Goal: Use online tool/utility: Use online tool/utility

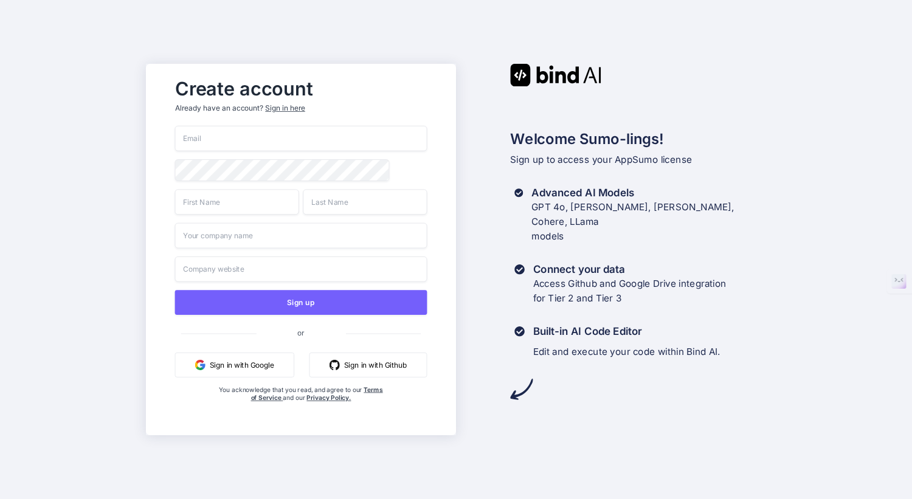
click at [267, 137] on input "email" at bounding box center [301, 139] width 252 height 26
type input "[PERSON_NAME][EMAIL_ADDRESS][DOMAIN_NAME]"
click at [286, 205] on input "text" at bounding box center [237, 202] width 124 height 26
type input "Steven"
type input "Bianchi"
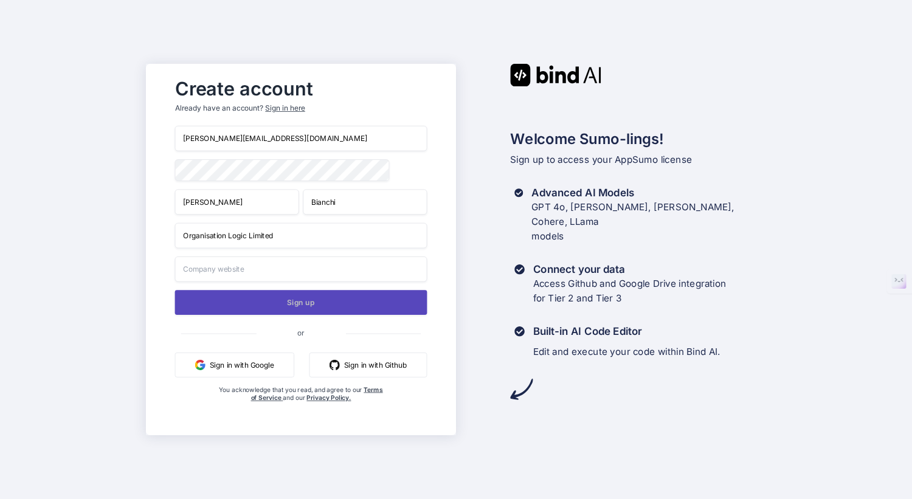
type input "Organisation Logic Limited"
click at [294, 301] on button "Sign up" at bounding box center [301, 302] width 252 height 25
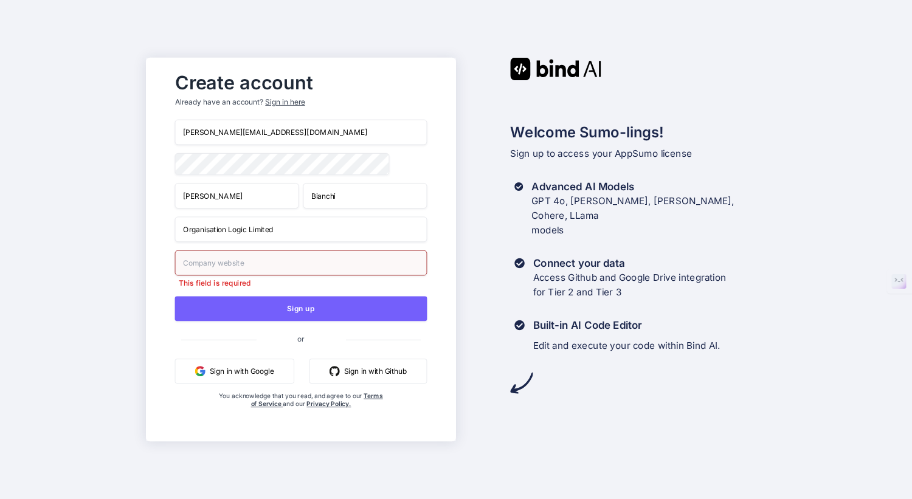
click at [274, 269] on input "text" at bounding box center [301, 264] width 252 height 26
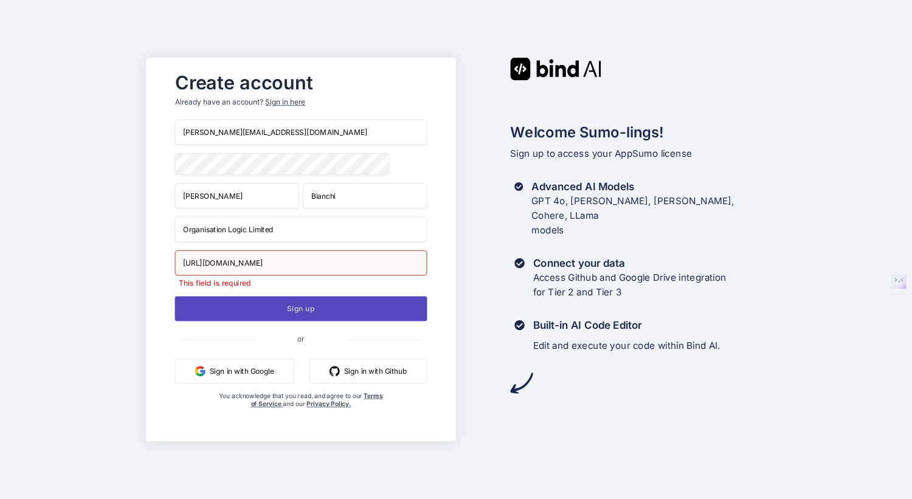
type input "https://org-logic.io"
click at [302, 309] on button "Sign up" at bounding box center [301, 308] width 252 height 25
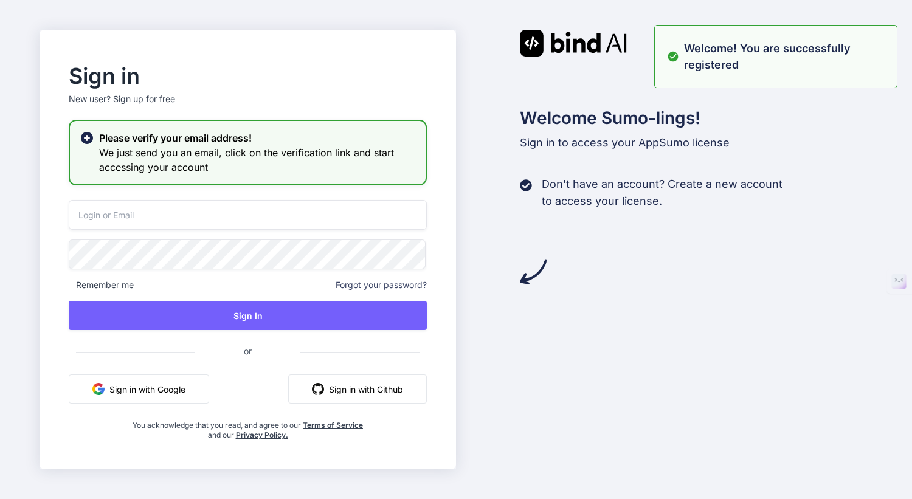
type input "[PERSON_NAME][EMAIL_ADDRESS][DOMAIN_NAME]"
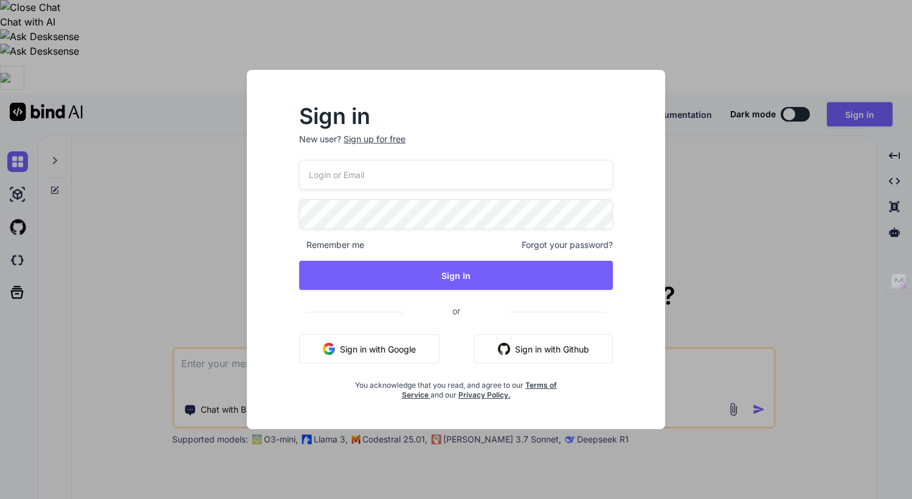
click at [382, 175] on input "email" at bounding box center [456, 175] width 314 height 30
type input "[PERSON_NAME][EMAIL_ADDRESS][DOMAIN_NAME]"
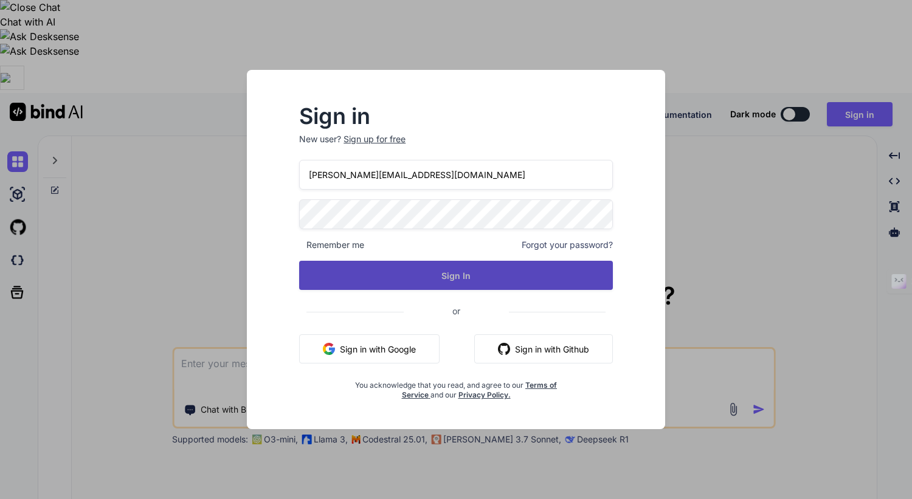
click at [423, 271] on button "Sign In" at bounding box center [456, 275] width 314 height 29
click at [459, 270] on button "Sign In" at bounding box center [456, 275] width 314 height 29
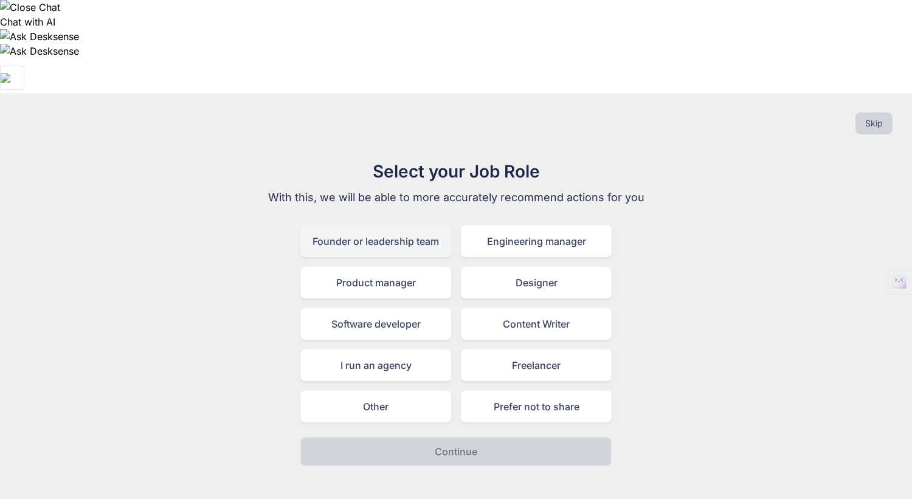
click at [419, 226] on div "Founder or leadership team" at bounding box center [375, 242] width 151 height 32
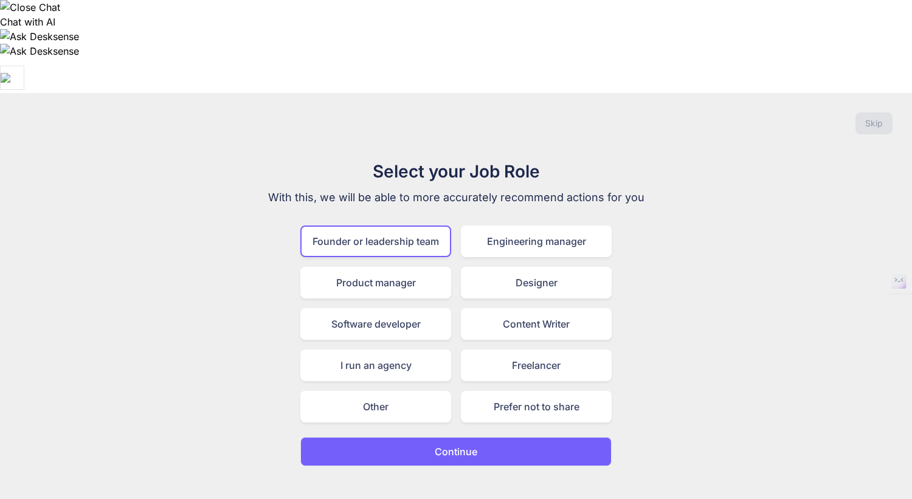
click at [485, 437] on button "Continue" at bounding box center [455, 451] width 311 height 29
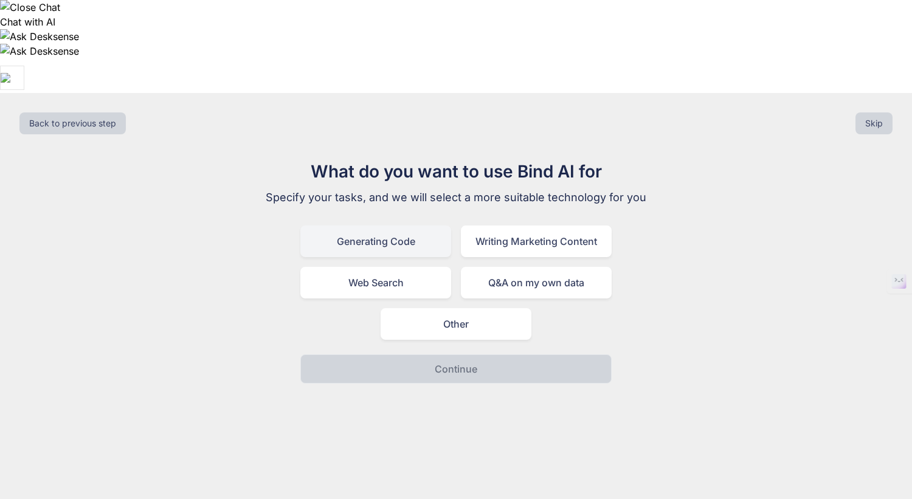
click at [400, 226] on div "Generating Code" at bounding box center [375, 242] width 151 height 32
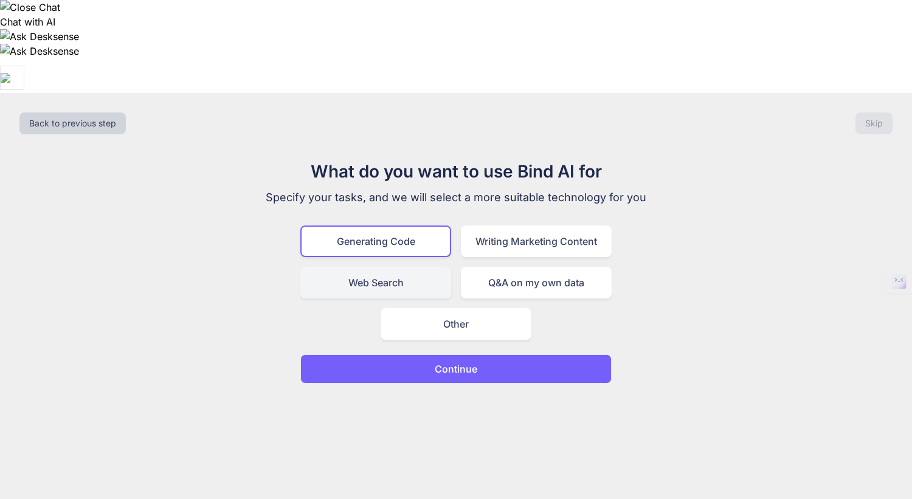
click at [404, 267] on div "Web Search" at bounding box center [375, 283] width 151 height 32
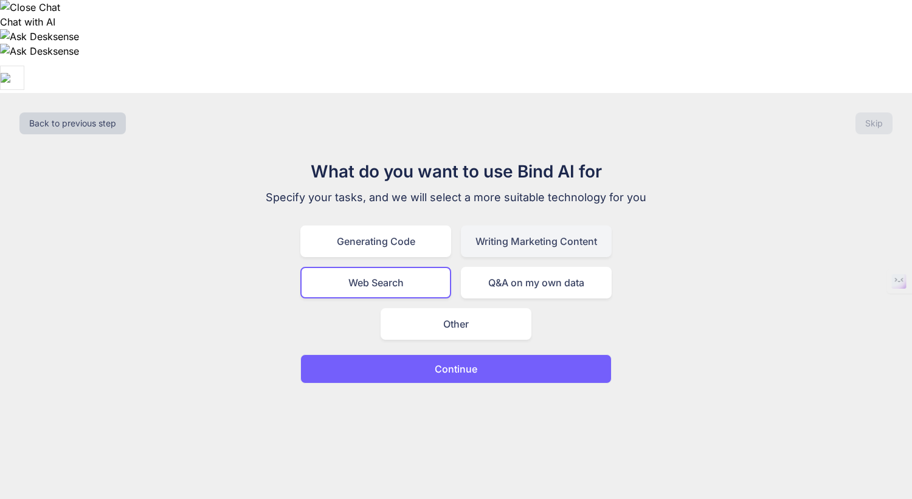
click at [488, 226] on div "Writing Marketing Content" at bounding box center [536, 242] width 151 height 32
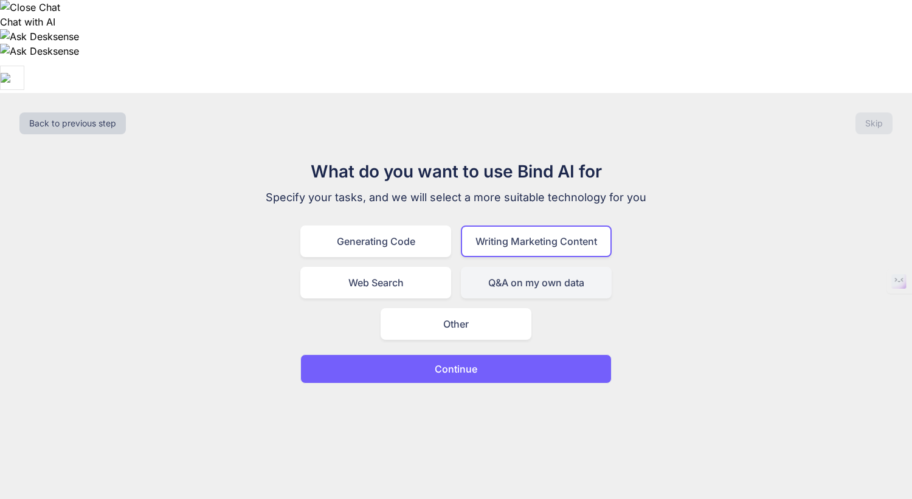
click at [495, 267] on div "Q&A on my own data" at bounding box center [536, 283] width 151 height 32
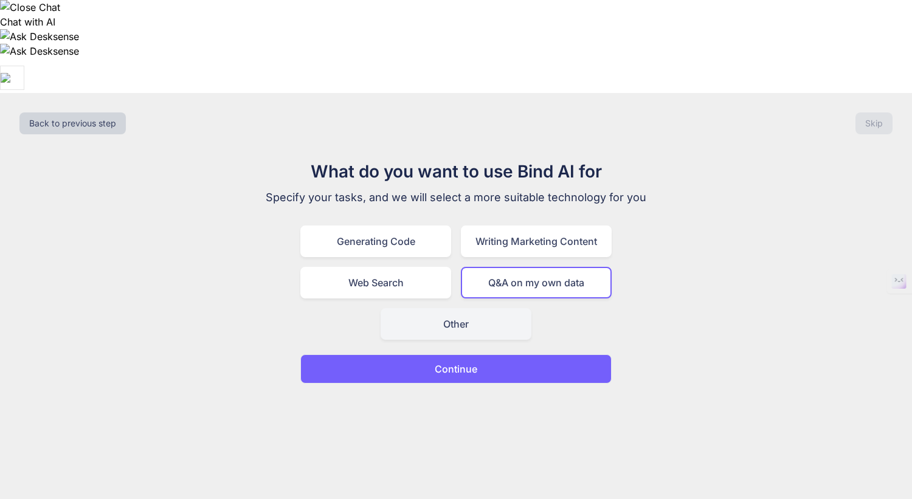
click at [453, 308] on div "Other" at bounding box center [456, 324] width 151 height 32
click at [480, 355] on button "Continue" at bounding box center [455, 369] width 311 height 29
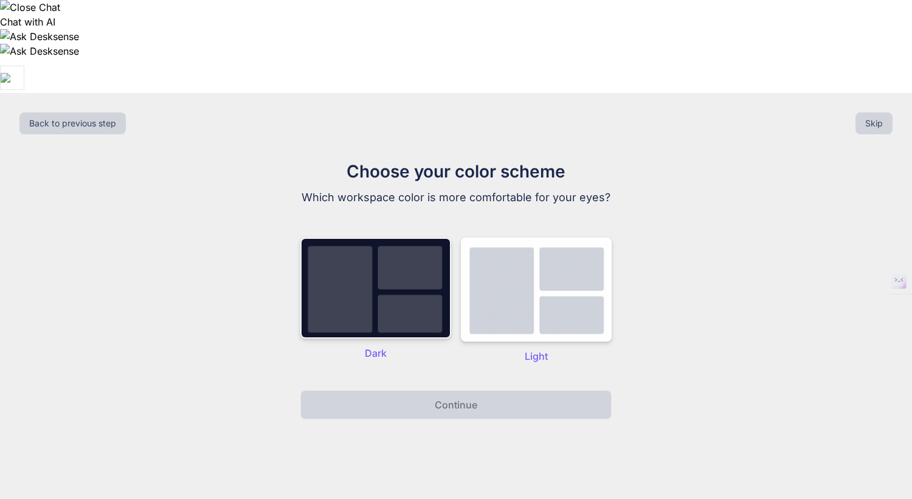
click at [389, 238] on img at bounding box center [375, 288] width 151 height 101
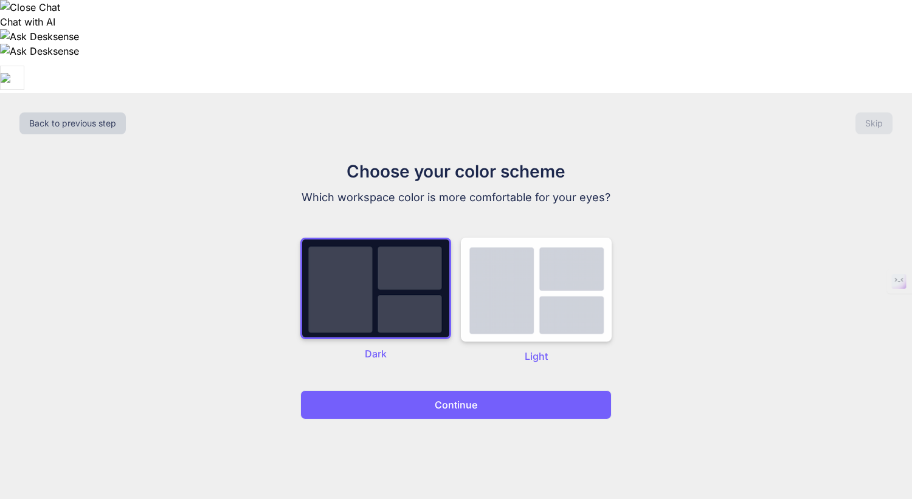
click at [452, 398] on p "Continue" at bounding box center [456, 405] width 43 height 15
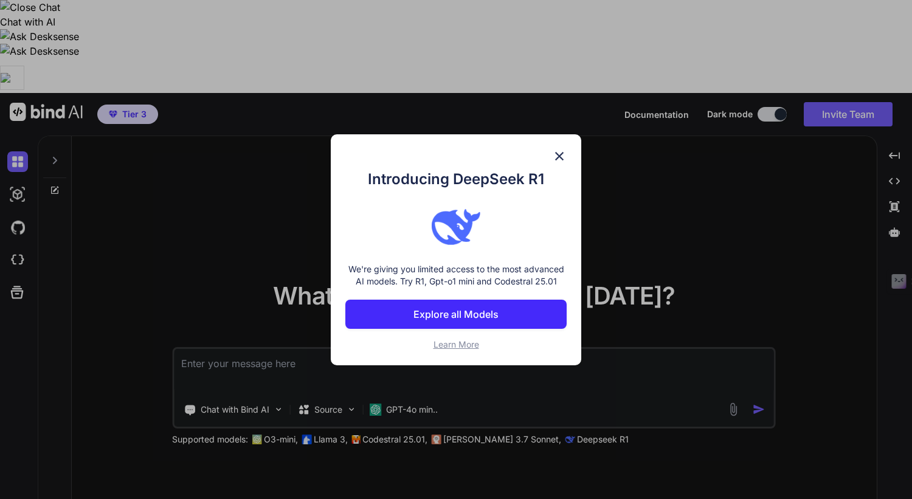
click at [472, 307] on p "Explore all Models" at bounding box center [455, 314] width 85 height 15
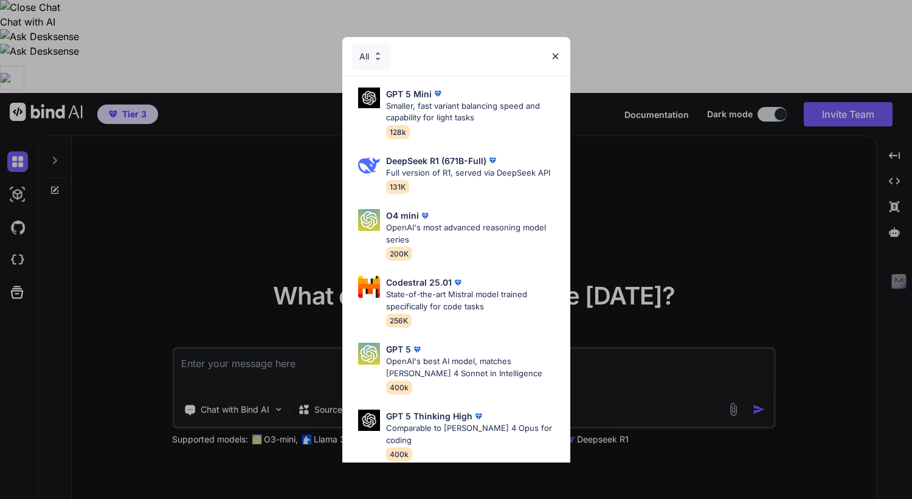
click at [557, 57] on img at bounding box center [555, 56] width 10 height 10
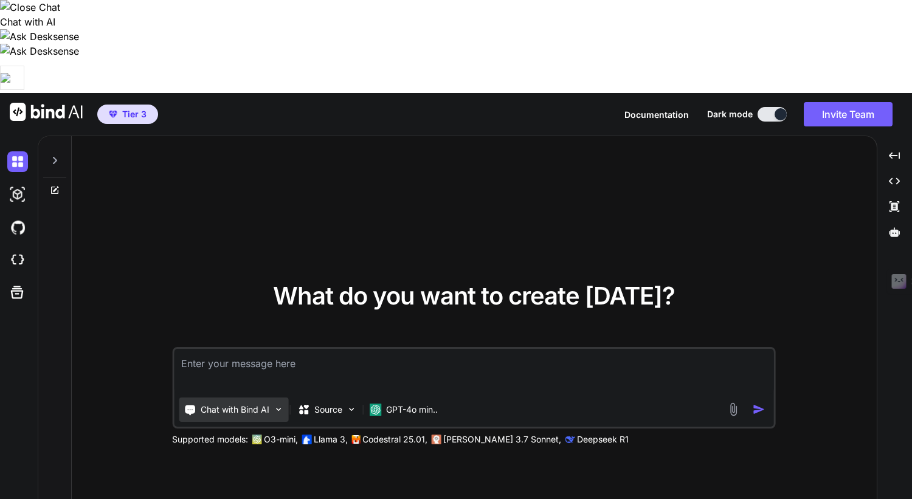
click at [281, 404] on img at bounding box center [278, 409] width 10 height 10
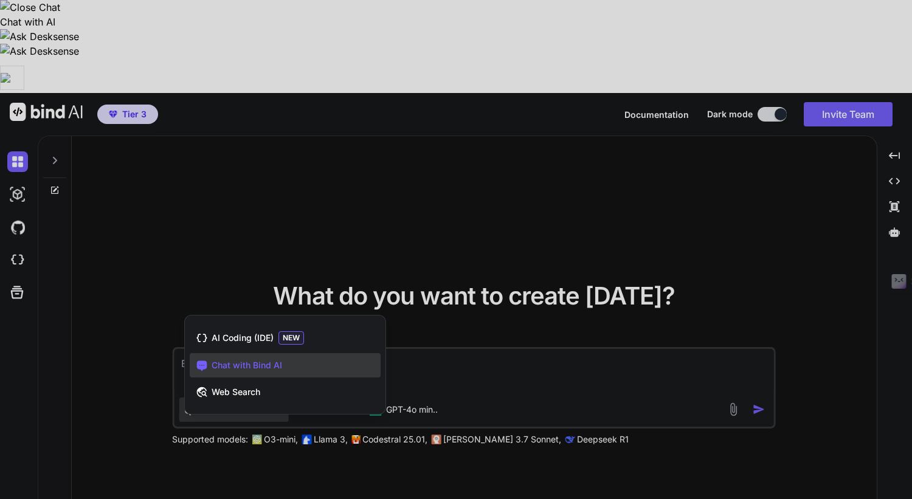
click at [267, 409] on div at bounding box center [456, 249] width 912 height 499
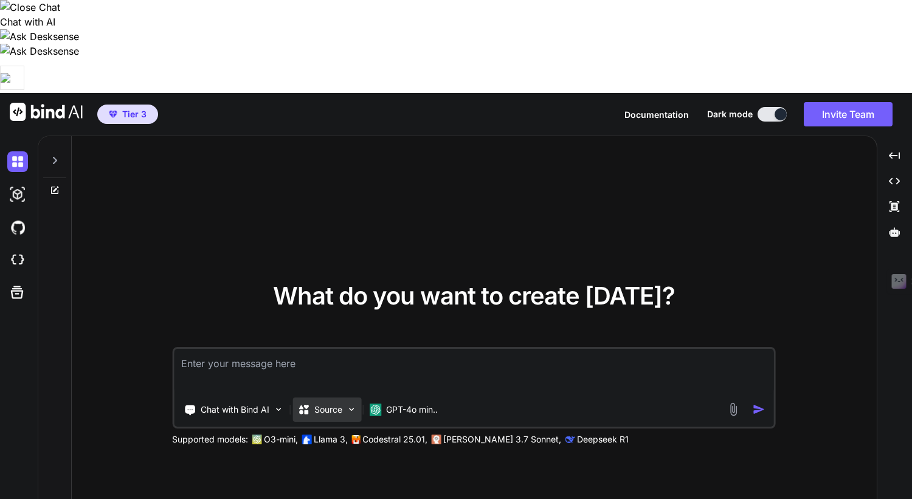
click at [351, 404] on img at bounding box center [351, 409] width 10 height 10
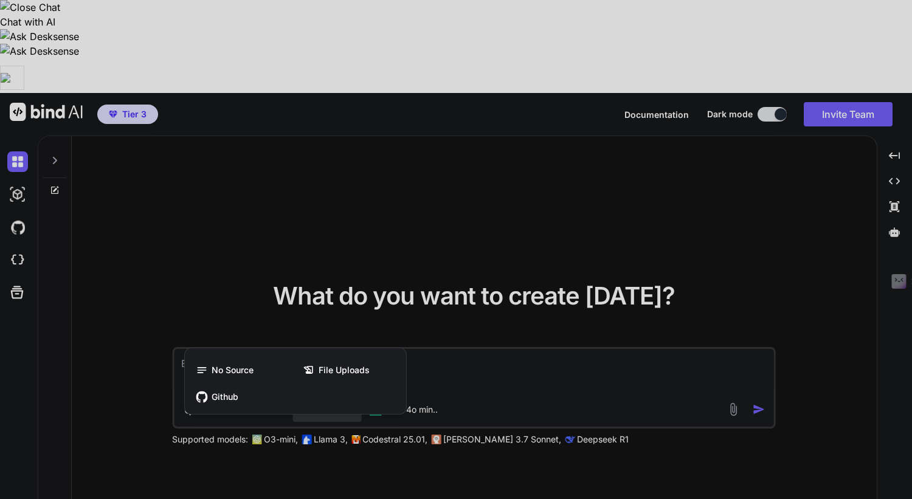
click at [333, 418] on div at bounding box center [456, 249] width 912 height 499
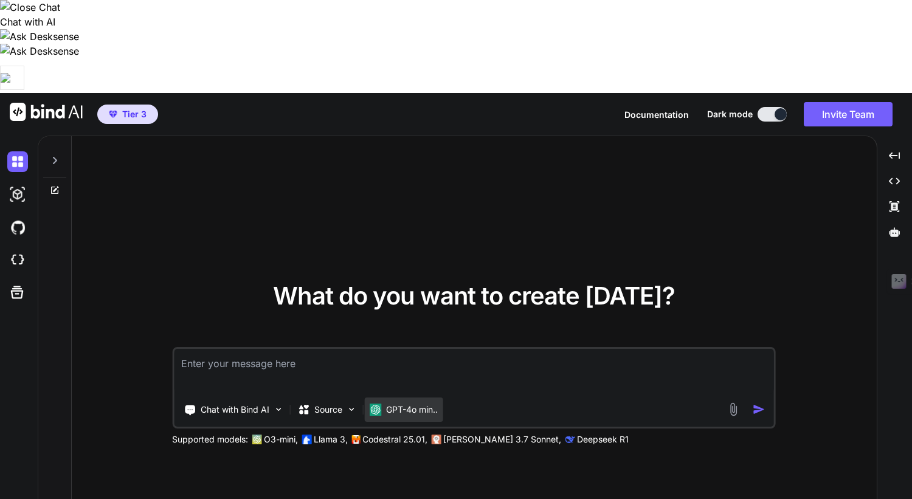
click at [421, 404] on p "GPT-4o min.." at bounding box center [412, 410] width 52 height 12
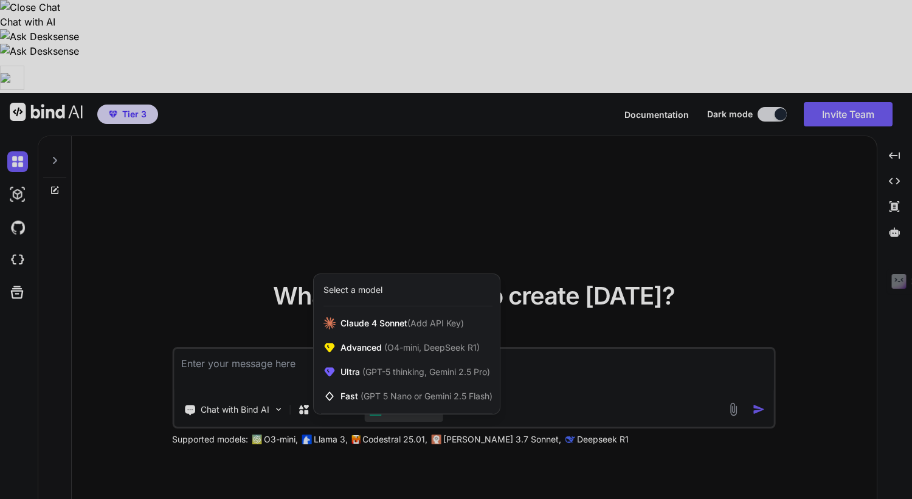
click at [439, 400] on div at bounding box center [456, 249] width 912 height 499
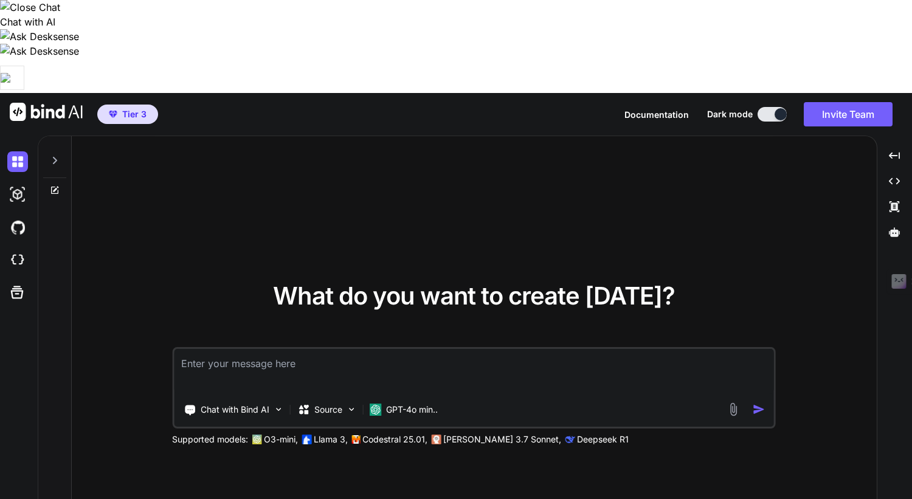
click at [55, 186] on icon at bounding box center [55, 188] width 5 height 5
click at [56, 156] on icon at bounding box center [55, 161] width 10 height 10
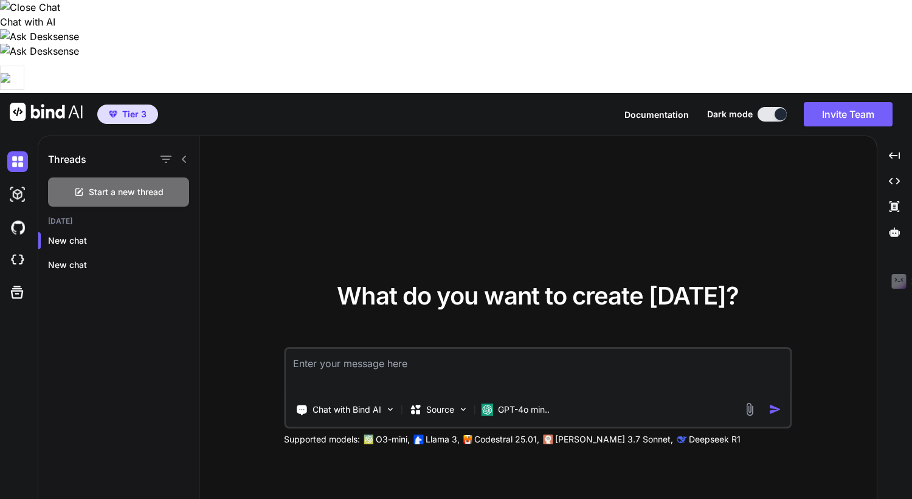
click at [182, 154] on icon at bounding box center [184, 159] width 10 height 10
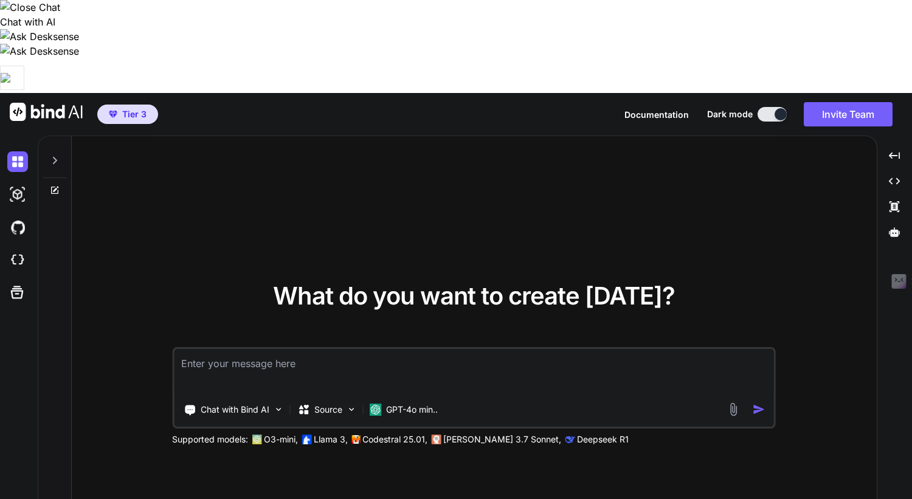
click at [50, 156] on icon at bounding box center [55, 161] width 10 height 10
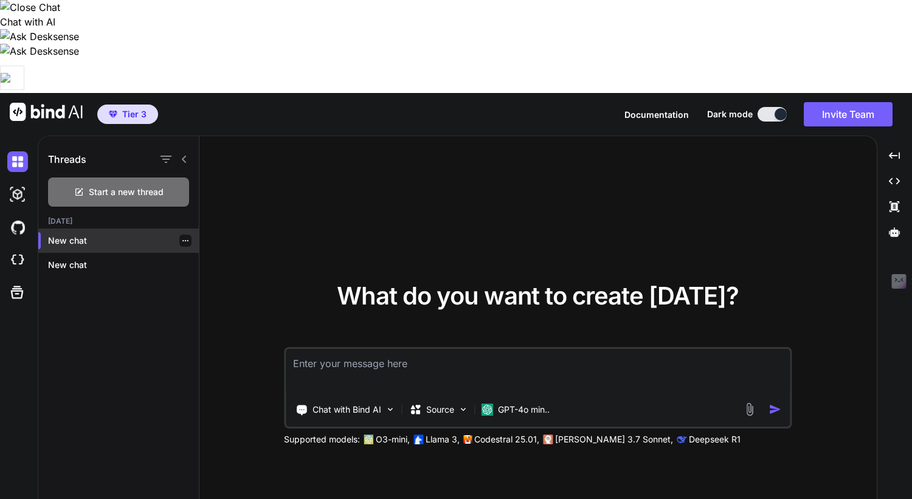
click at [182, 237] on icon "button" at bounding box center [185, 240] width 7 height 7
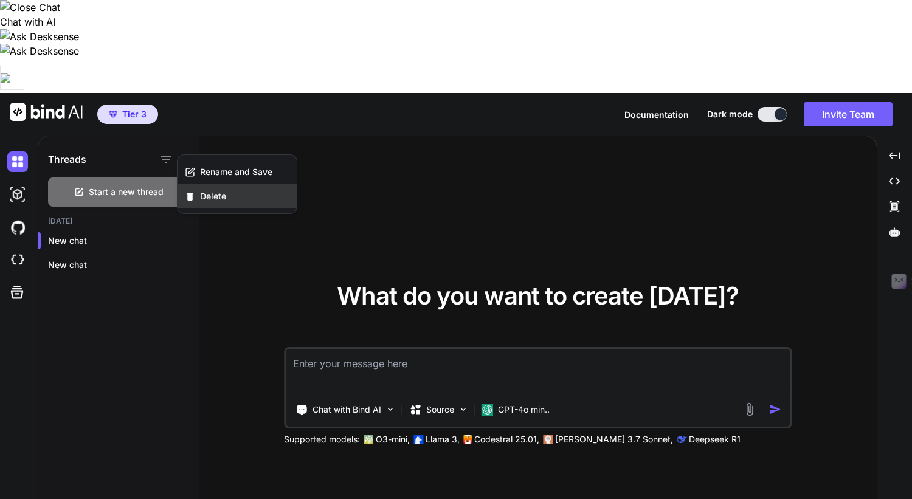
click at [187, 194] on icon "button" at bounding box center [190, 197] width 10 height 10
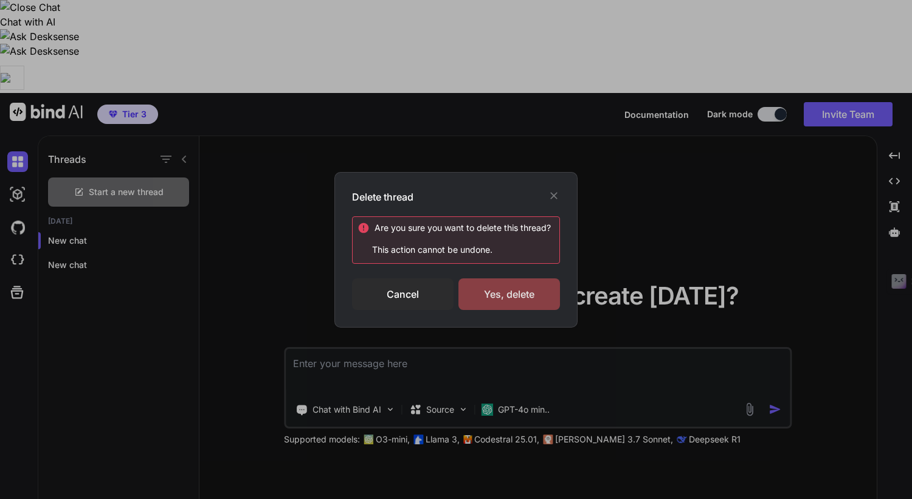
click at [504, 297] on div "Yes, delete" at bounding box center [509, 295] width 102 height 32
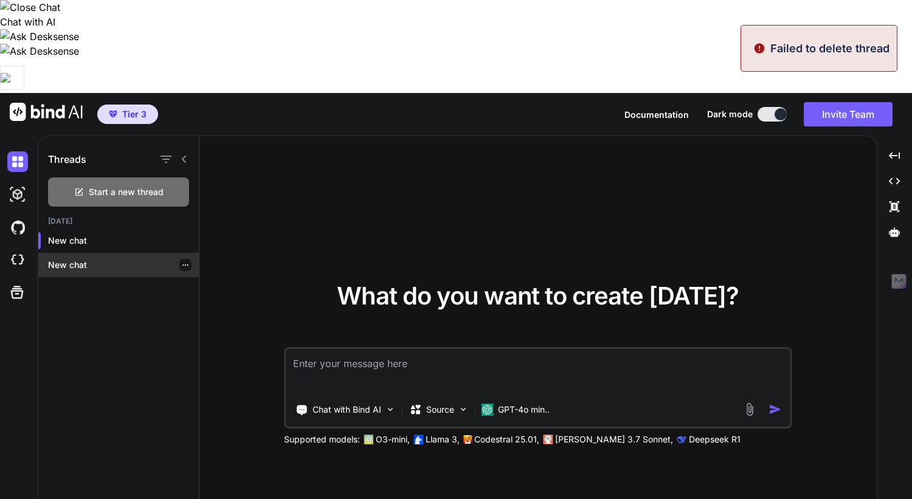
click at [125, 259] on p "New chat" at bounding box center [123, 265] width 151 height 12
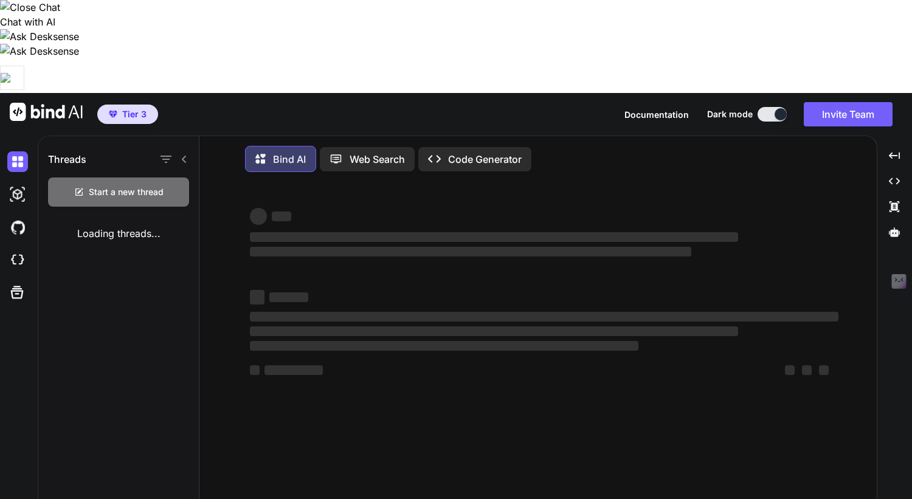
click at [182, 168] on div "Threads Start a new thread Loading threads..." at bounding box center [118, 365] width 161 height 458
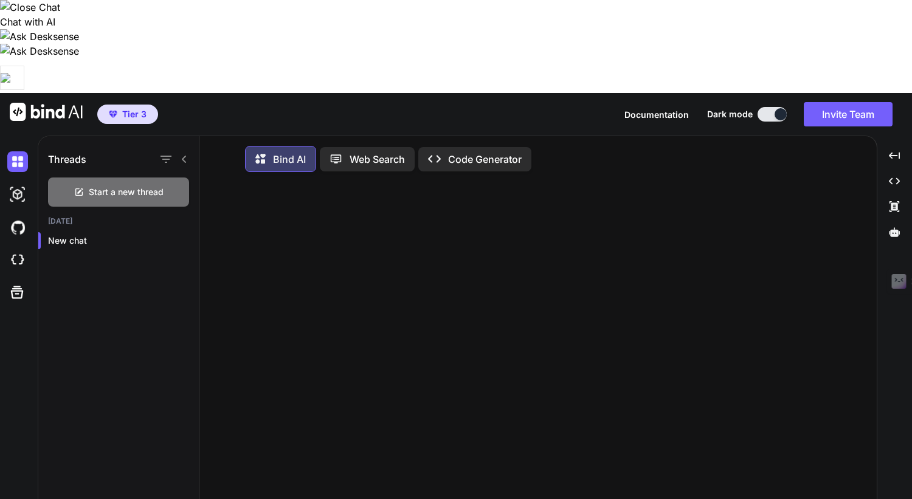
click at [184, 154] on icon at bounding box center [184, 159] width 10 height 10
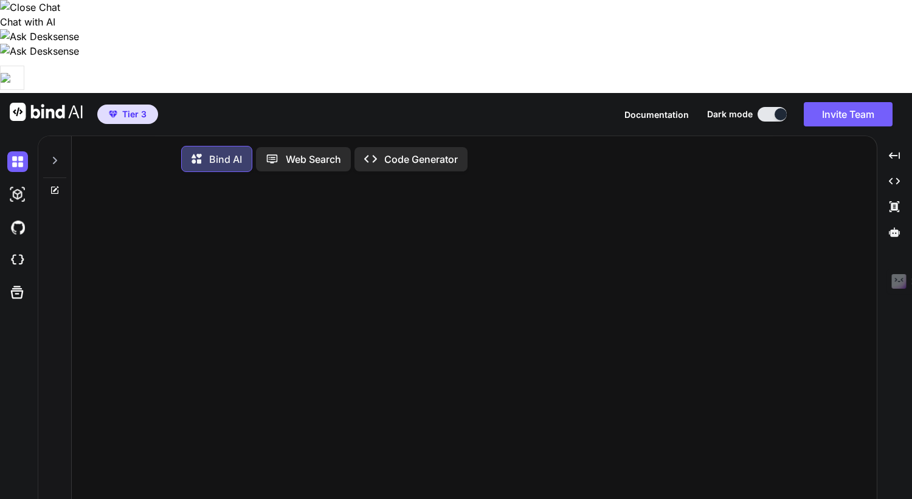
click at [299, 152] on p "Web Search" at bounding box center [313, 159] width 55 height 15
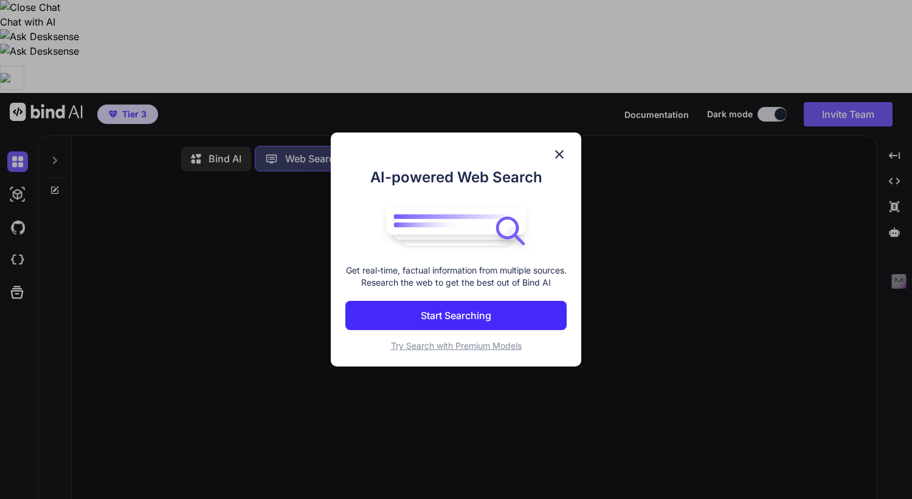
scroll to position [5, 0]
click at [477, 347] on span "Try Search with Premium Models" at bounding box center [456, 346] width 131 height 10
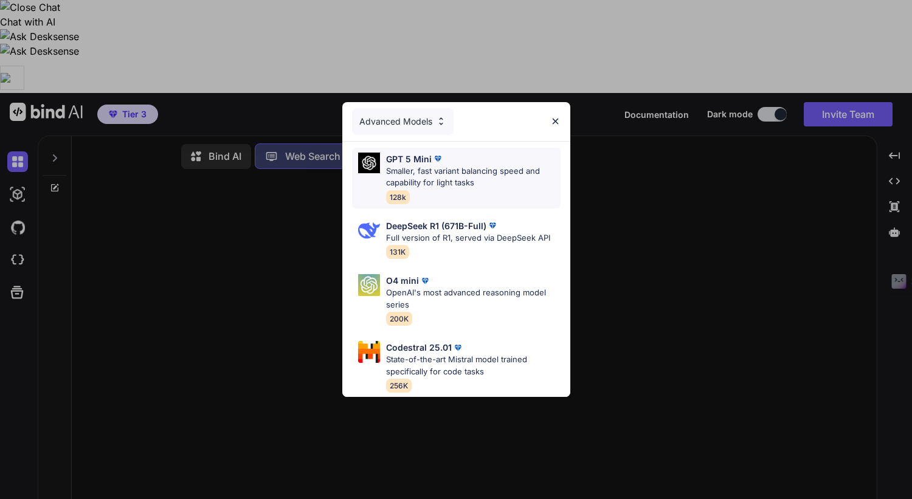
click at [494, 185] on p "Smaller, fast variant balancing speed and capability for light tasks" at bounding box center [473, 177] width 175 height 24
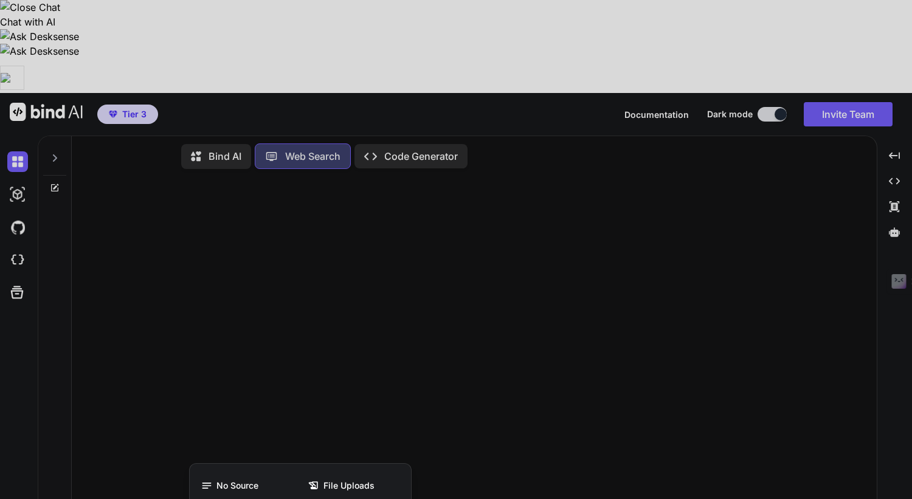
click at [244, 452] on div at bounding box center [456, 249] width 912 height 499
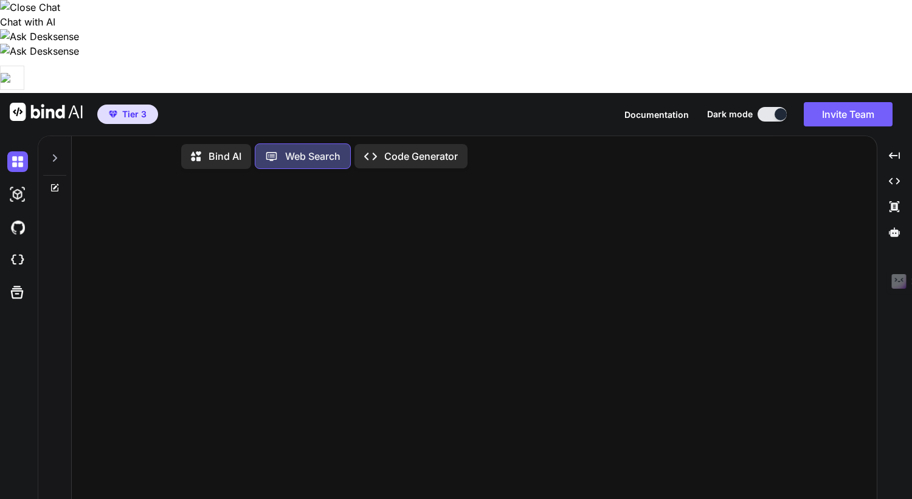
click at [414, 149] on p "Code Generator" at bounding box center [421, 156] width 74 height 15
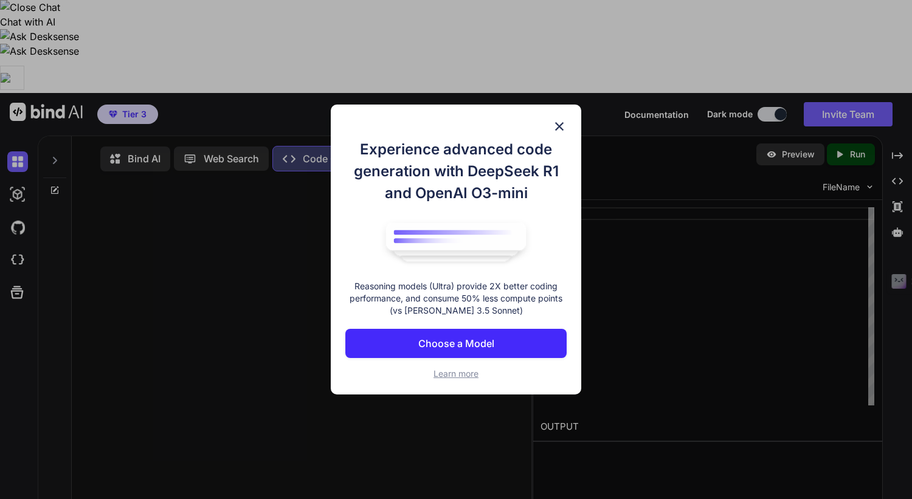
click at [558, 131] on img at bounding box center [559, 126] width 15 height 15
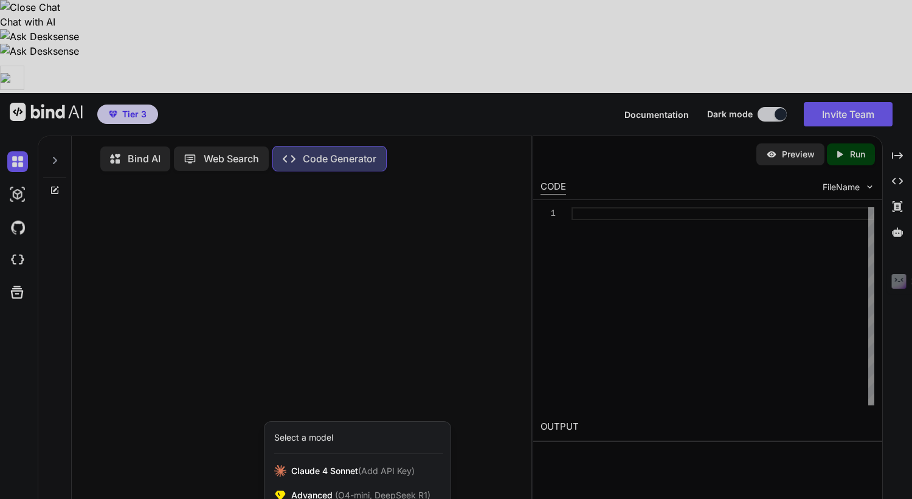
click at [354, 229] on div at bounding box center [456, 249] width 912 height 499
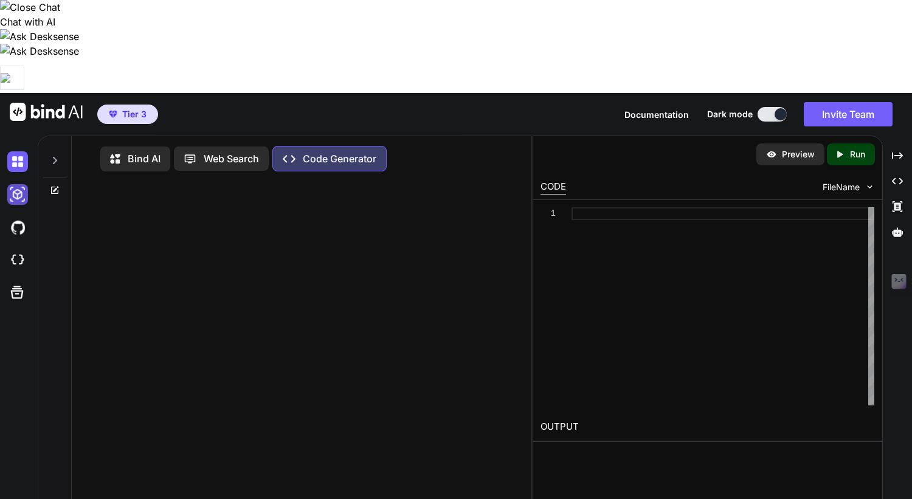
click at [24, 184] on img at bounding box center [17, 194] width 21 height 21
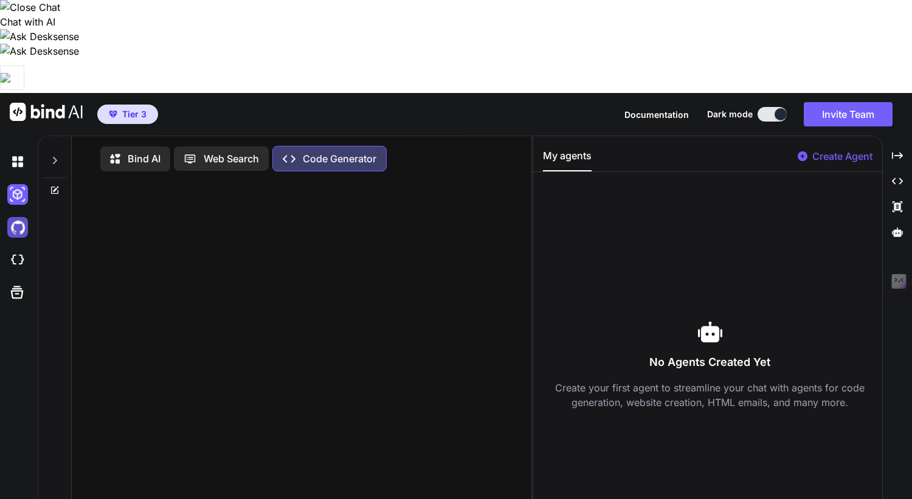
click at [20, 217] on img at bounding box center [17, 227] width 21 height 21
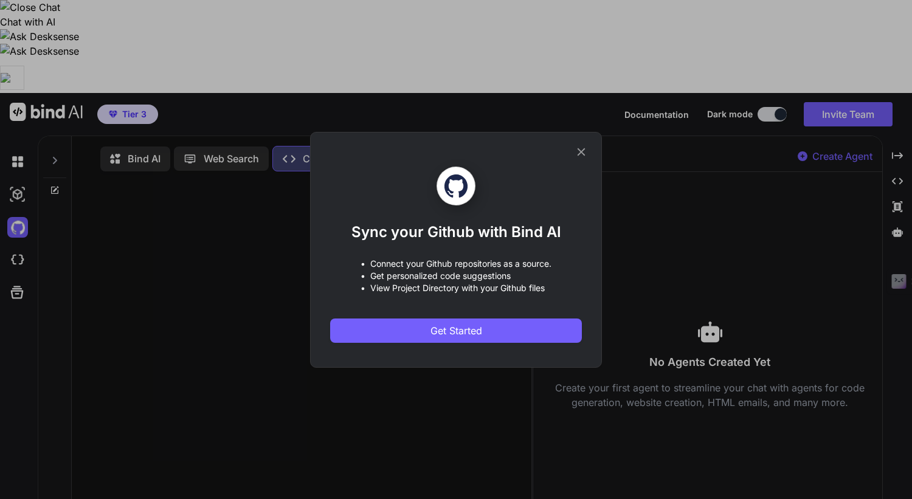
click at [583, 150] on icon at bounding box center [582, 152] width 8 height 8
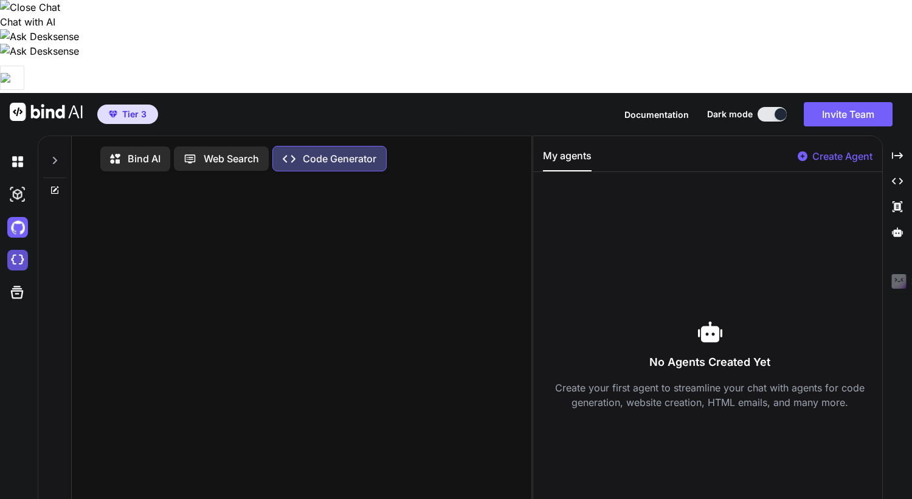
click at [21, 250] on img at bounding box center [17, 260] width 21 height 21
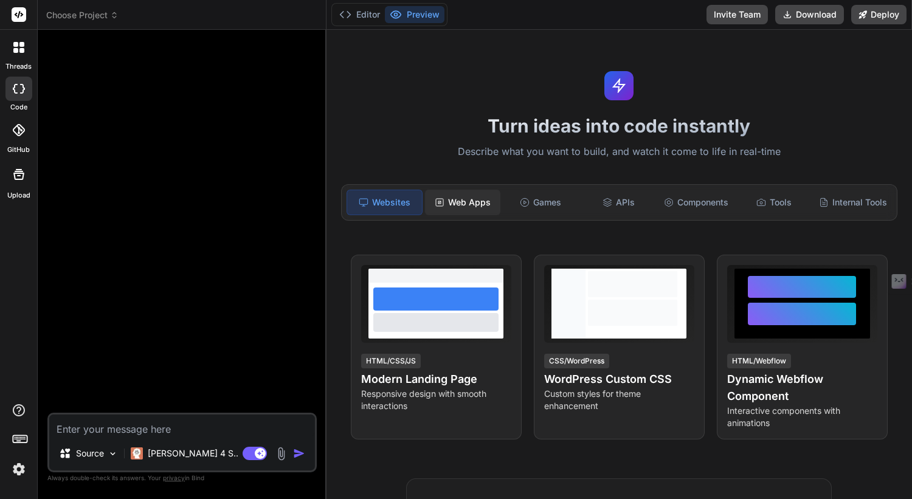
click at [480, 202] on div "Web Apps" at bounding box center [462, 203] width 75 height 26
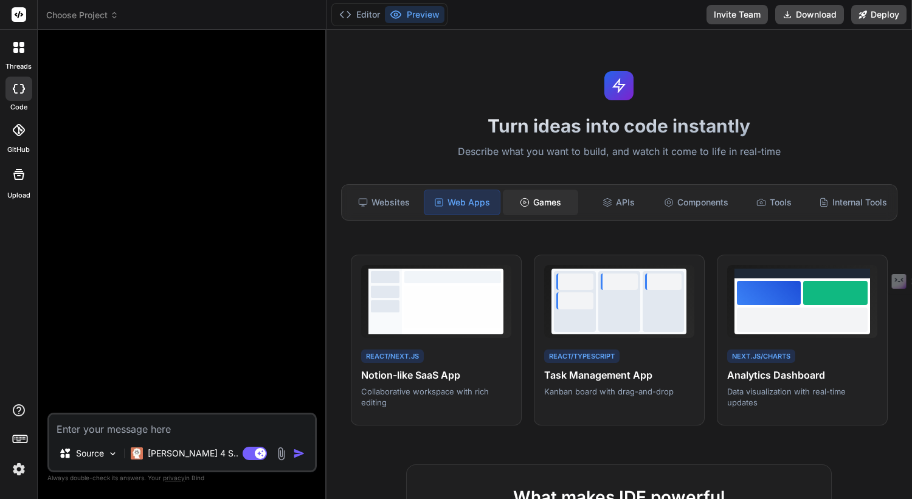
click at [558, 203] on div "Games" at bounding box center [540, 203] width 75 height 26
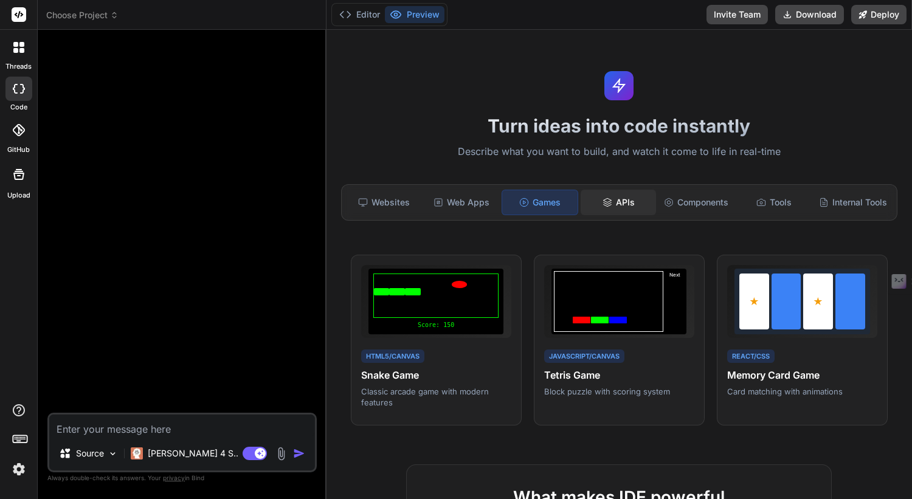
click at [627, 206] on div "APIs" at bounding box center [618, 203] width 75 height 26
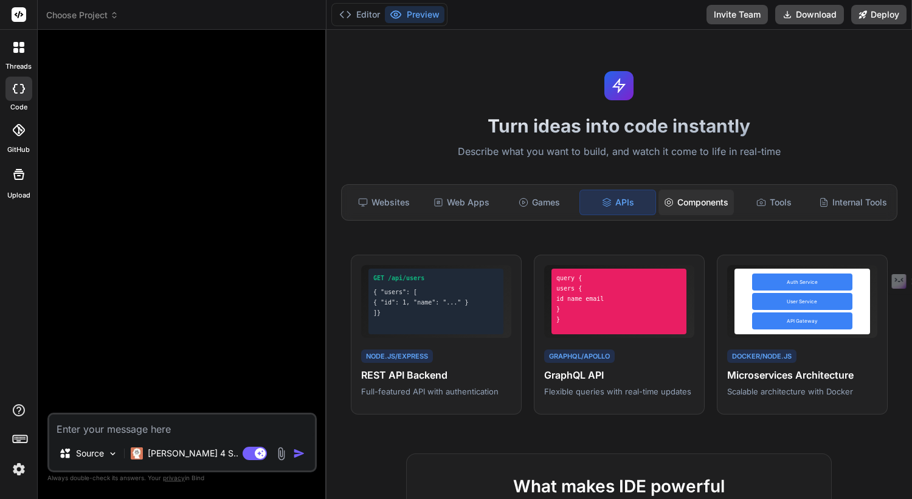
click at [705, 198] on div "Components" at bounding box center [696, 203] width 75 height 26
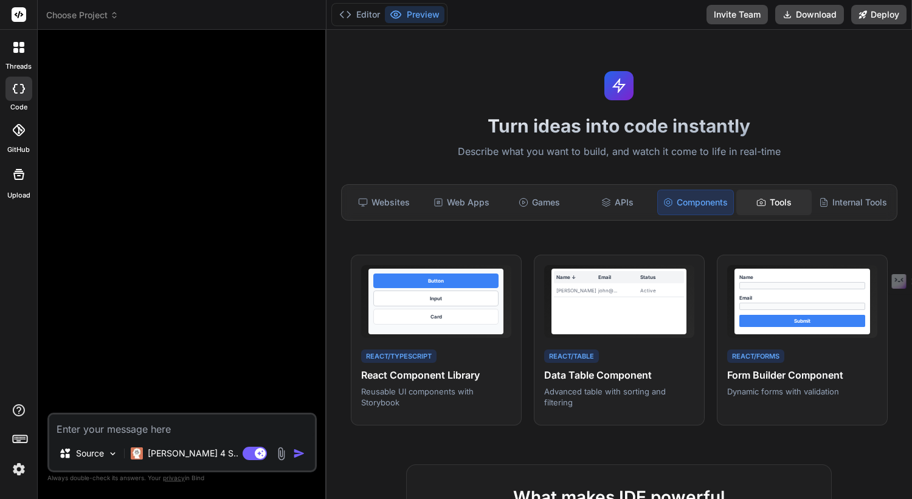
click at [780, 201] on div "Tools" at bounding box center [773, 203] width 75 height 26
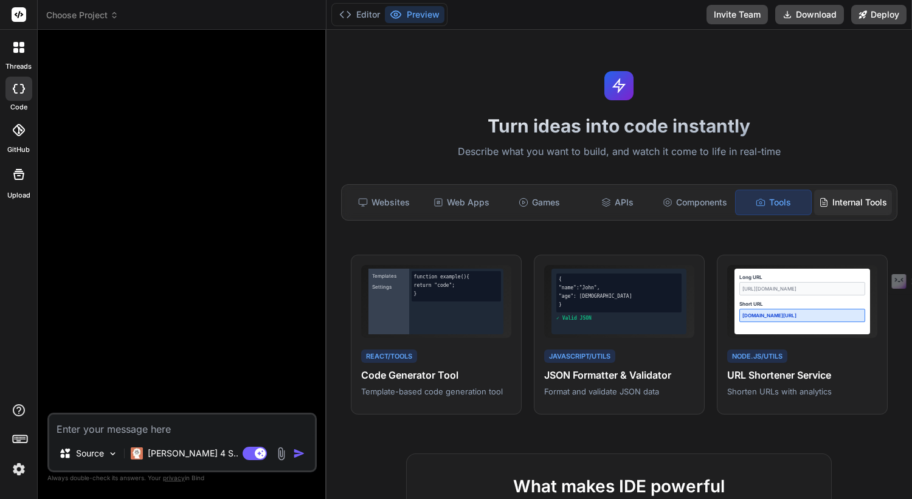
click at [851, 196] on div "Internal Tools" at bounding box center [853, 203] width 78 height 26
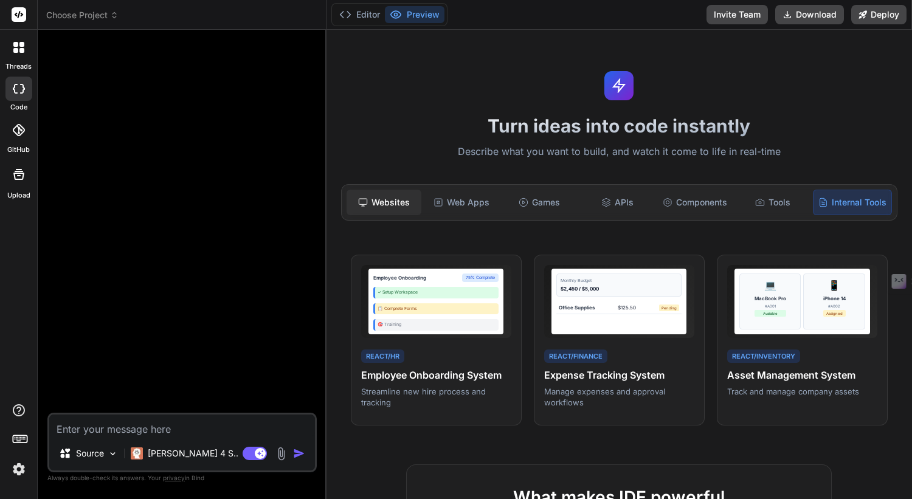
click at [389, 198] on div "Websites" at bounding box center [384, 203] width 75 height 26
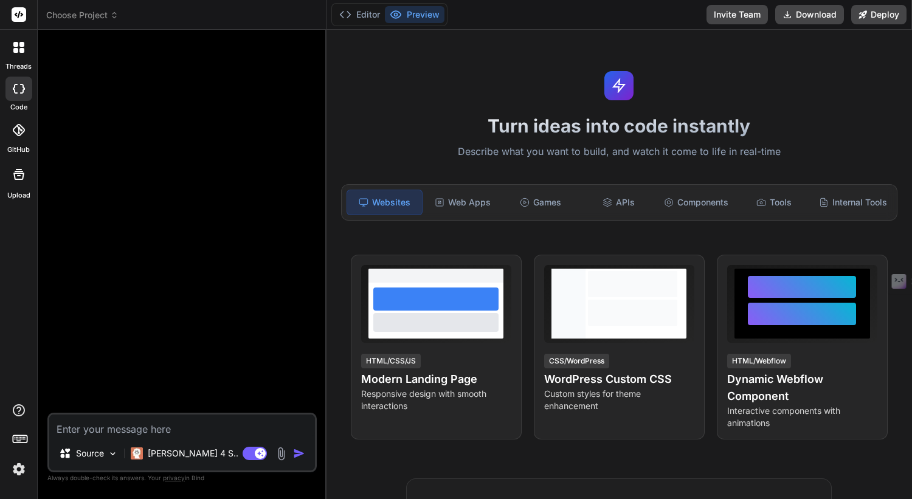
click at [21, 130] on icon at bounding box center [18, 130] width 12 height 12
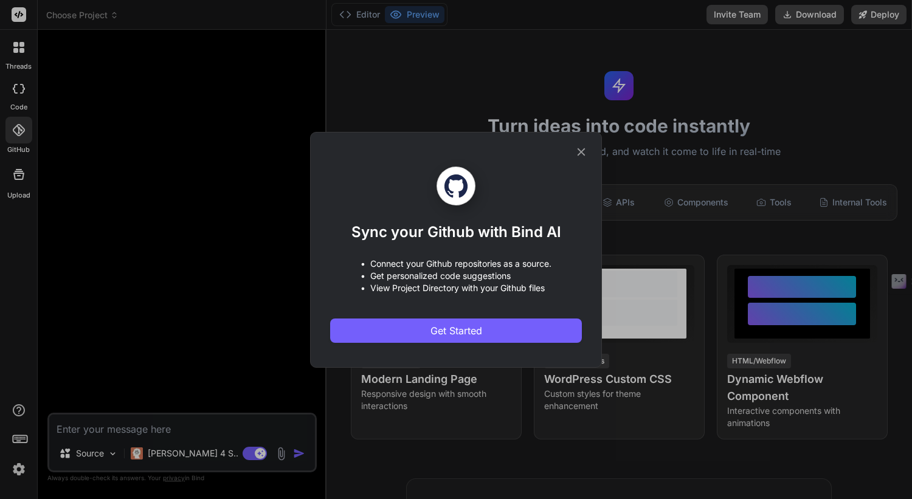
click at [580, 152] on icon at bounding box center [582, 152] width 8 height 8
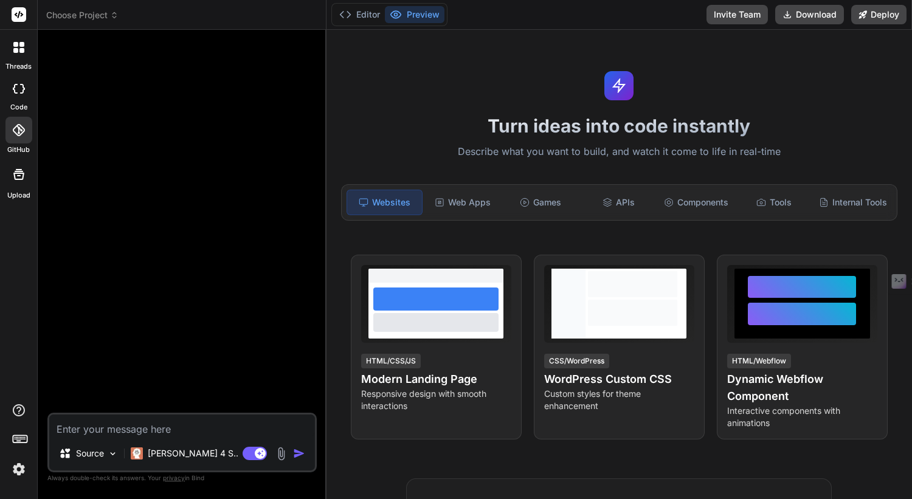
click at [21, 469] on img at bounding box center [19, 469] width 21 height 21
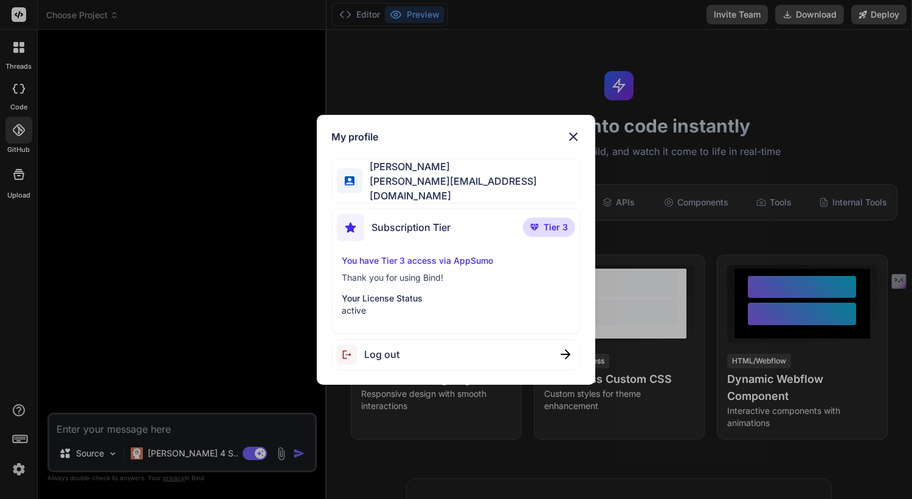
click at [572, 139] on img at bounding box center [573, 137] width 15 height 15
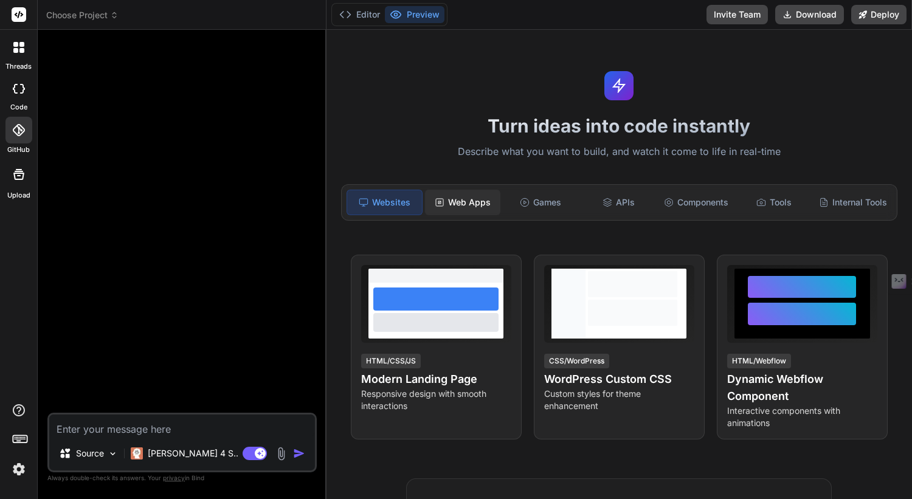
click at [484, 206] on div "Web Apps" at bounding box center [462, 203] width 75 height 26
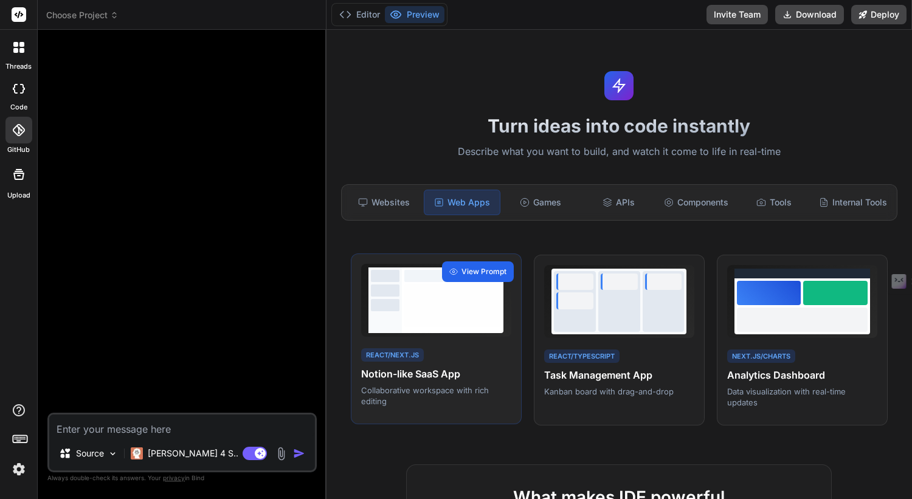
click at [474, 272] on span "View Prompt" at bounding box center [484, 271] width 45 height 11
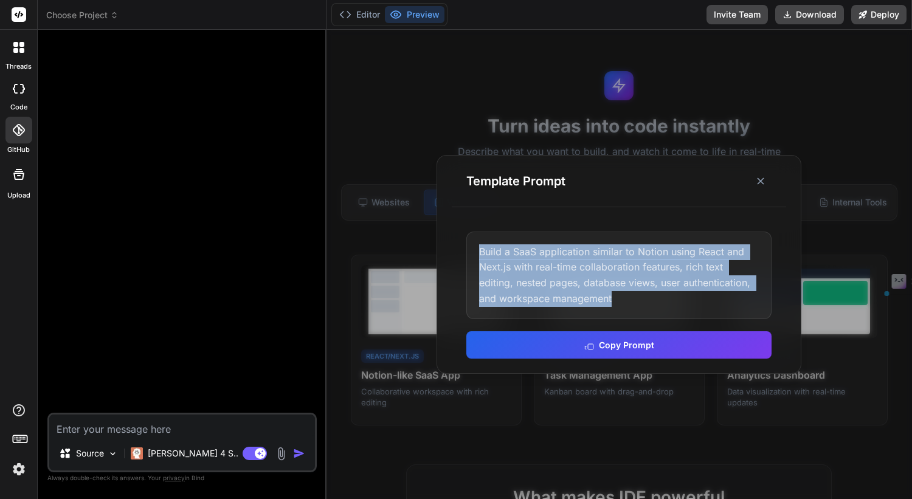
drag, startPoint x: 625, startPoint y: 296, endPoint x: 474, endPoint y: 249, distance: 157.7
click at [474, 249] on div "Build a SaaS application similar to Notion using React and Next.js with real-ti…" at bounding box center [618, 276] width 305 height 88
copy div "Build a SaaS application similar to Notion using React and Next.js with real-ti…"
click at [642, 344] on button "Copy Prompt" at bounding box center [618, 343] width 305 height 27
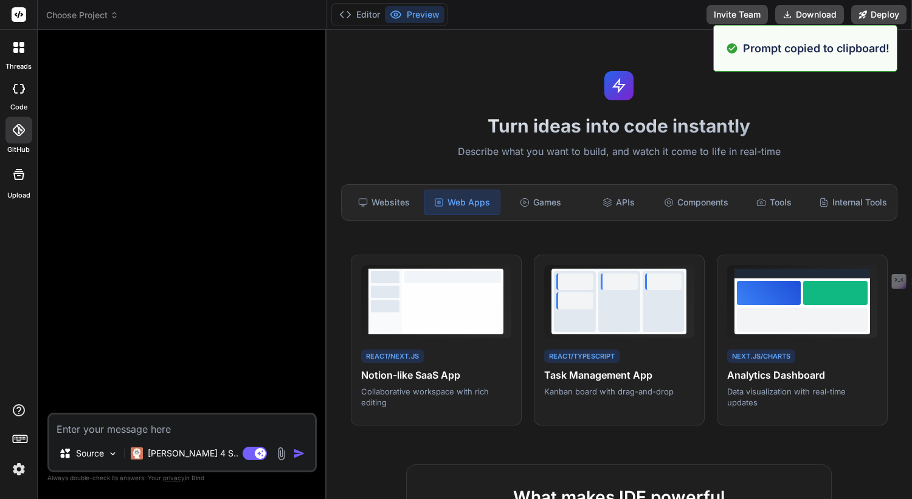
click at [201, 432] on textarea at bounding box center [182, 426] width 266 height 22
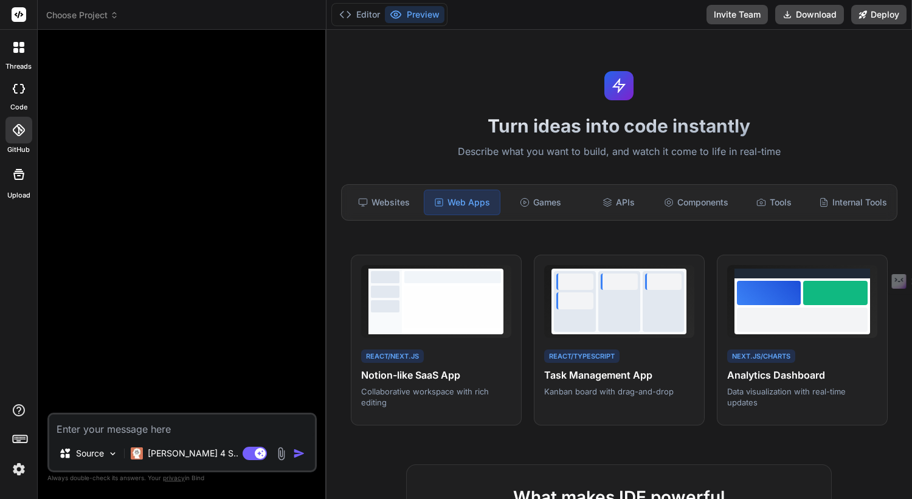
paste textarea "Build a SaaS application similar to Notion using React and Next.js with real-ti…"
type textarea "x"
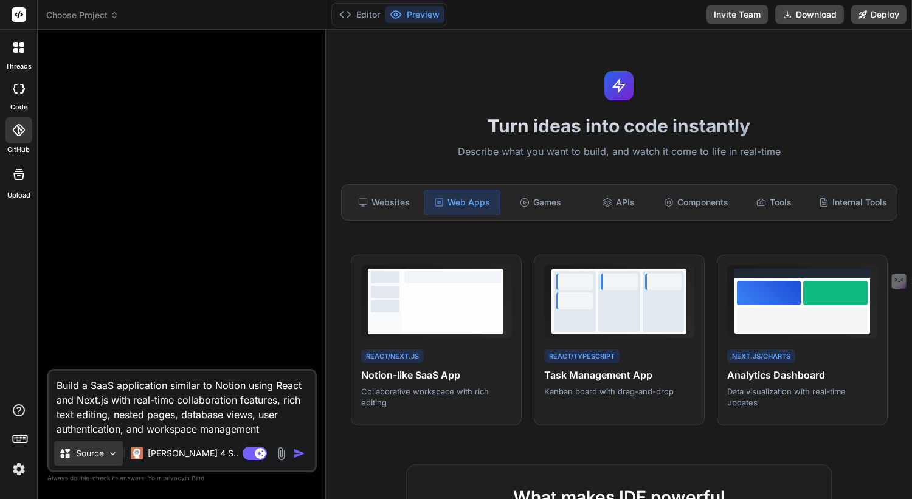
type textarea "Build a SaaS application similar to Notion using React and Next.js with real-ti…"
click at [112, 452] on img at bounding box center [113, 454] width 10 height 10
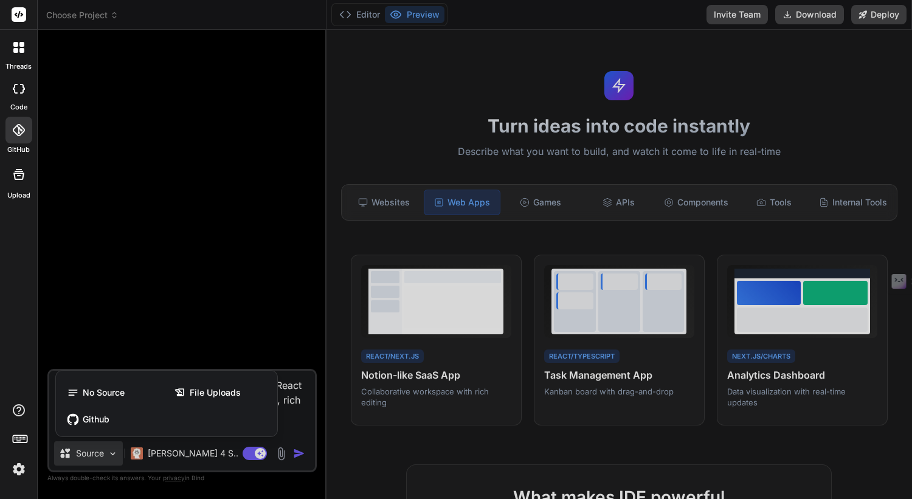
click at [112, 452] on div at bounding box center [456, 249] width 912 height 499
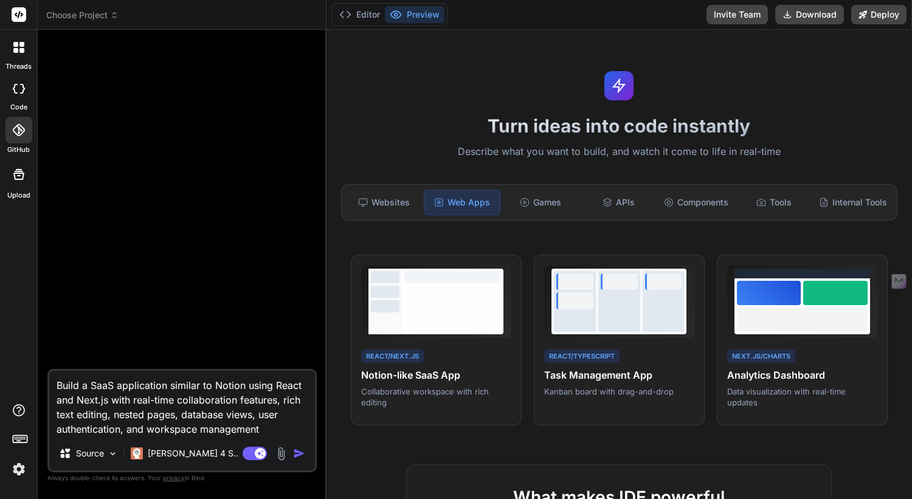
click at [299, 456] on img "button" at bounding box center [299, 454] width 12 height 12
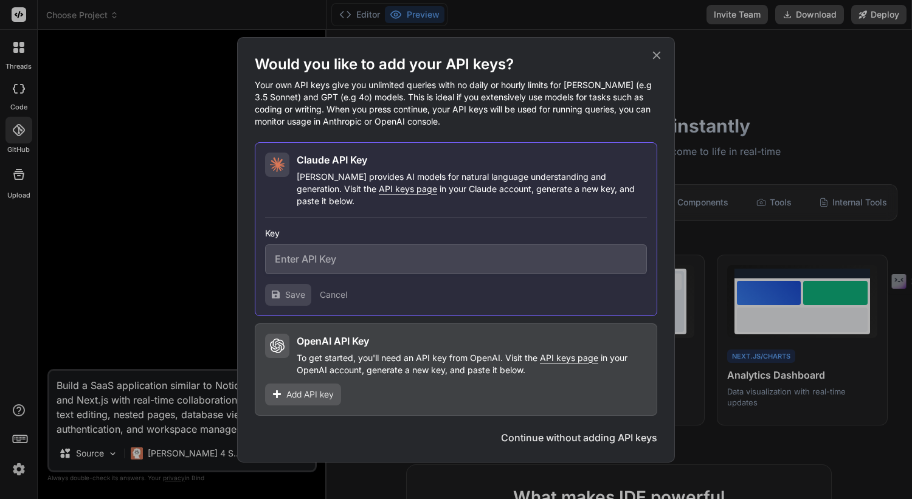
click at [656, 59] on icon at bounding box center [656, 55] width 13 height 13
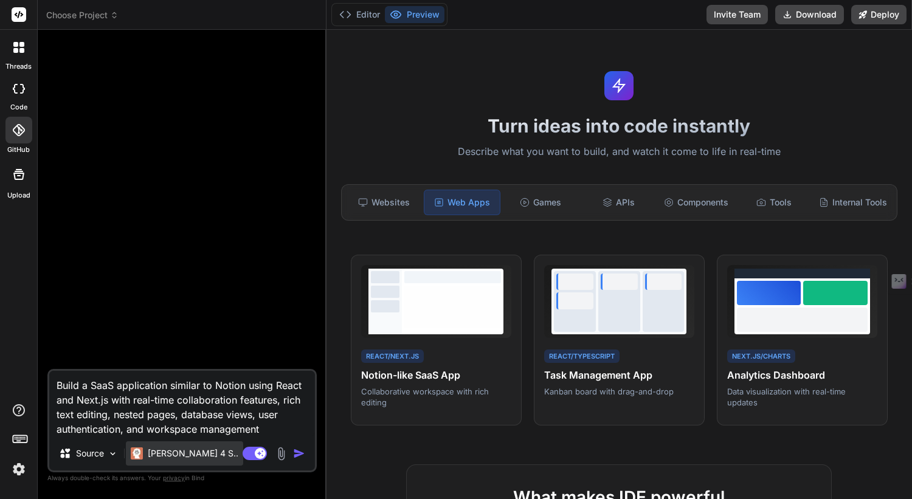
click at [157, 452] on p "[PERSON_NAME] 4 S.." at bounding box center [193, 454] width 91 height 12
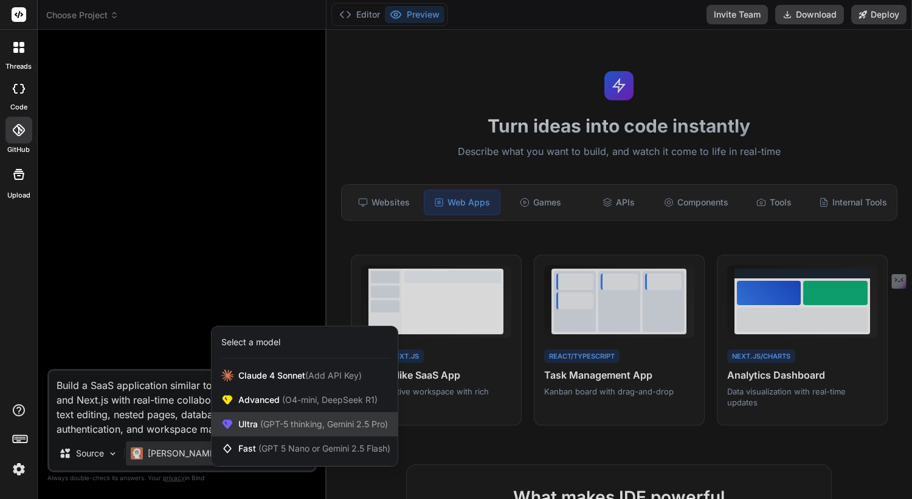
click at [317, 420] on span "(GPT-5 thinking, Gemini 2.5 Pro)" at bounding box center [323, 424] width 130 height 10
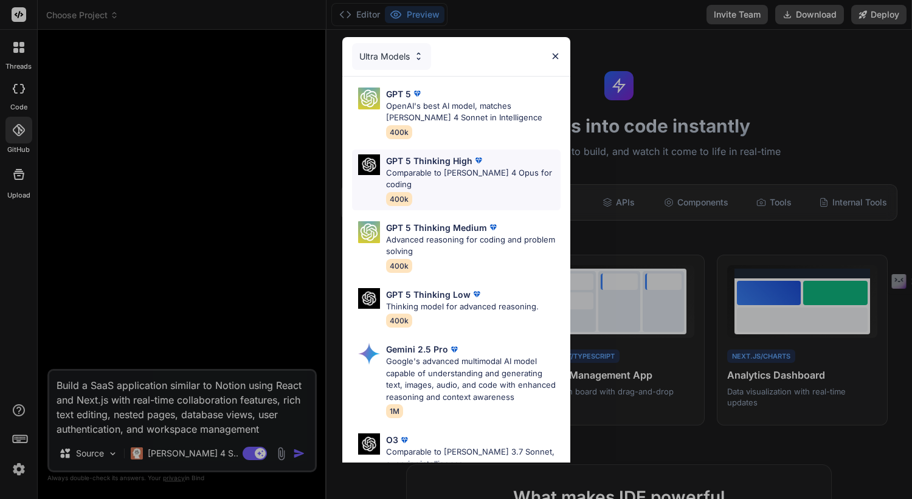
click at [507, 166] on div "GPT 5 Thinking High" at bounding box center [473, 160] width 175 height 13
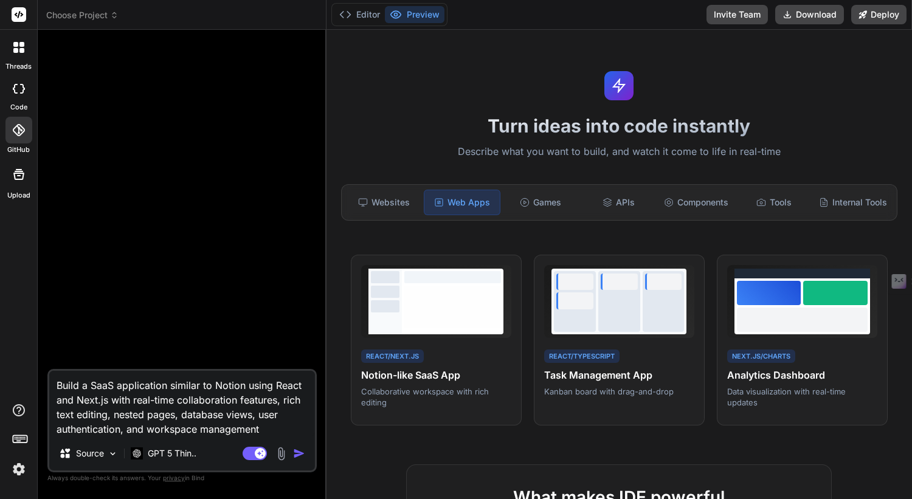
click at [296, 453] on img "button" at bounding box center [299, 454] width 12 height 12
type textarea "x"
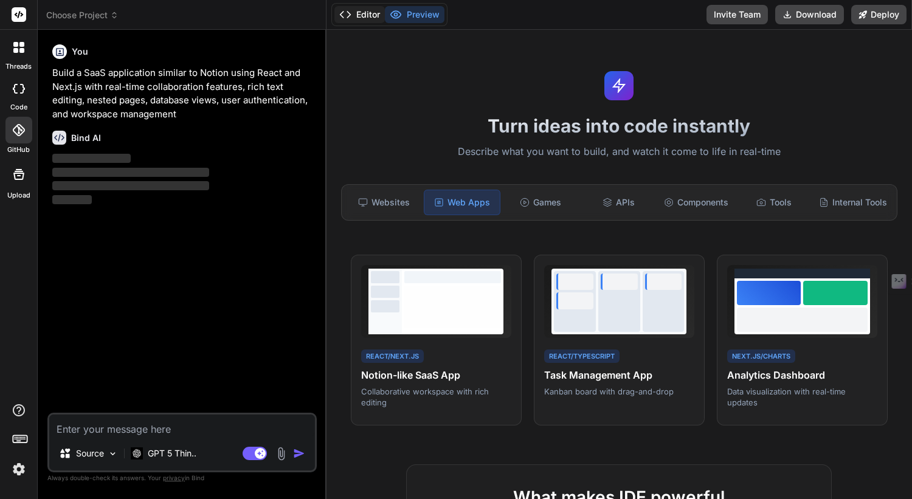
click at [366, 21] on button "Editor" at bounding box center [359, 14] width 50 height 17
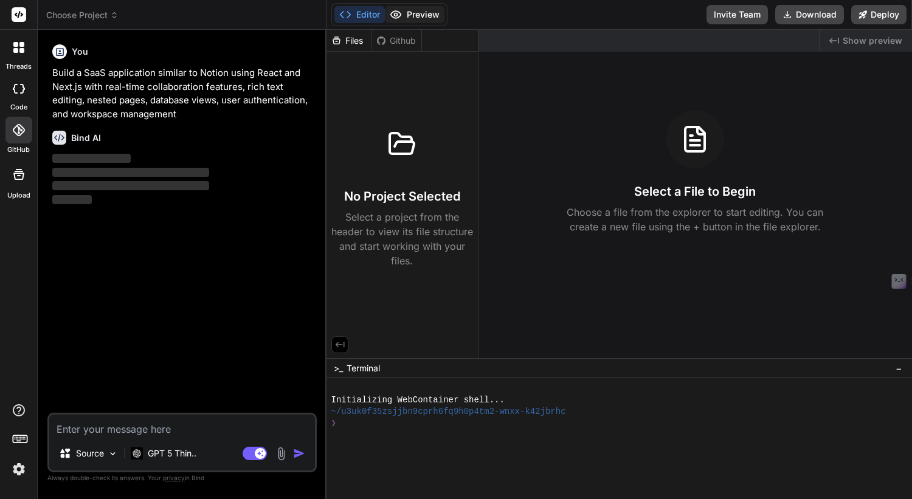
click at [431, 19] on button "Preview" at bounding box center [415, 14] width 60 height 17
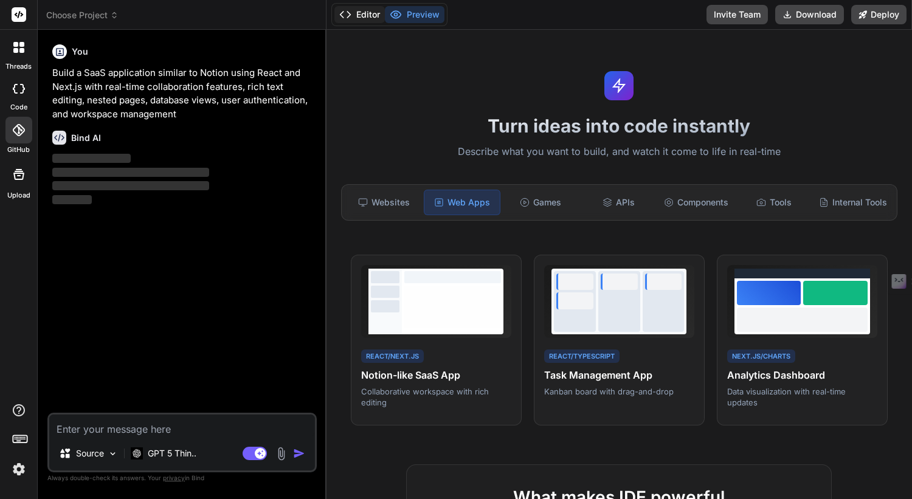
click at [365, 9] on button "Editor" at bounding box center [359, 14] width 50 height 17
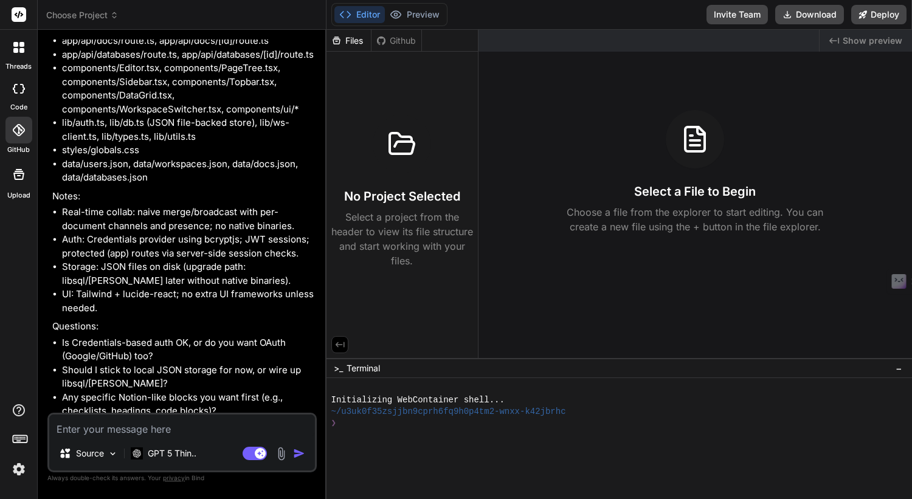
scroll to position [555, 0]
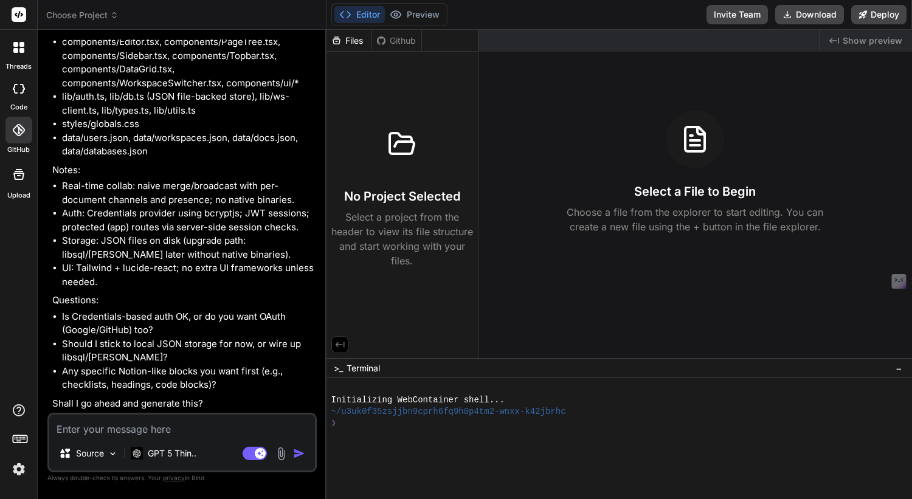
click at [165, 427] on textarea at bounding box center [182, 426] width 266 height 22
type textarea "x"
type textarea "Y"
type textarea "x"
type textarea "Ye"
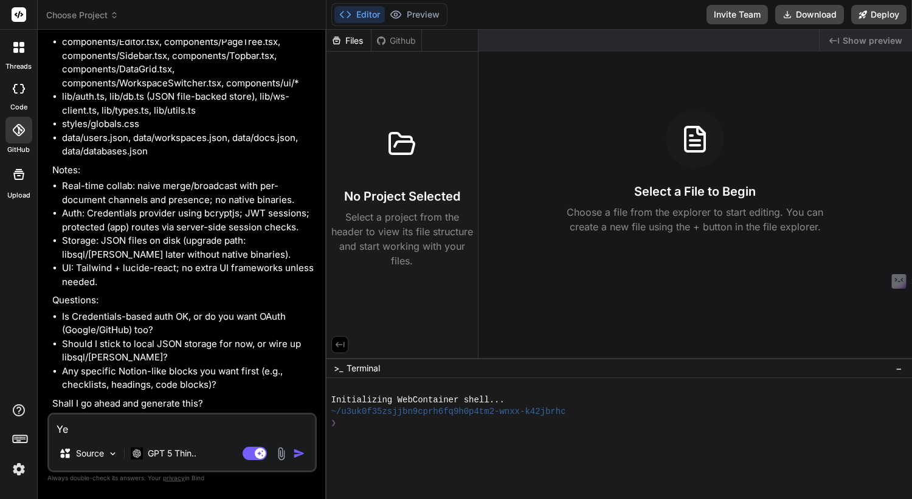
type textarea "x"
type textarea "Yes"
type textarea "x"
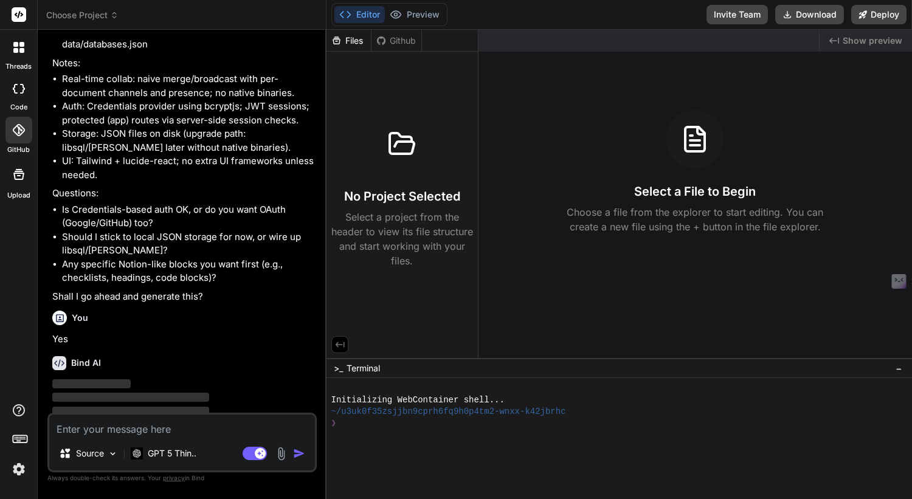
scroll to position [682, 0]
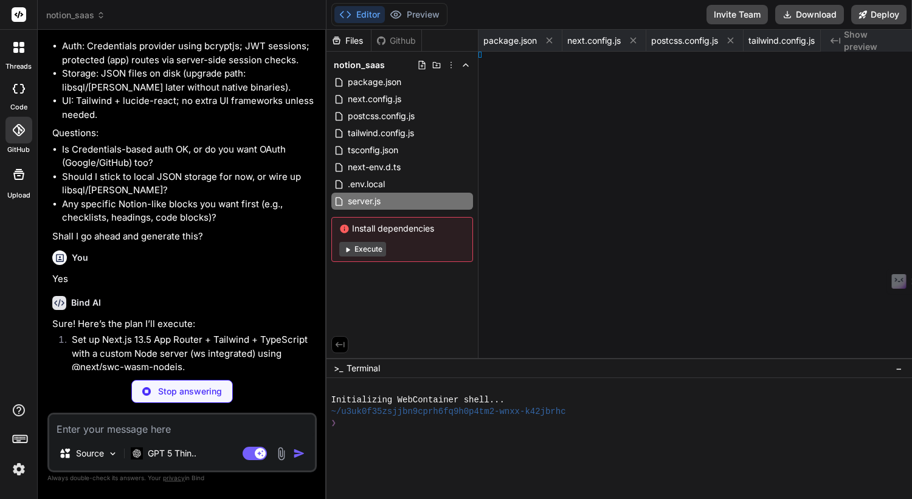
type textarea "x"
type textarea ";"
type textarea "x"
type textarea "); }"
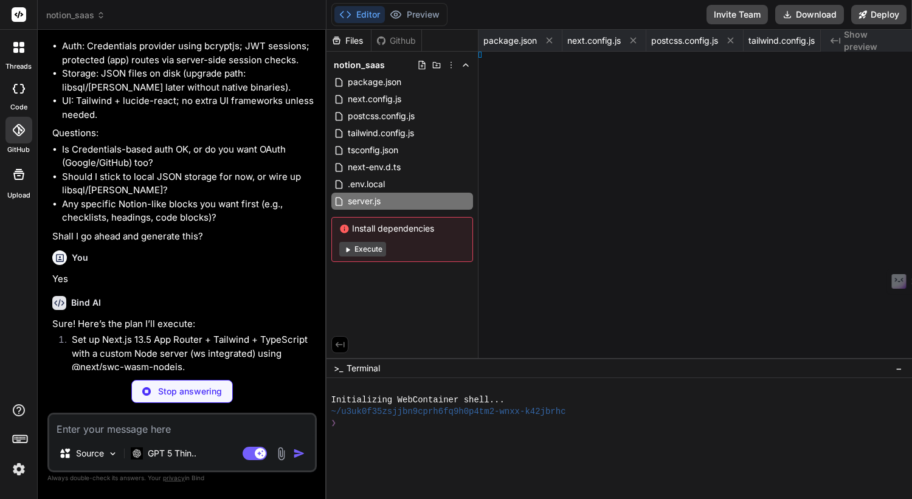
type textarea "x"
type textarea ".length; }"
type textarea "x"
type textarea "[PERSON_NAME] };"
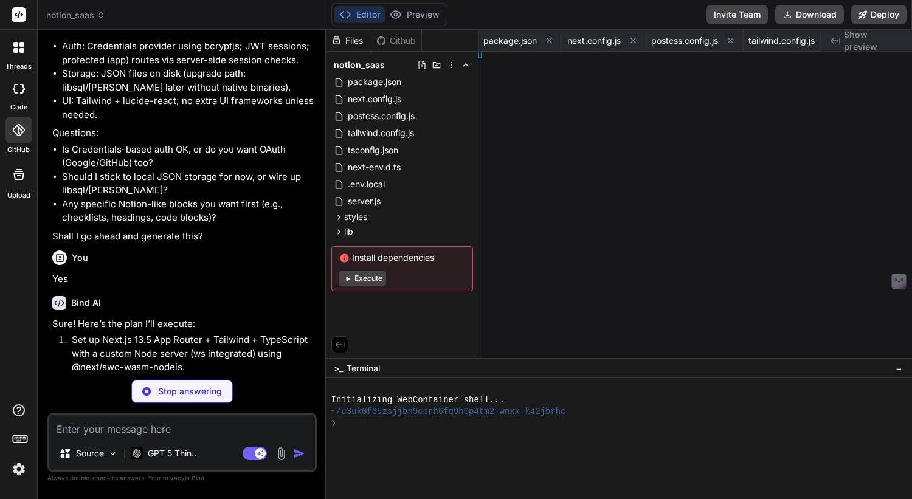
type textarea "x"
type textarea "}; }"
type textarea "x"
type textarea "tml> ); }"
type textarea "x"
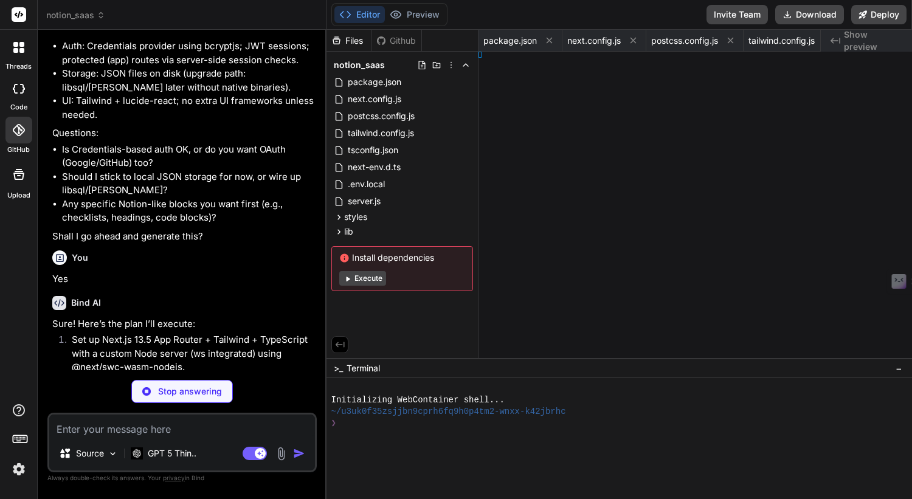
type textarea "); }"
type textarea "x"
type textarea "}"
type textarea "x"
type textarea "> ); }"
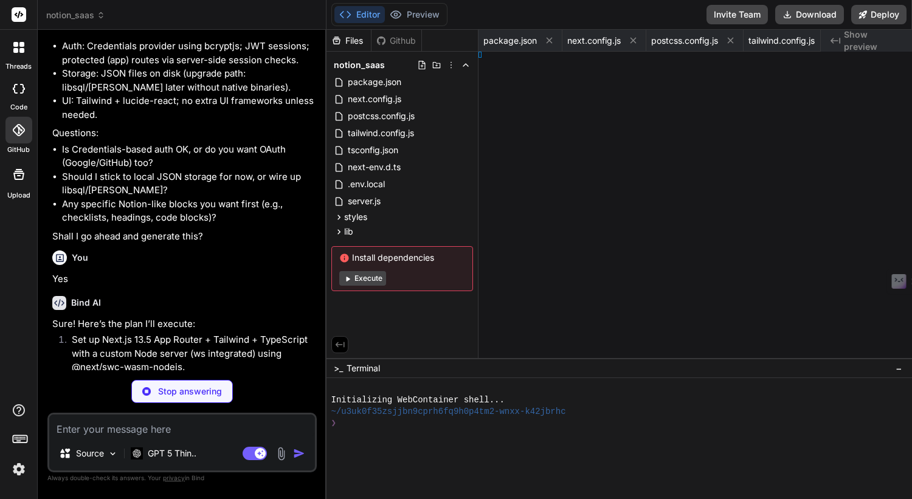
type textarea "x"
type textarea "; }"
type textarea "x"
type textarea "iv> ); }"
type textarea "x"
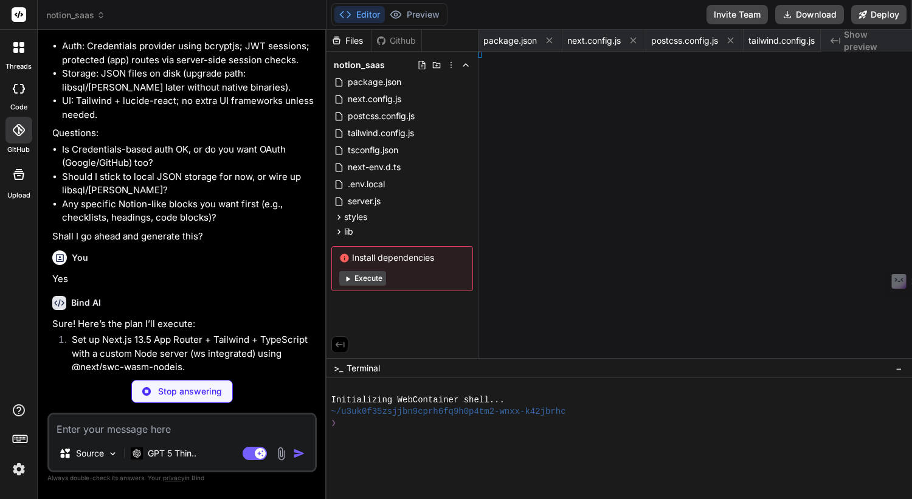
type textarea "; }"
type textarea "x"
type textarea "div> ); }"
type textarea "x"
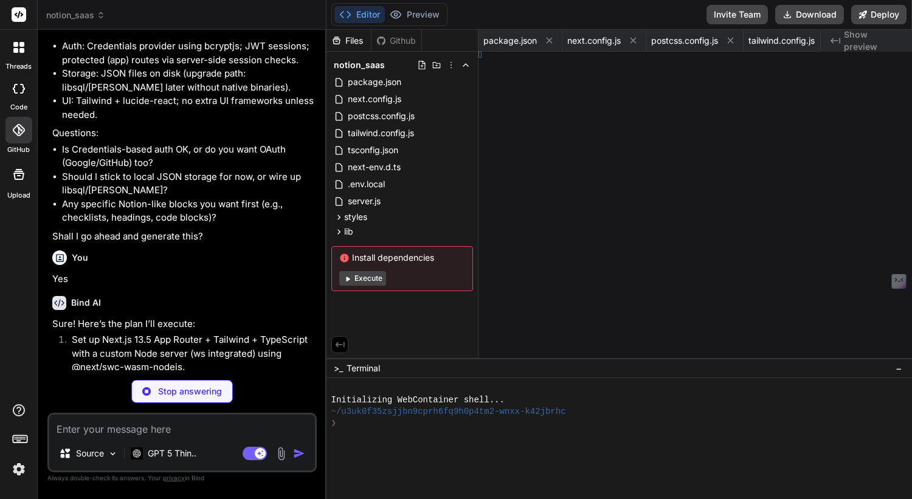
type textarea "OST };"
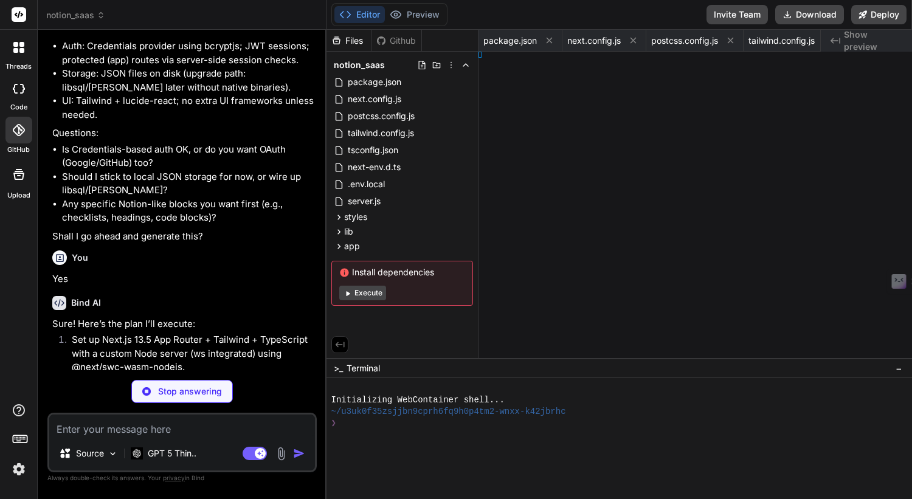
type textarea "x"
type textarea "; } }"
type textarea "x"
type textarea ": ws }); }"
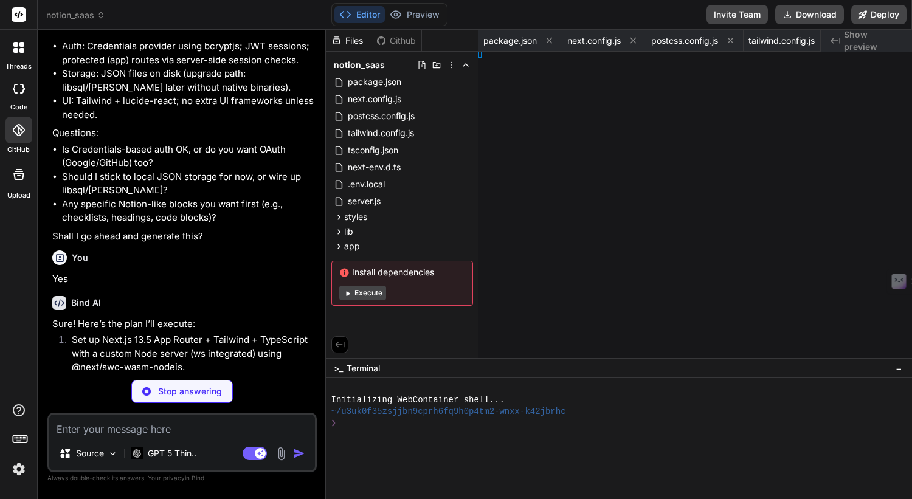
type textarea "x"
type textarea "ok }); }"
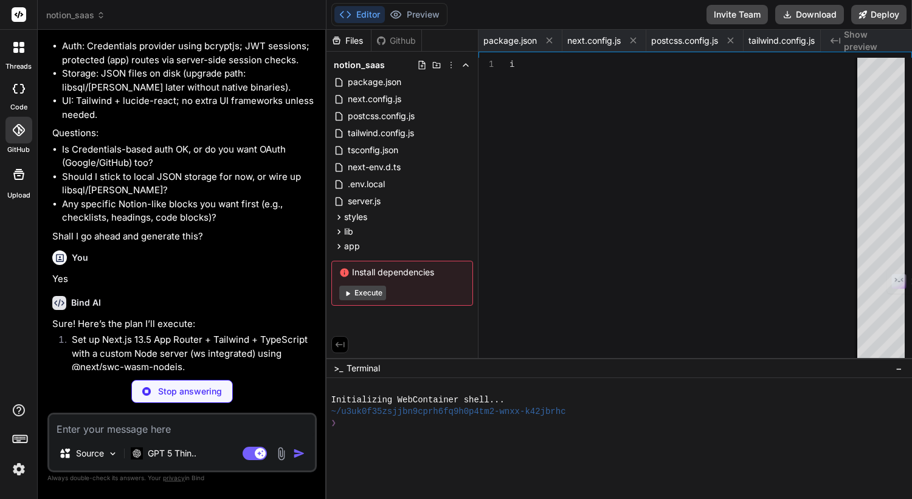
type textarea "x"
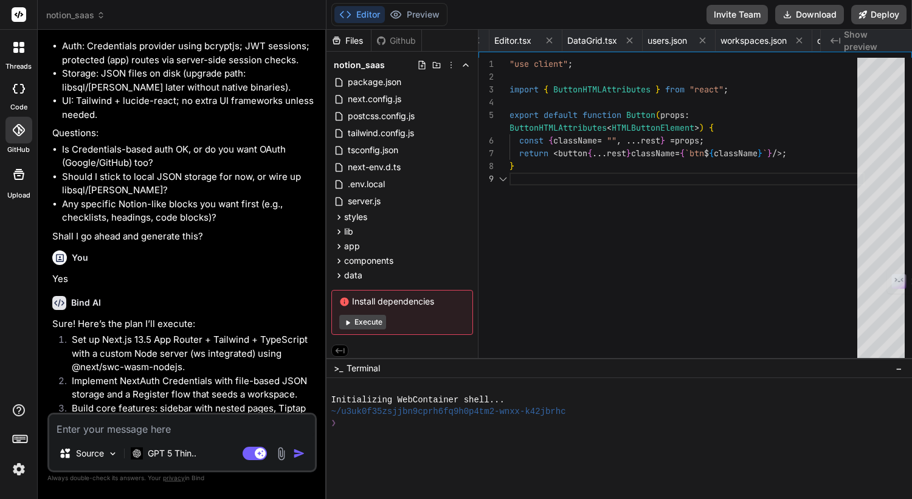
scroll to position [0, 3088]
type textarea "import Providers from "../providers"; export default function Template({ childr…"
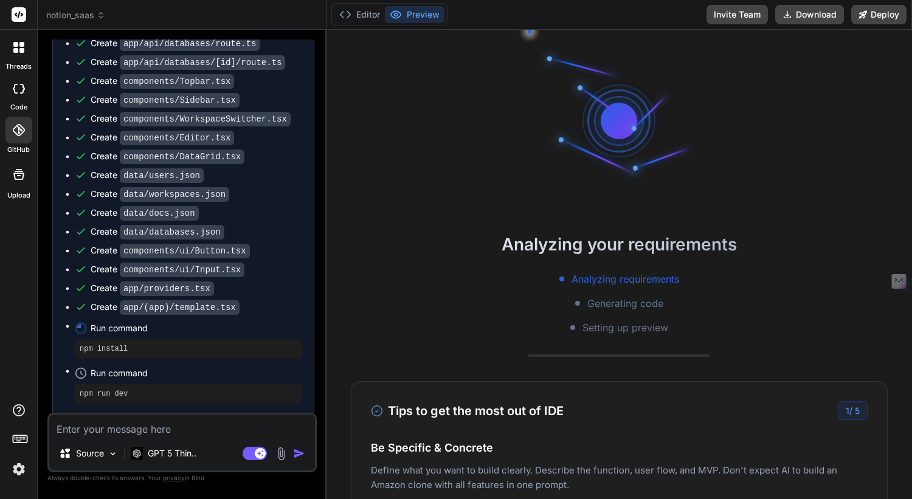
scroll to position [1779, 0]
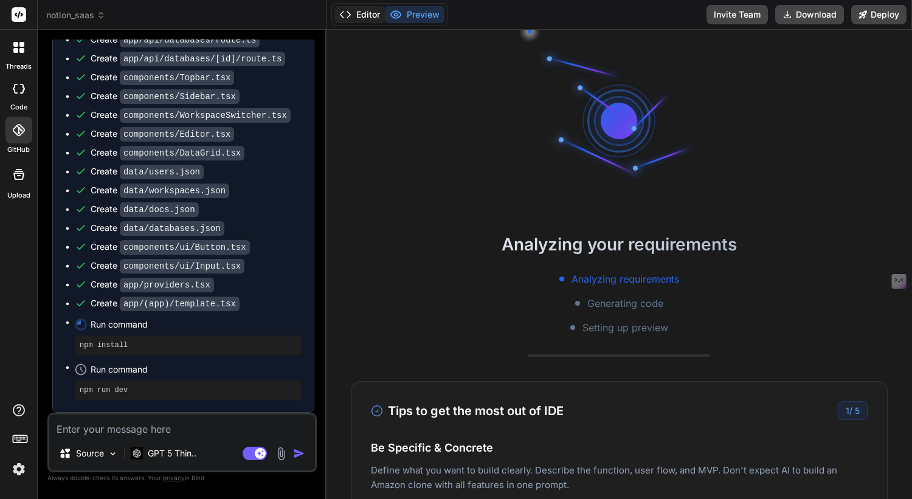
click at [362, 12] on button "Editor" at bounding box center [359, 14] width 50 height 17
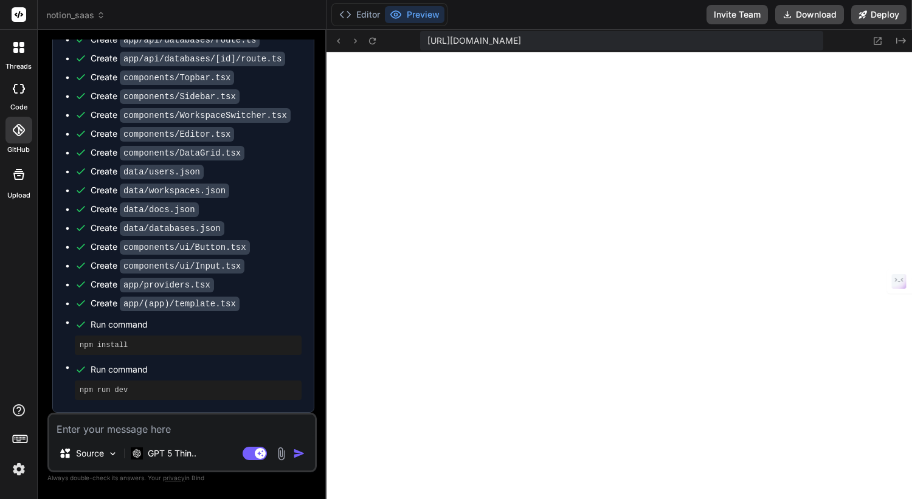
scroll to position [982, 0]
click at [427, 9] on button "Preview" at bounding box center [415, 14] width 60 height 17
click at [362, 18] on button "Editor" at bounding box center [359, 14] width 50 height 17
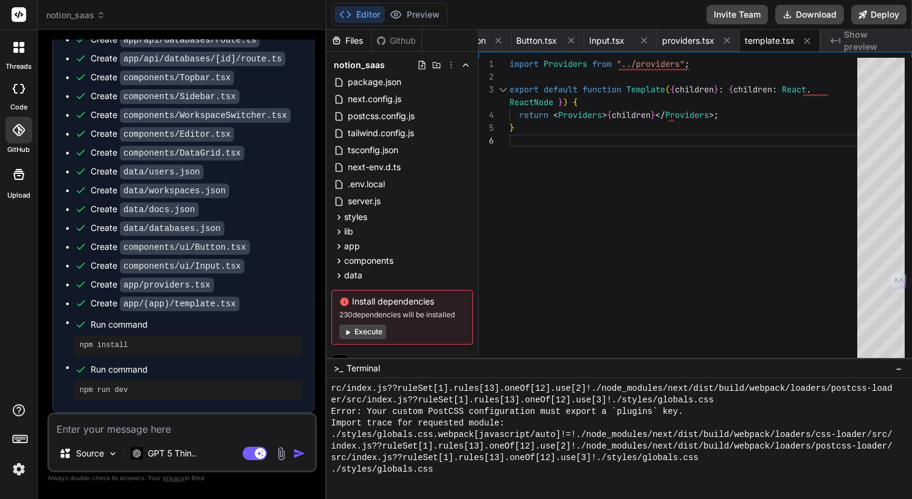
click at [369, 333] on button "Execute" at bounding box center [362, 332] width 47 height 15
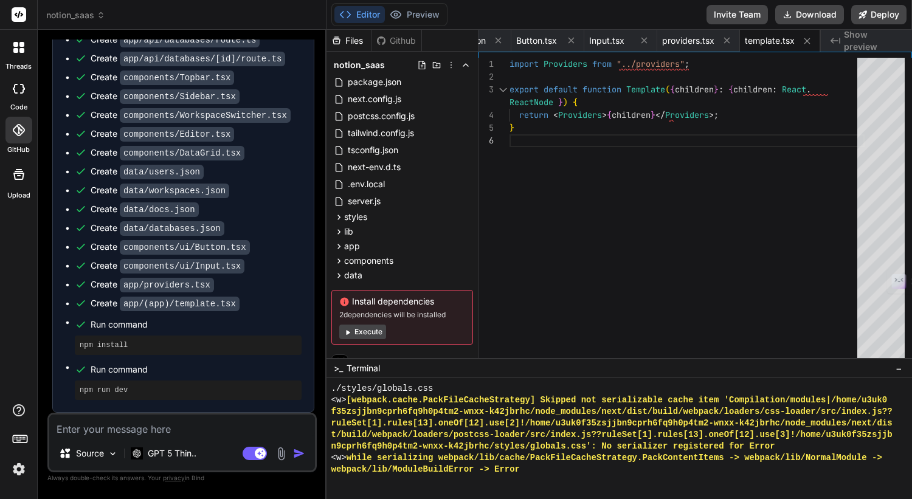
click at [356, 334] on button "Execute" at bounding box center [362, 332] width 47 height 15
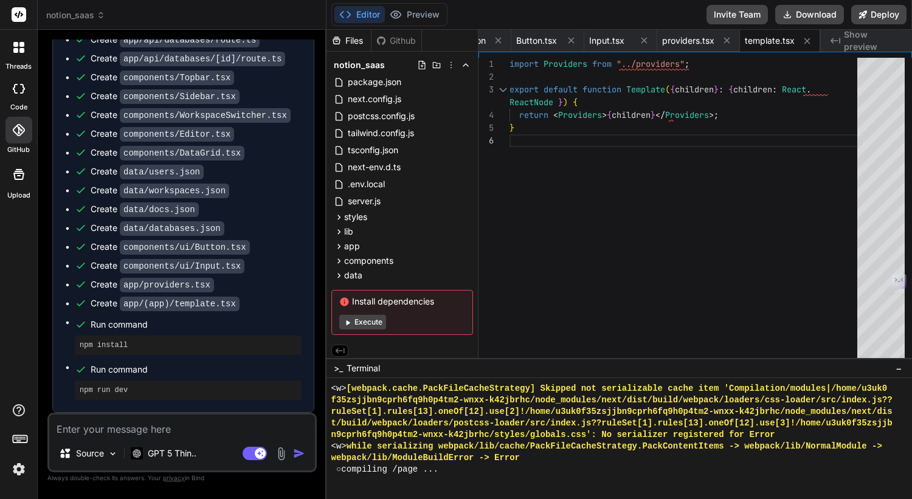
scroll to position [2519, 0]
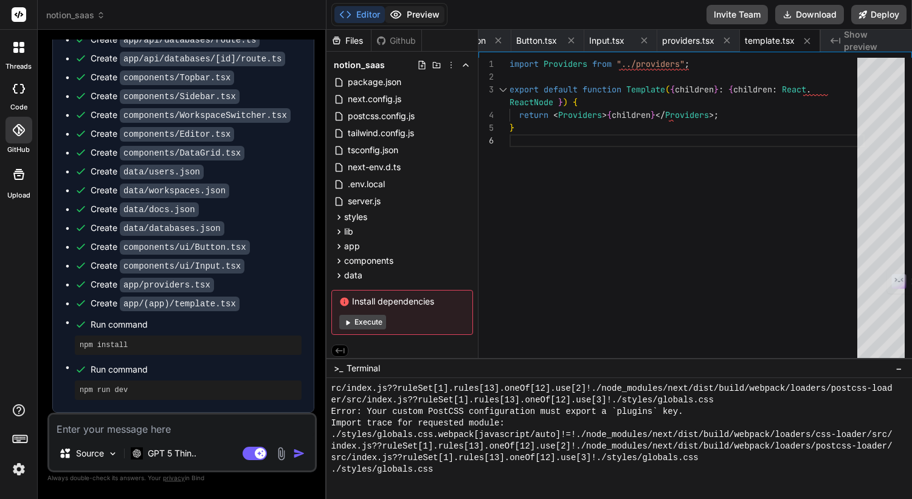
click at [423, 15] on button "Preview" at bounding box center [415, 14] width 60 height 17
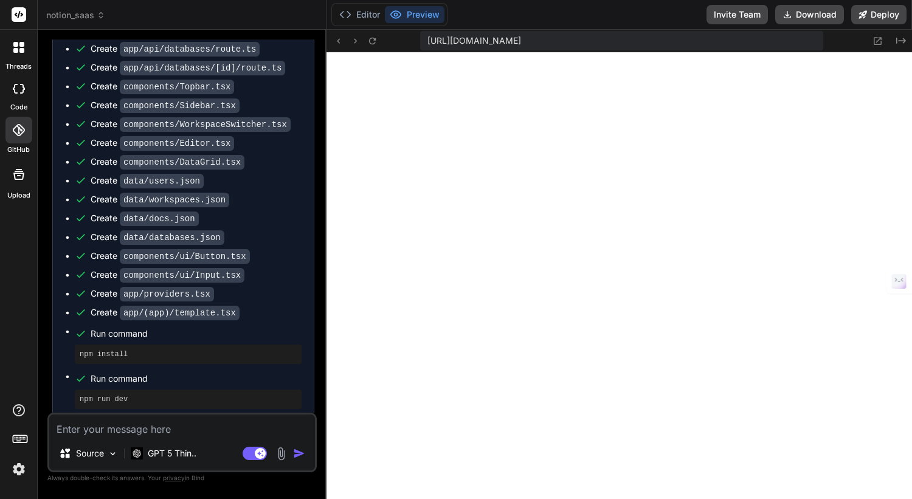
scroll to position [1779, 0]
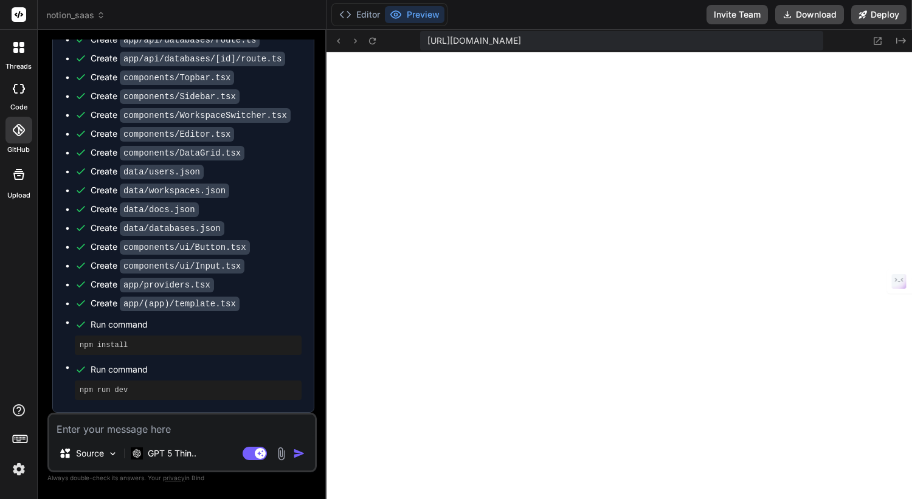
click at [116, 431] on textarea at bounding box center [182, 426] width 266 height 22
type textarea "x"
type textarea "p"
type textarea "x"
type textarea "pl"
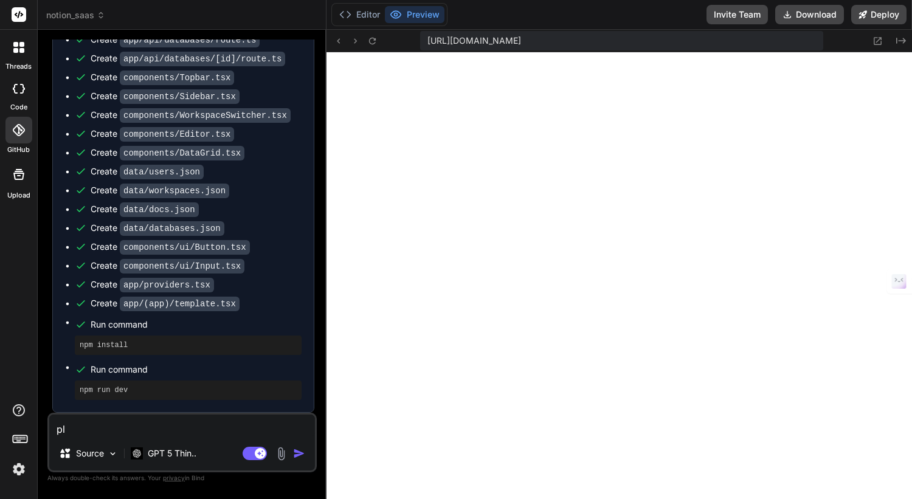
type textarea "x"
type textarea "ple"
type textarea "x"
type textarea "plea"
type textarea "x"
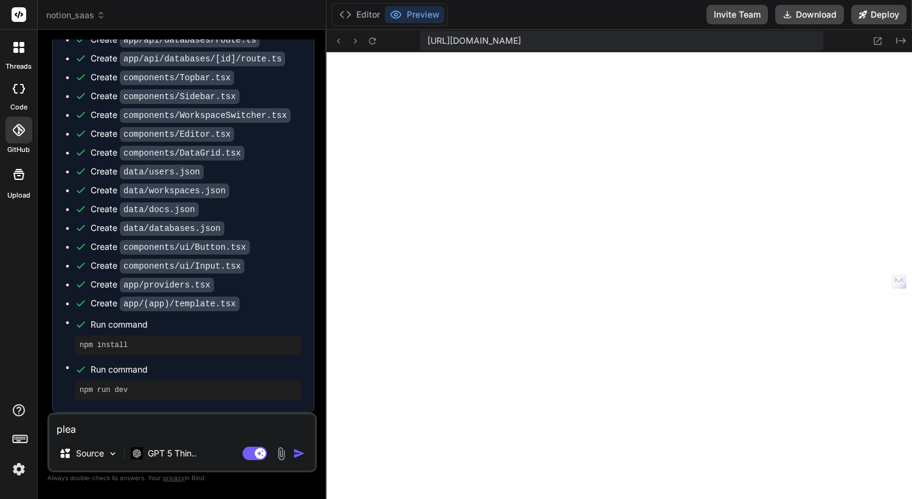
type textarea "pleas"
type textarea "x"
type textarea "please"
type textarea "x"
type textarea "please"
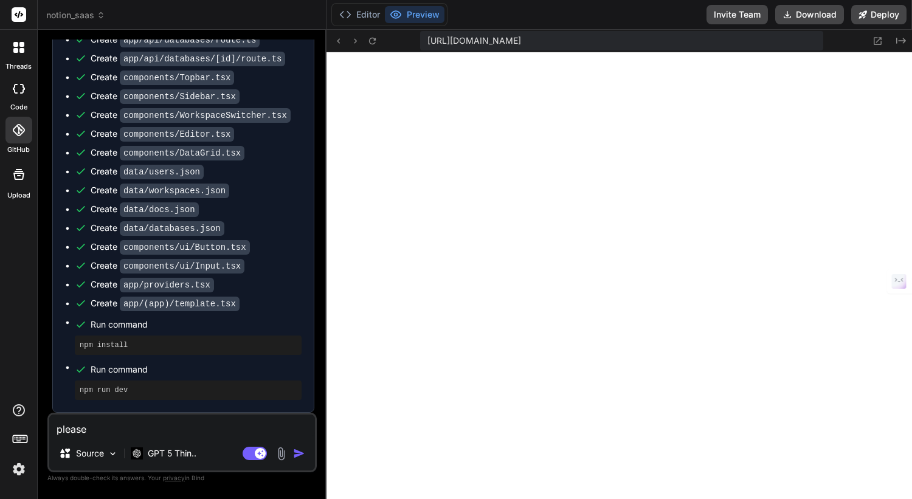
type textarea "x"
type textarea "please c"
type textarea "x"
type textarea "please ch"
type textarea "x"
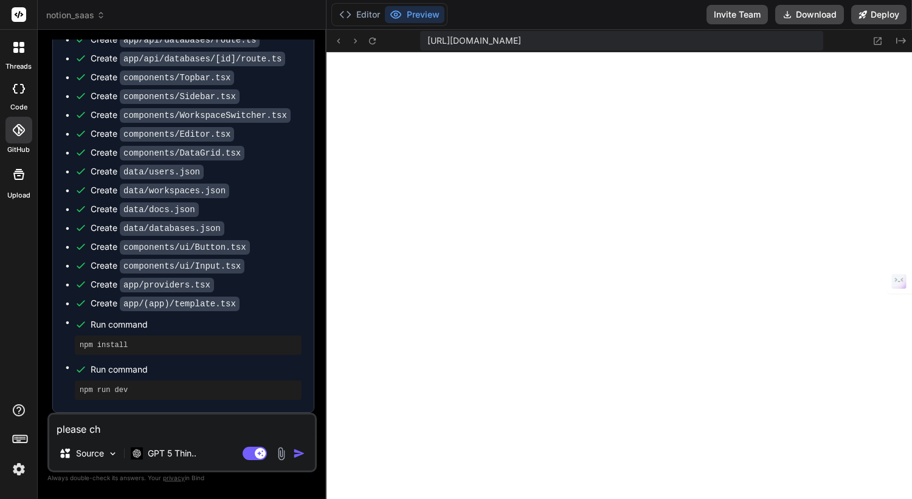
type textarea "please che"
type textarea "x"
type textarea "please chec"
type textarea "x"
type textarea "please check"
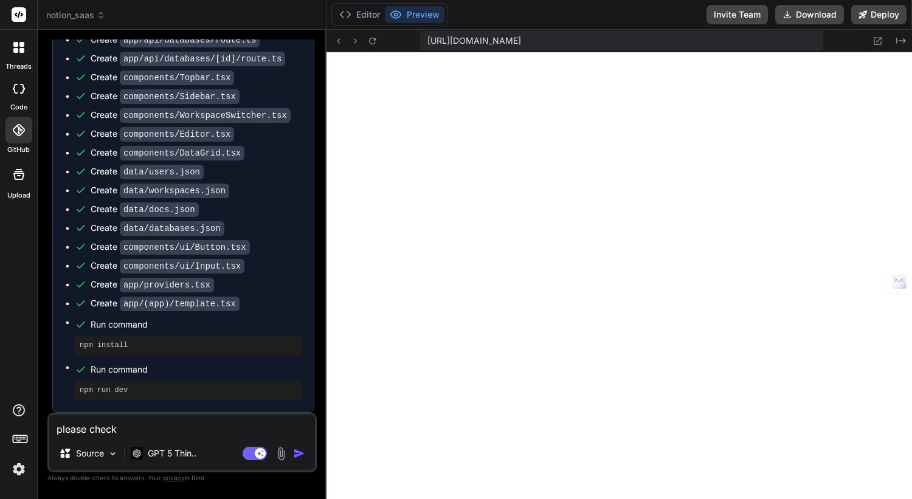
type textarea "x"
type textarea "please check"
type textarea "x"
type textarea "please check t"
type textarea "x"
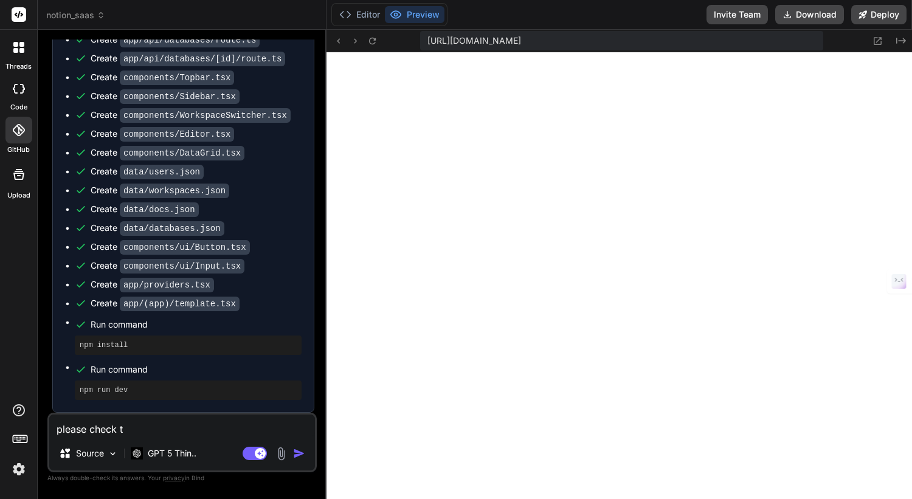
type textarea "please check th"
type textarea "x"
type textarea "please check the"
type textarea "x"
type textarea "please check the"
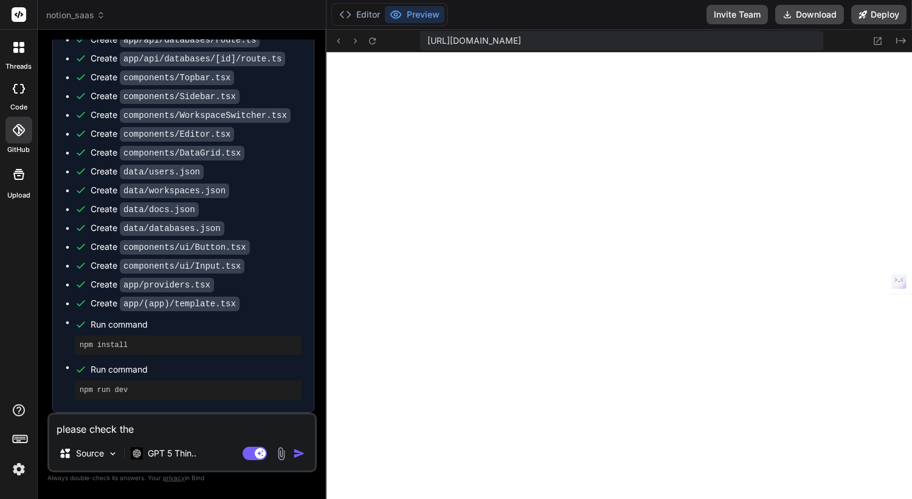
type textarea "x"
type textarea "please check the c"
type textarea "x"
type textarea "please check the co"
type textarea "x"
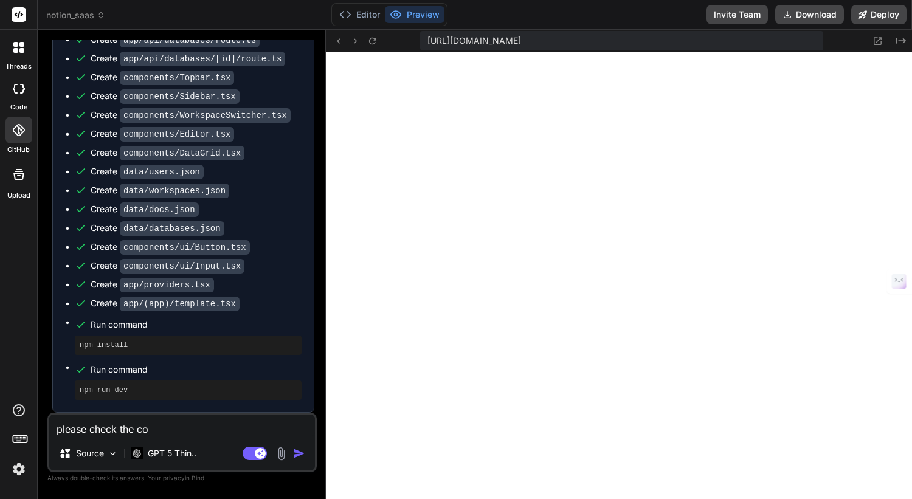
type textarea "please check the cod"
type textarea "x"
type textarea "please check the code"
type textarea "x"
type textarea "please check the code"
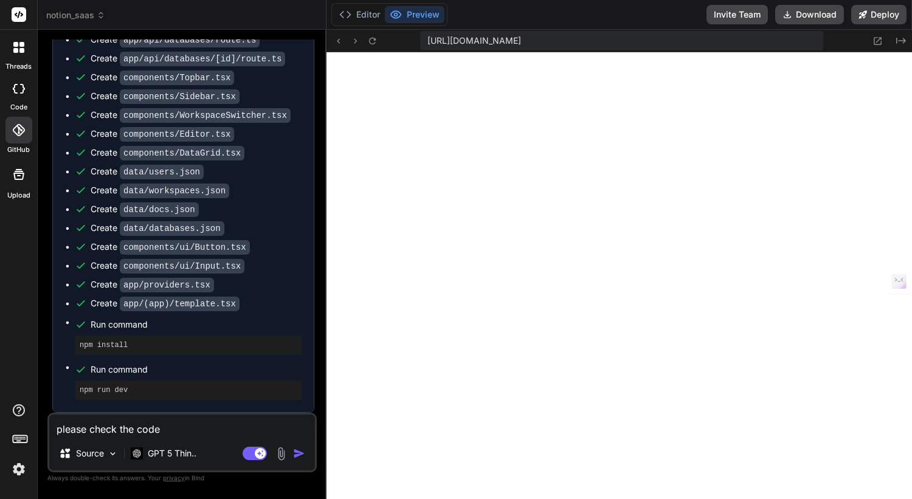
type textarea "x"
type textarea "please check the code a"
type textarea "x"
type textarea "please check the code as"
type textarea "x"
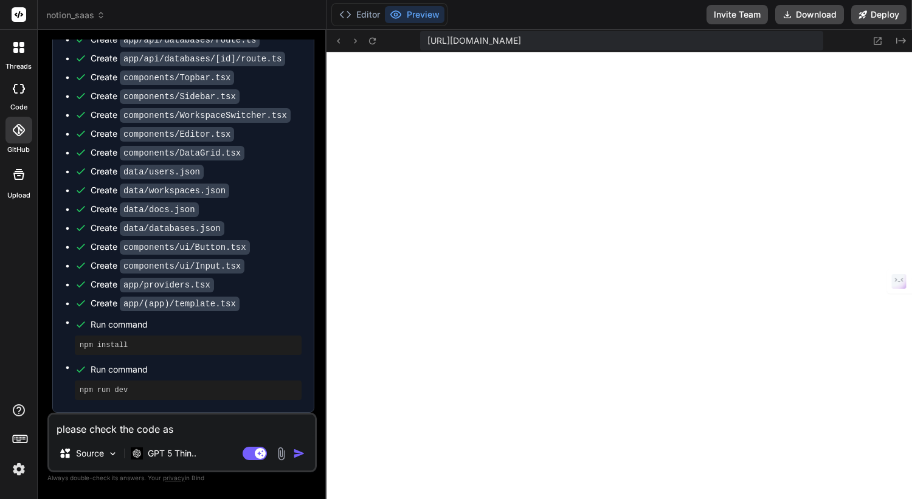
type textarea "please check the code as"
type textarea "x"
type textarea "please check the code as t"
type textarea "x"
type textarea "please check the code as th"
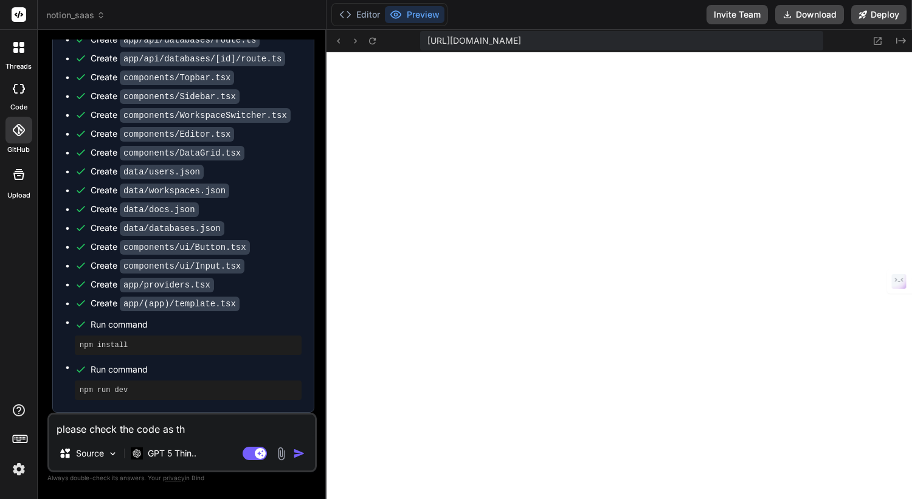
type textarea "x"
type textarea "please check the code as the"
type textarea "x"
type textarea "please check the code as ther"
type textarea "x"
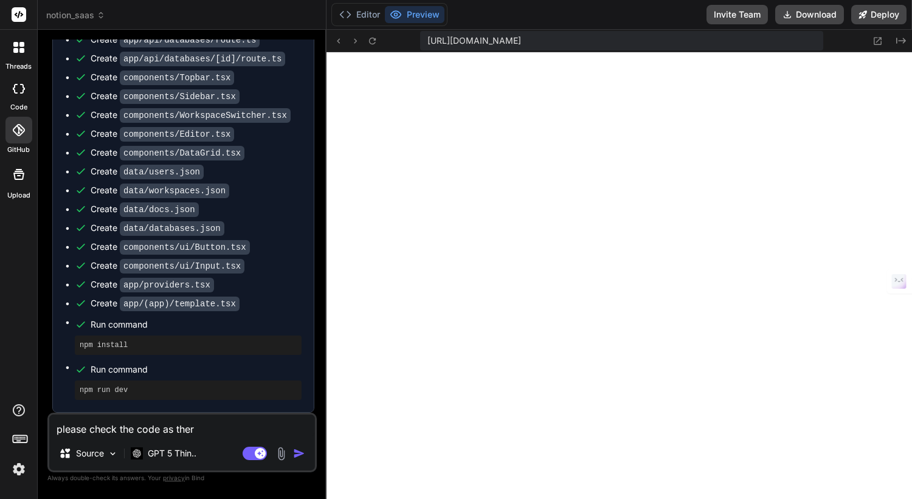
type textarea "please check the code as there"
type textarea "x"
type textarea "please check the code as there"
type textarea "x"
type textarea "please check the code as there a"
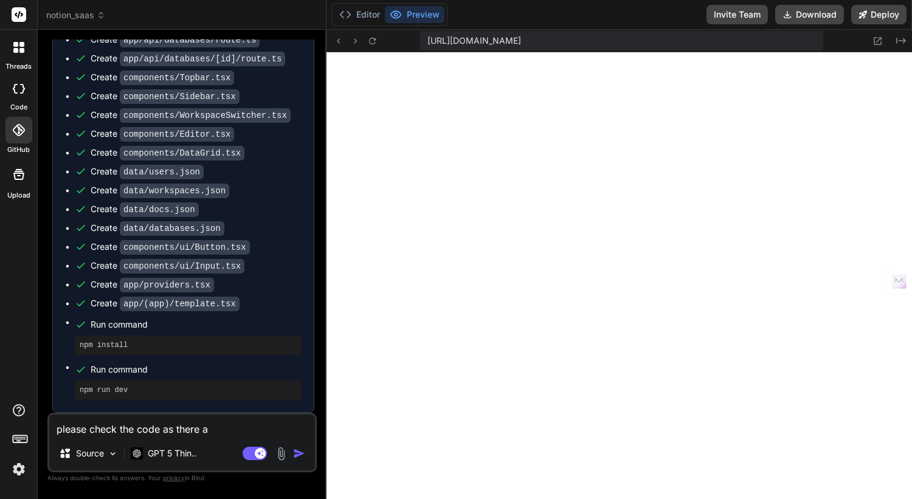
type textarea "x"
type textarea "please check the code as there ar"
type textarea "x"
type textarea "please check the code as there are"
type textarea "x"
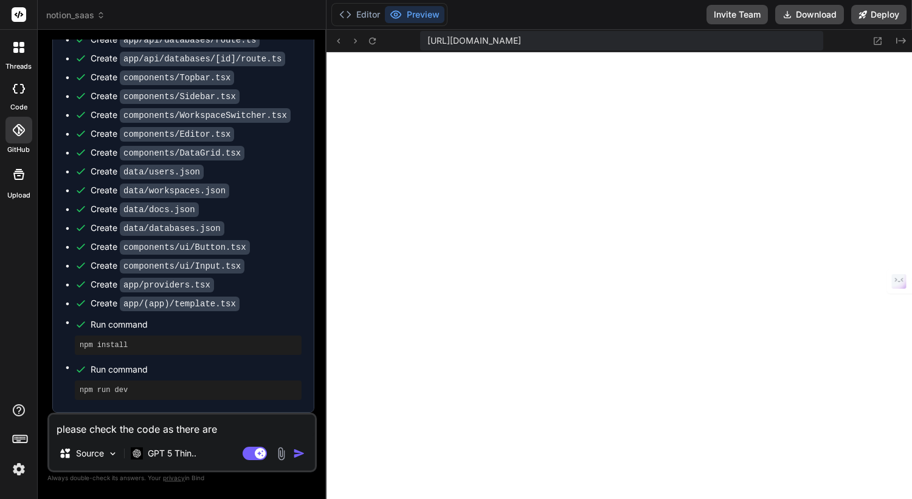
type textarea "please check the code as there are"
type textarea "x"
type textarea "please check the code as there are j"
type textarea "x"
type textarea "please check the code as there are jus"
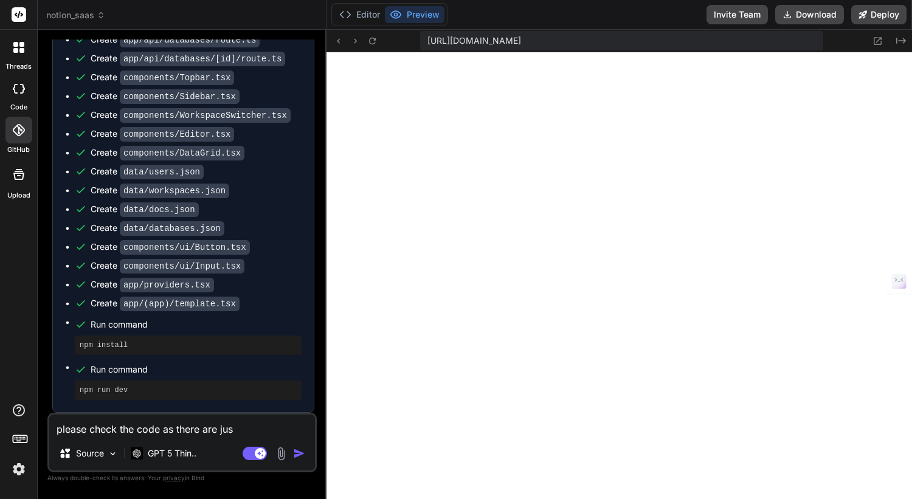
type textarea "x"
type textarea "please check the code as there are just"
type textarea "x"
type textarea "please check the code as there are just"
type textarea "x"
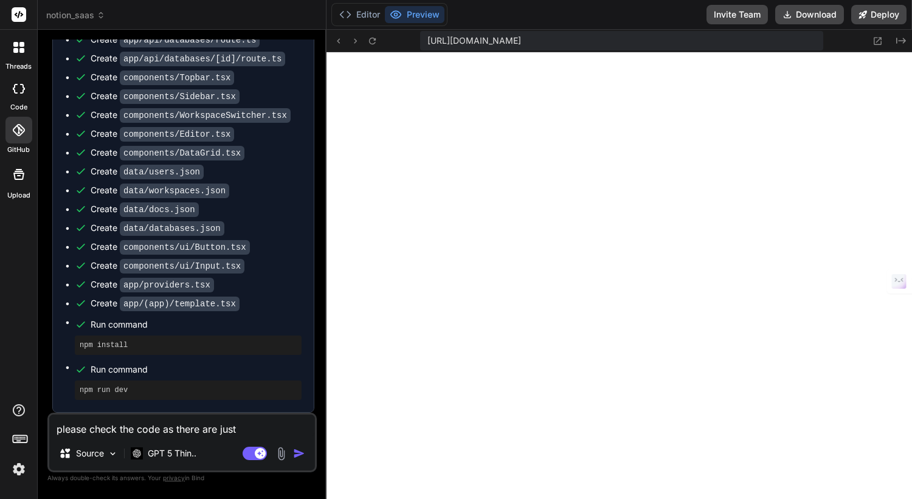
type textarea "please check the code as there are just e"
type textarea "x"
type textarea "please check the code as there are just er"
type textarea "x"
type textarea "please check the code as there are just ero"
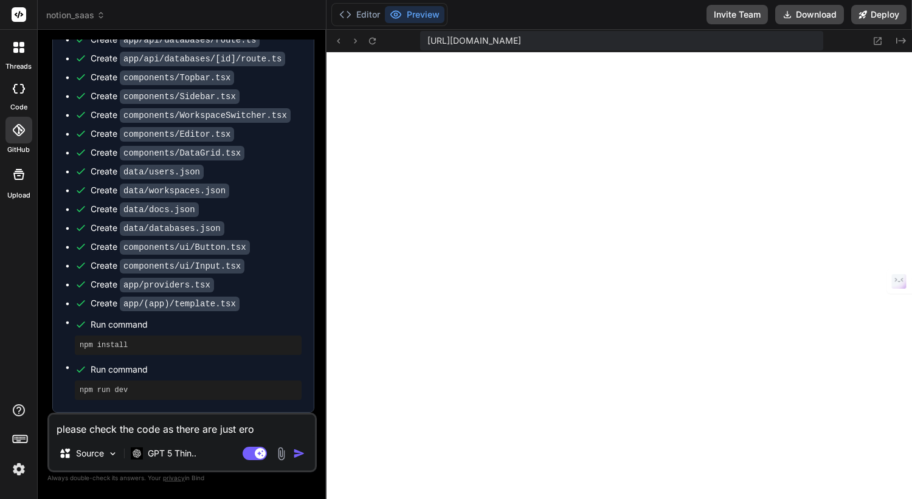
type textarea "x"
type textarea "please check the code as there are just eror"
type textarea "x"
type textarea "please check the code as there are just eror"
type textarea "x"
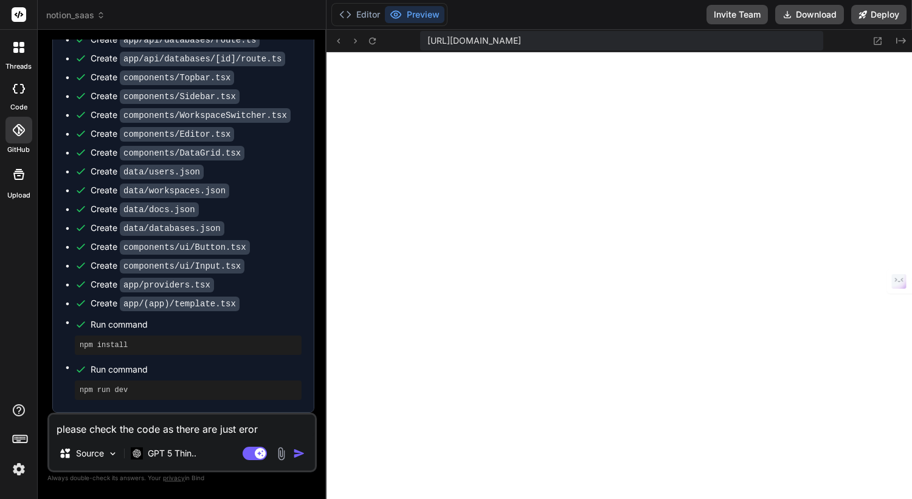
type textarea "please check the code as there are just eror m"
type textarea "x"
type textarea "please check the code as there are just eror me"
type textarea "x"
type textarea "please check the code as there are just eror mes"
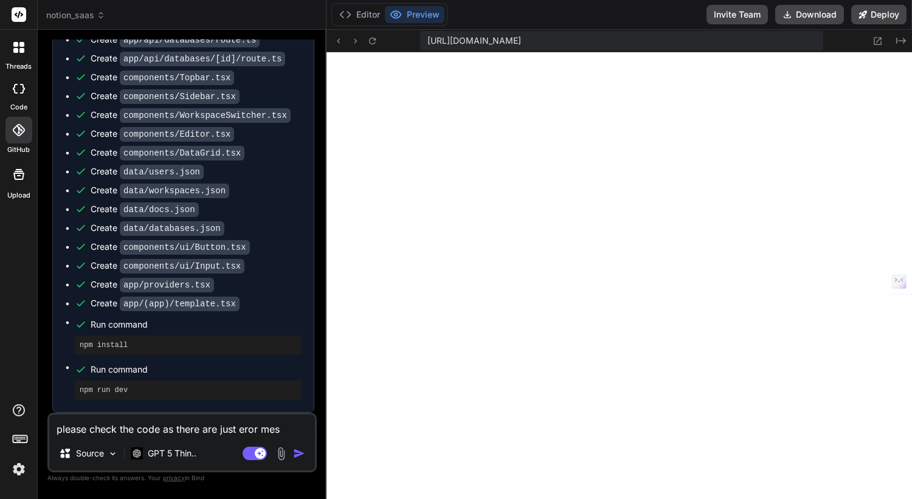
type textarea "x"
type textarea "please check the code as there are just eror mess"
type textarea "x"
type textarea "please check the code as there are just eror messa"
type textarea "x"
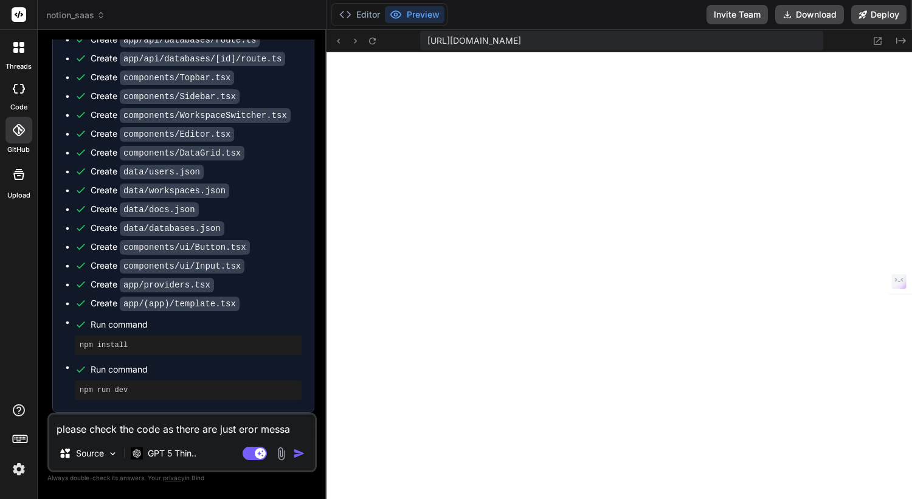
type textarea "please check the code as there are just eror messag"
type textarea "x"
type textarea "please check the code as there are just eror message"
type textarea "x"
type textarea "please check the code as there are just eror messages"
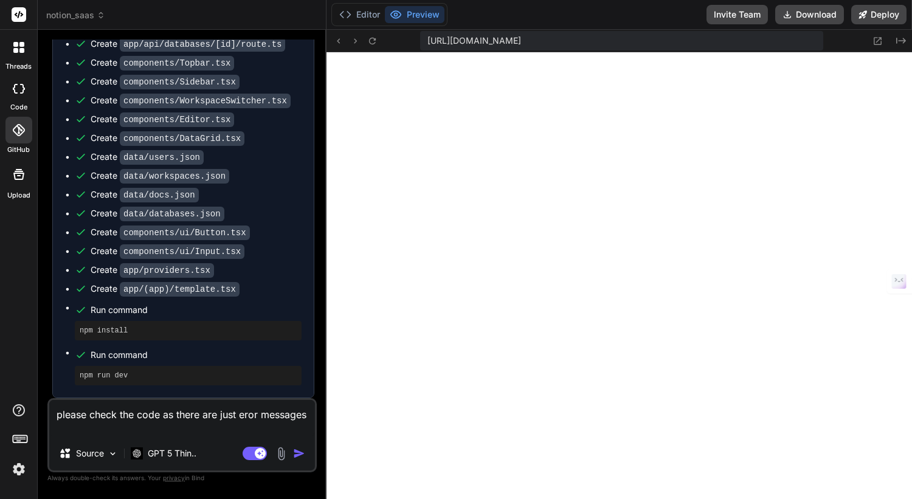
type textarea "x"
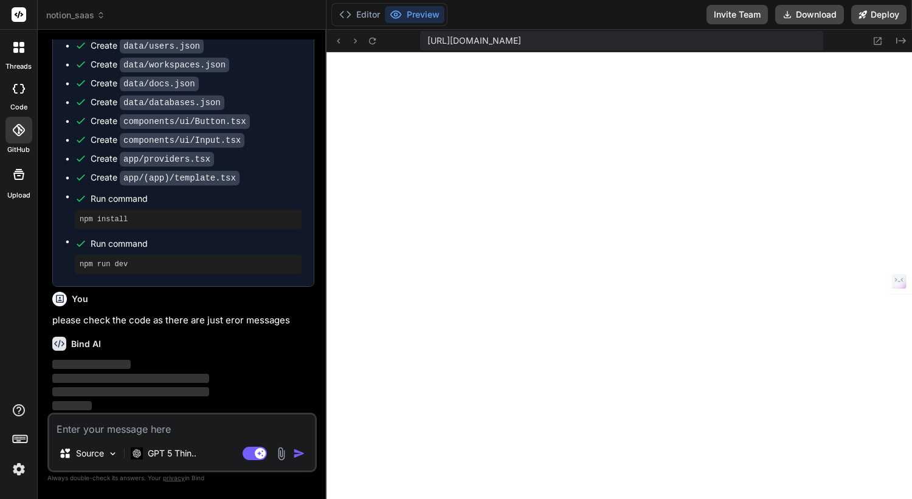
scroll to position [2600, 0]
click at [362, 17] on button "Editor" at bounding box center [359, 14] width 50 height 17
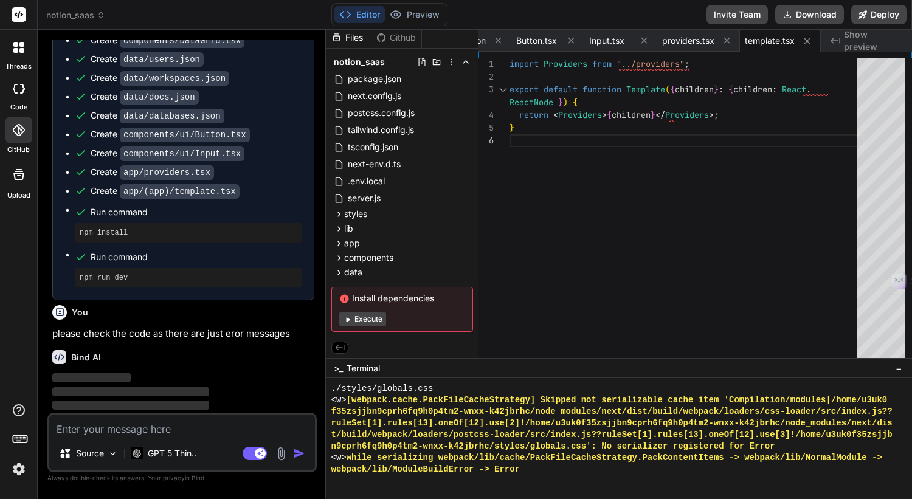
scroll to position [1905, 0]
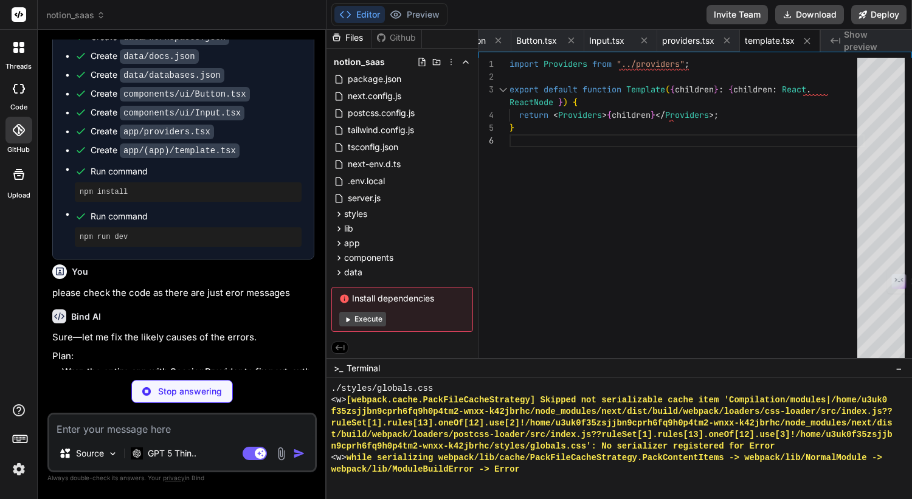
type textarea "x"
type textarea "ReactNode }) { return ( <html lang="en"> <body> <Providers>{children}</Provider…"
type textarea "x"
type textarea "export default function Template({ children }: { children: React.ReactNode }) {…"
type textarea "x"
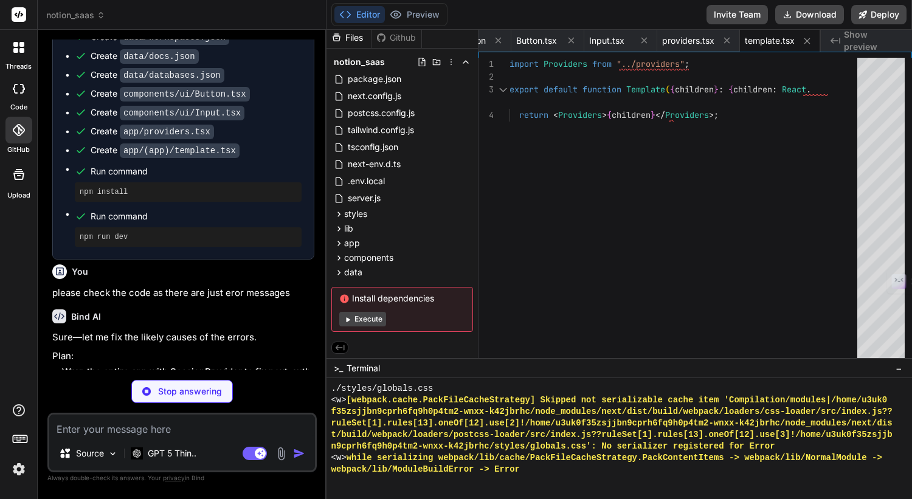
type textarea "font-family: ui-monospace, SFMono-Regular, Menlo, [GEOGRAPHIC_DATA], Consolas, …"
type textarea "x"
type textarea "}"
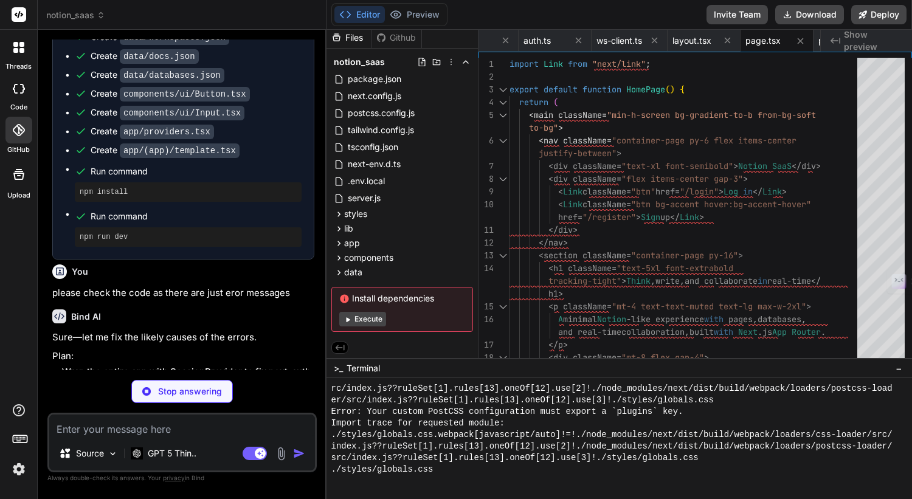
type textarea "x"
type textarea "); }"
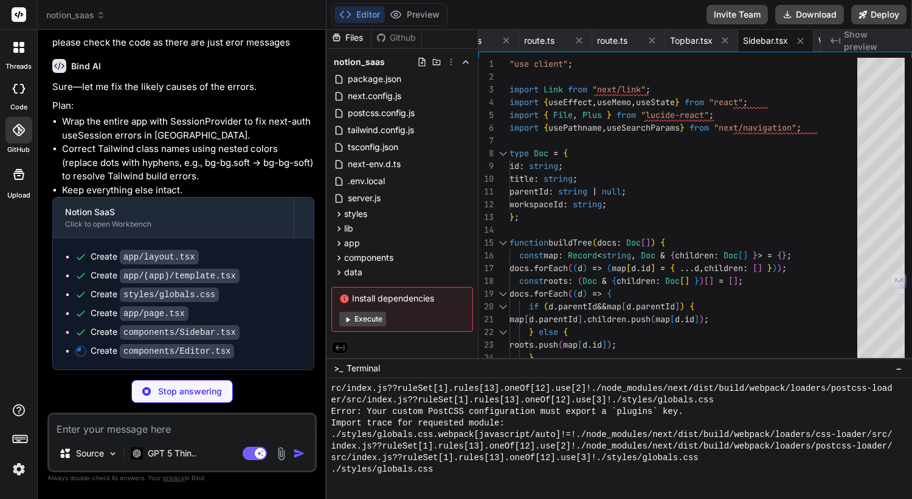
scroll to position [2181, 0]
type textarea "x"
type textarea "{children} </button> ); }"
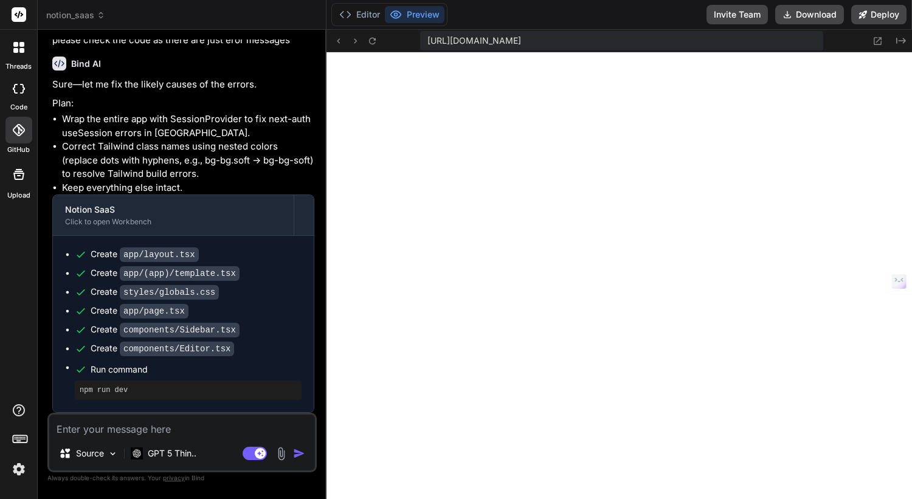
scroll to position [2184, 0]
click at [115, 429] on textarea at bounding box center [182, 426] width 266 height 22
paste textarea "Server Error ModuleBuildError: Module build failed (from ./node_modules/next/di…"
type textarea "x"
type textarea "Server Error ModuleBuildError: Module build failed (from ./node_modules/next/di…"
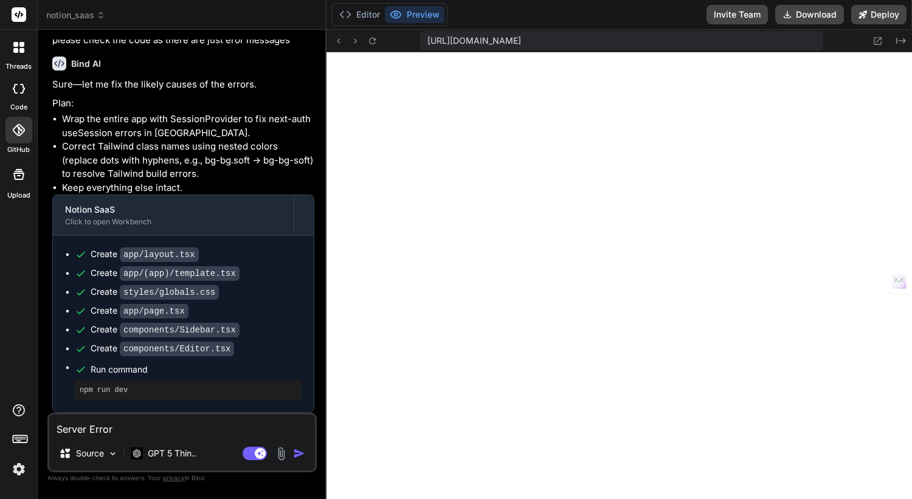
scroll to position [176, 0]
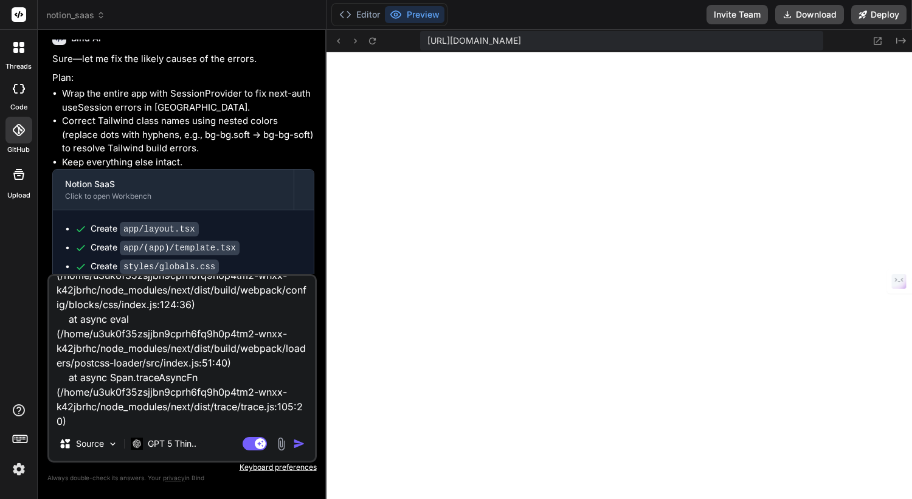
type textarea "x"
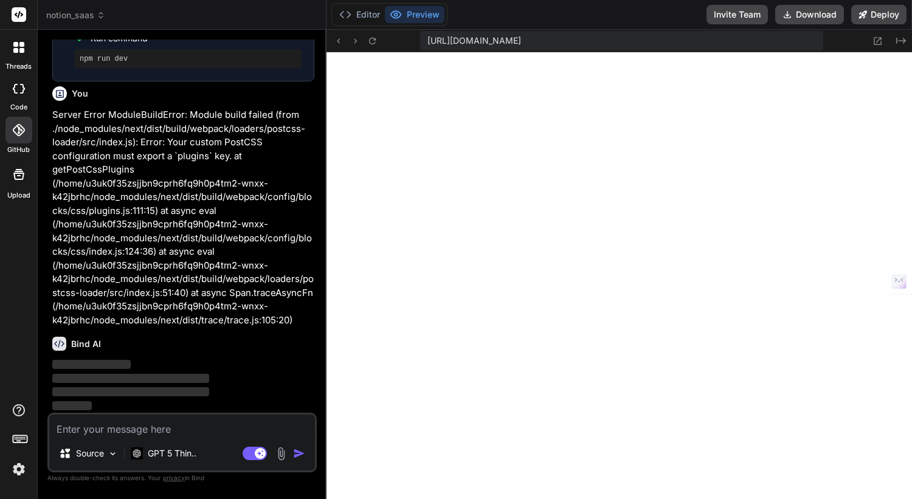
scroll to position [3420, 0]
type textarea "x"
type textarea "module.exports = { plugins: { tailwindcss: {}, autoprefixer: {}, }, };"
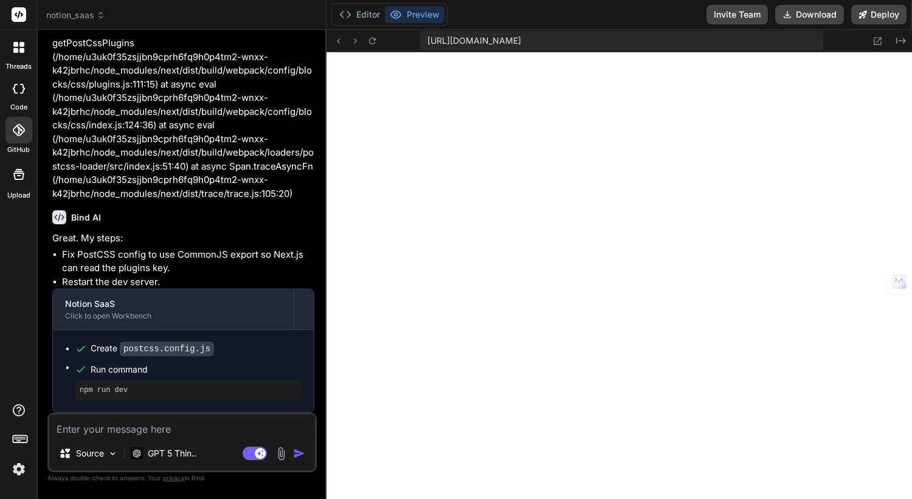
scroll to position [2642, 0]
click at [139, 428] on textarea at bounding box center [182, 426] width 266 height 22
paste textarea "ModuleBuildError: Module build failed (from ./node_modules/next/dist/build/webp…"
type textarea "x"
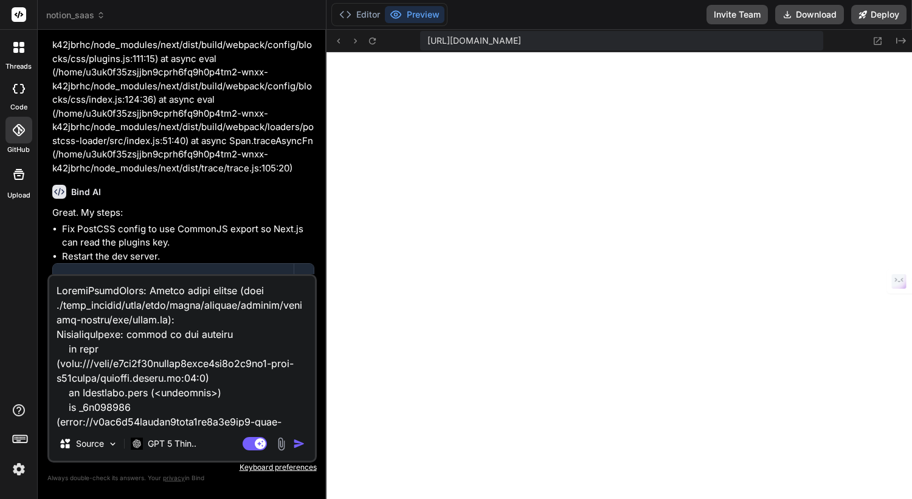
scroll to position [1270, 0]
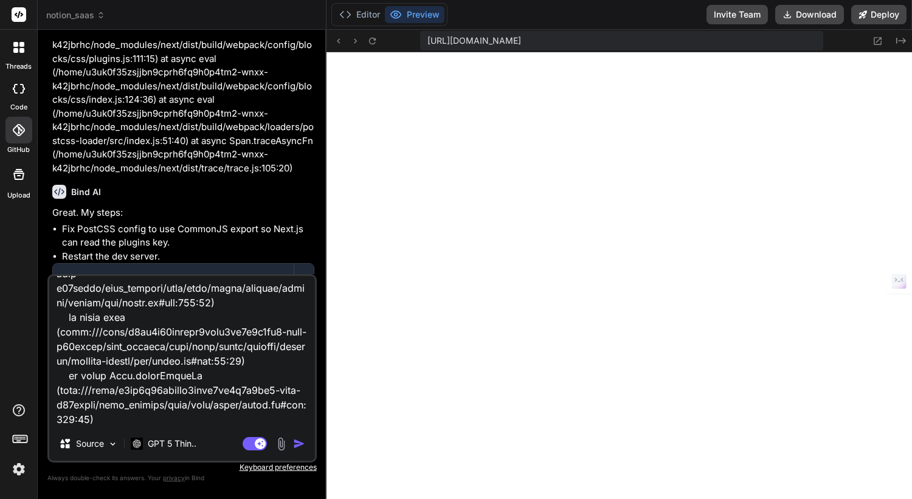
type textarea "ModuleBuildError: Module build failed (from ./node_modules/next/dist/build/webp…"
click at [296, 445] on img "button" at bounding box center [299, 444] width 12 height 12
type textarea "x"
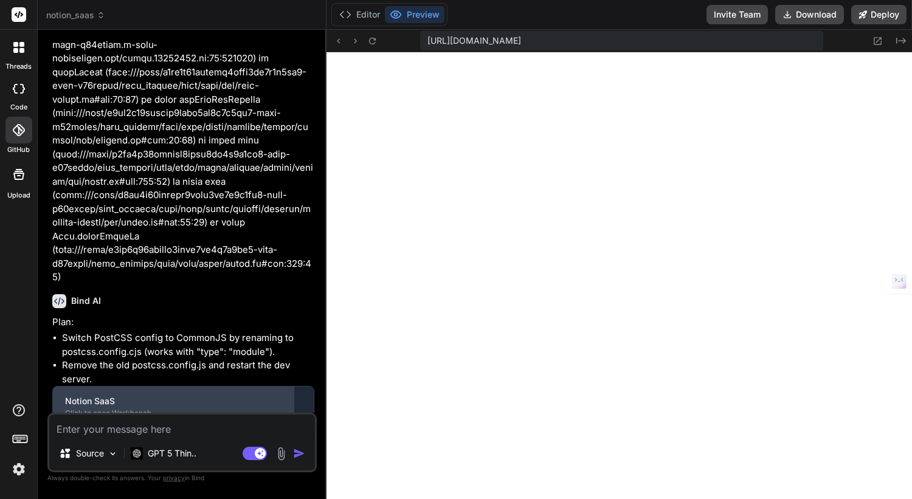
scroll to position [3992, 0]
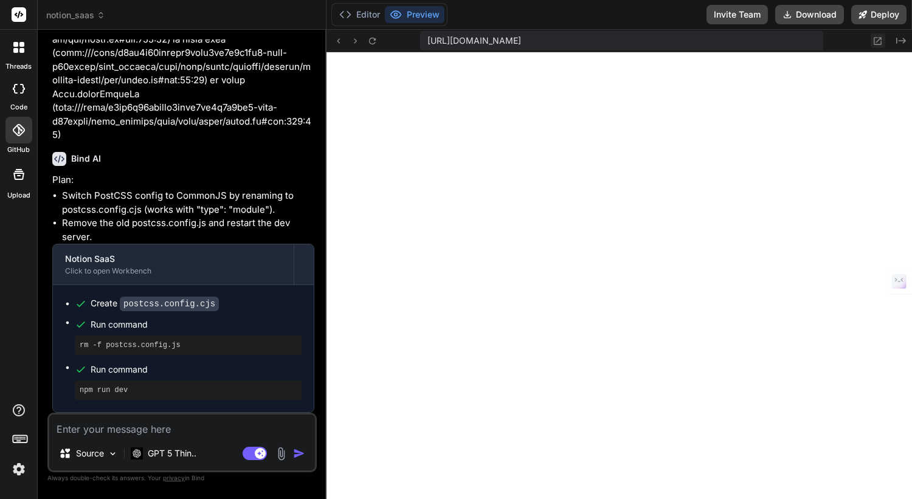
click at [877, 38] on icon at bounding box center [878, 41] width 10 height 10
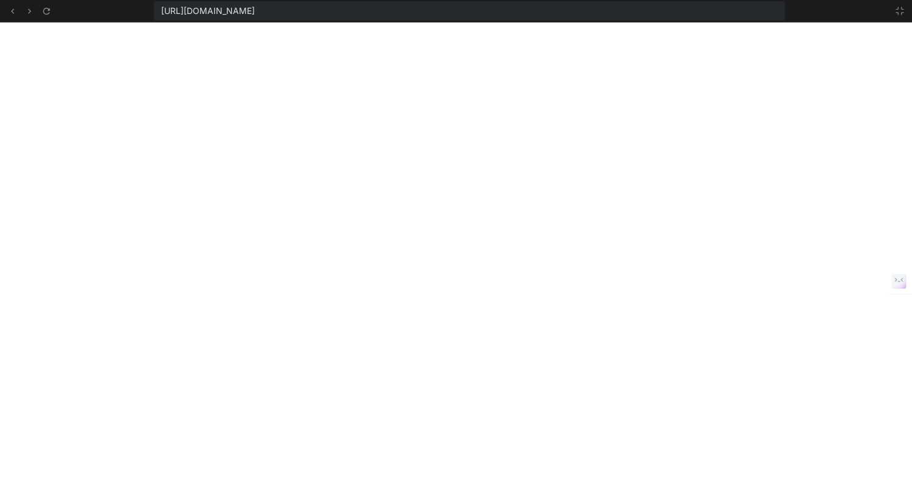
scroll to position [5708, 0]
click at [46, 9] on icon at bounding box center [46, 11] width 10 height 10
click at [899, 4] on button at bounding box center [900, 11] width 15 height 15
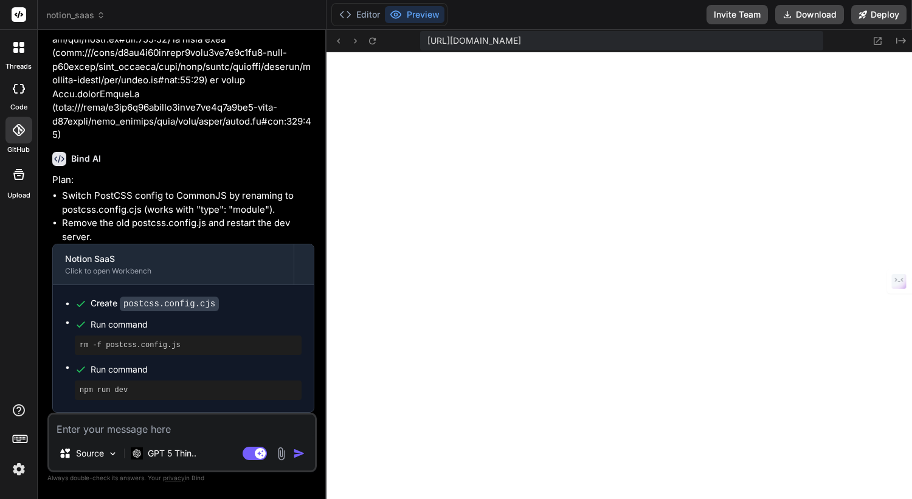
scroll to position [6886, 0]
click at [157, 429] on textarea at bounding box center [182, 426] width 266 height 22
type textarea "x"
type textarea "A"
type textarea "x"
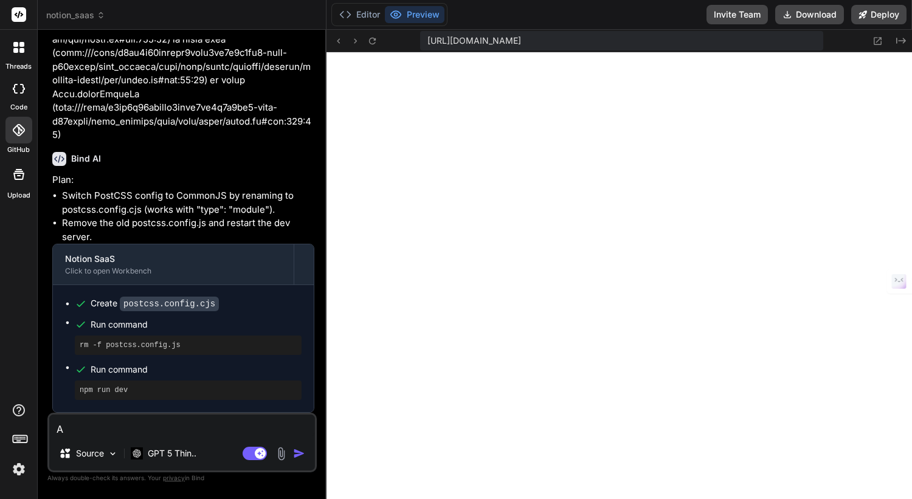
type textarea "Af"
type textarea "x"
type textarea "Aft"
type textarea "x"
type textarea "Afte"
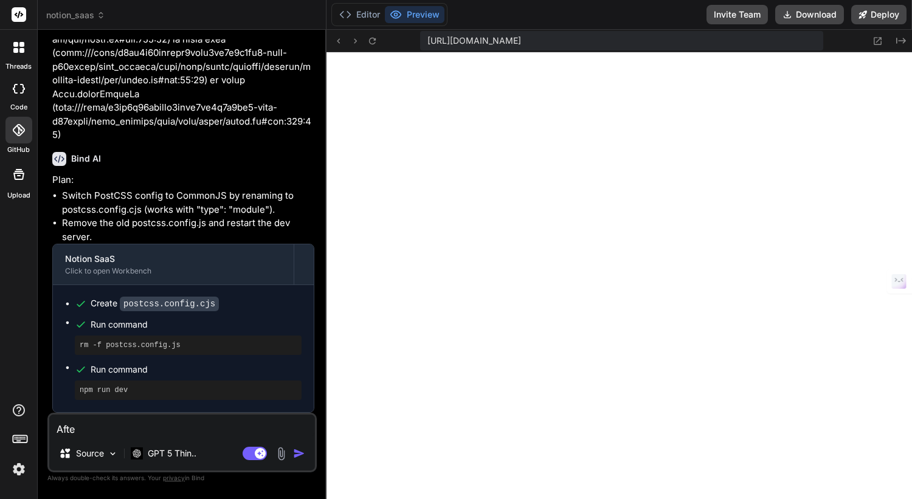
type textarea "x"
type textarea "After"
type textarea "x"
type textarea "After"
type textarea "x"
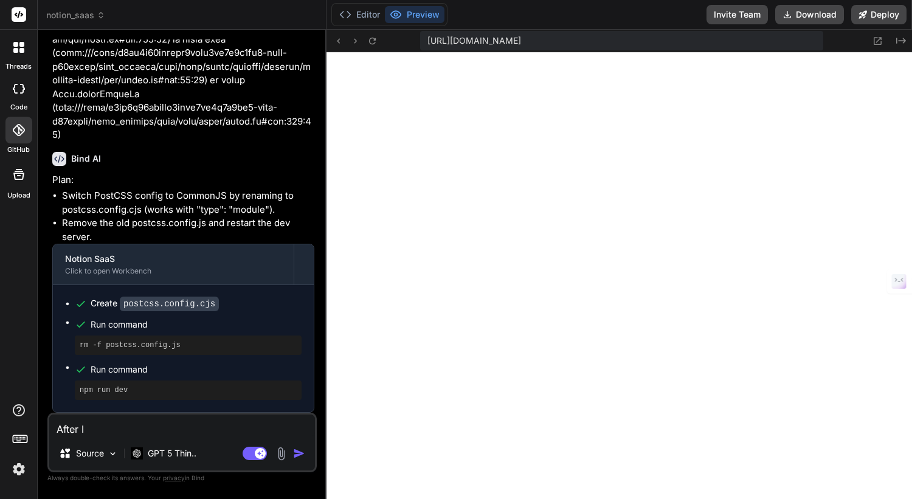
type textarea "After I"
type textarea "x"
type textarea "After I c"
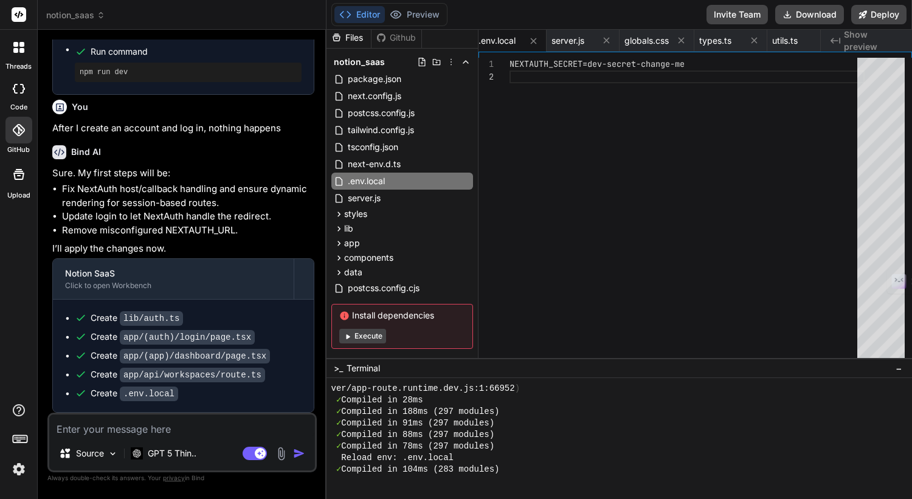
scroll to position [4308, 0]
click at [872, 43] on span "Show preview" at bounding box center [873, 41] width 58 height 24
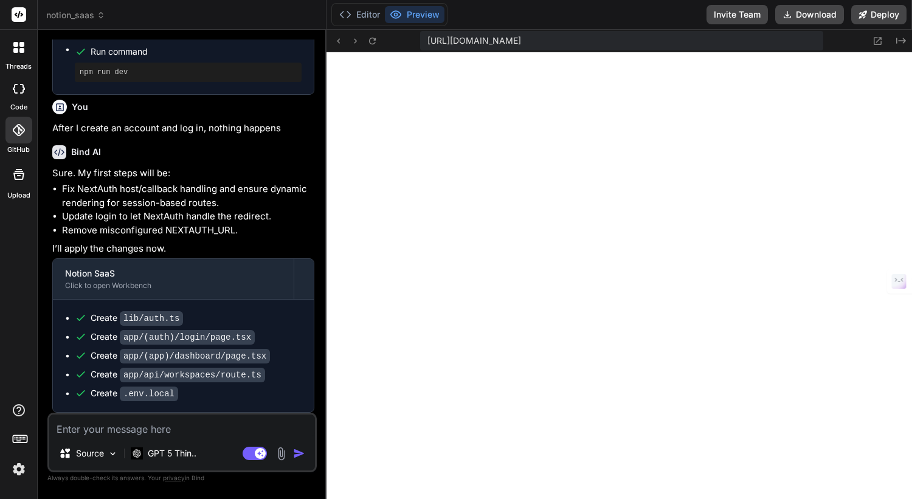
scroll to position [7683, 0]
click at [521, 42] on span "[URL][DOMAIN_NAME]" at bounding box center [474, 41] width 94 height 12
click at [521, 40] on span "[URL][DOMAIN_NAME]" at bounding box center [474, 41] width 94 height 12
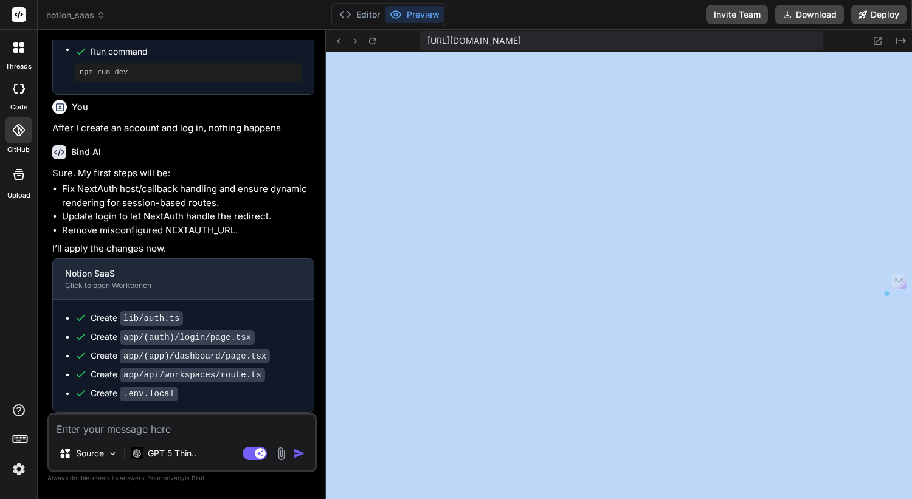
drag, startPoint x: 898, startPoint y: 464, endPoint x: 894, endPoint y: 430, distance: 34.2
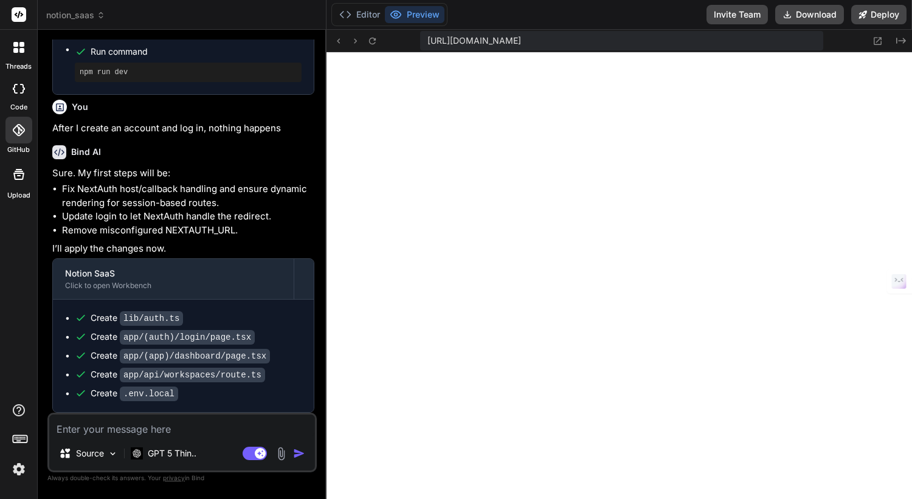
click at [830, 499] on img at bounding box center [456, 506] width 912 height 15
click at [863, 265] on icon at bounding box center [861, 267] width 9 height 15
click at [372, 40] on icon at bounding box center [372, 41] width 10 height 10
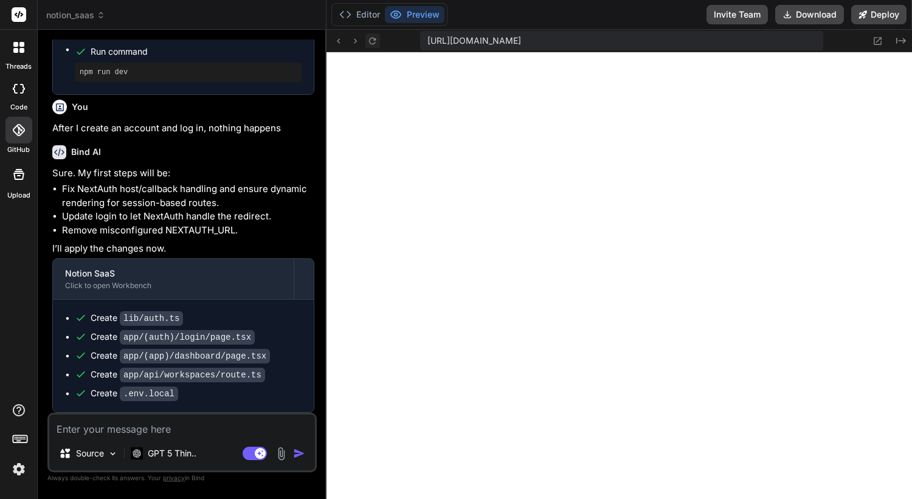
scroll to position [8111, 0]
click at [170, 432] on textarea at bounding box center [182, 426] width 266 height 22
click at [201, 432] on textarea "I still just get a blank page afte4r logging in" at bounding box center [182, 426] width 266 height 22
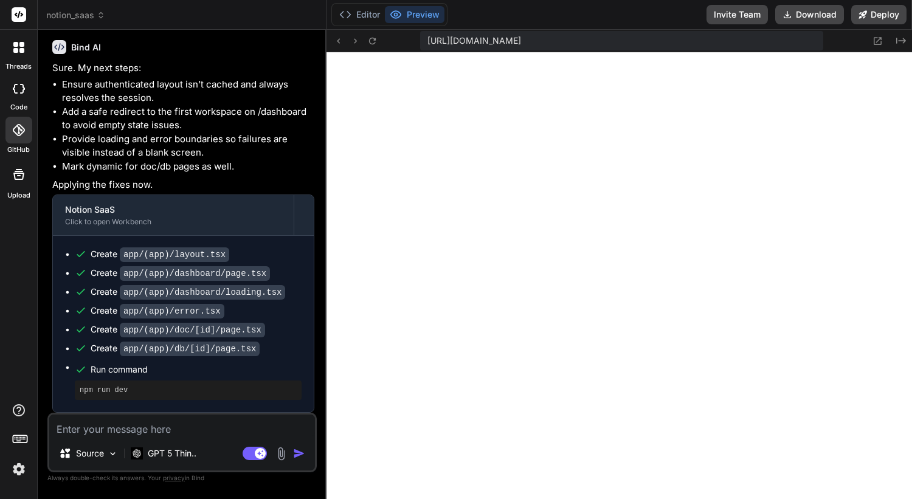
scroll to position [9647, 0]
click at [375, 40] on icon at bounding box center [372, 40] width 7 height 7
click at [902, 40] on icon "Created with Pixso." at bounding box center [901, 41] width 10 height 10
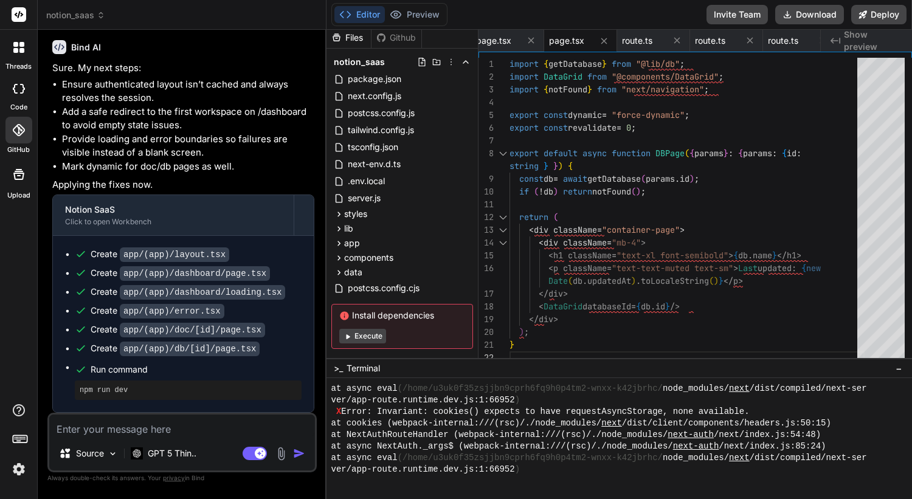
click at [370, 339] on button "Execute" at bounding box center [362, 336] width 47 height 15
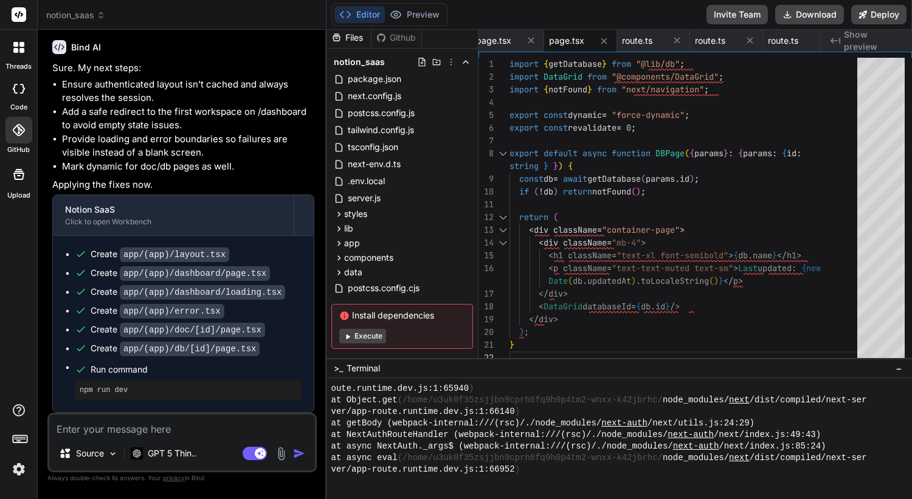
scroll to position [11207, 0]
click at [882, 39] on span "Show preview" at bounding box center [873, 41] width 58 height 24
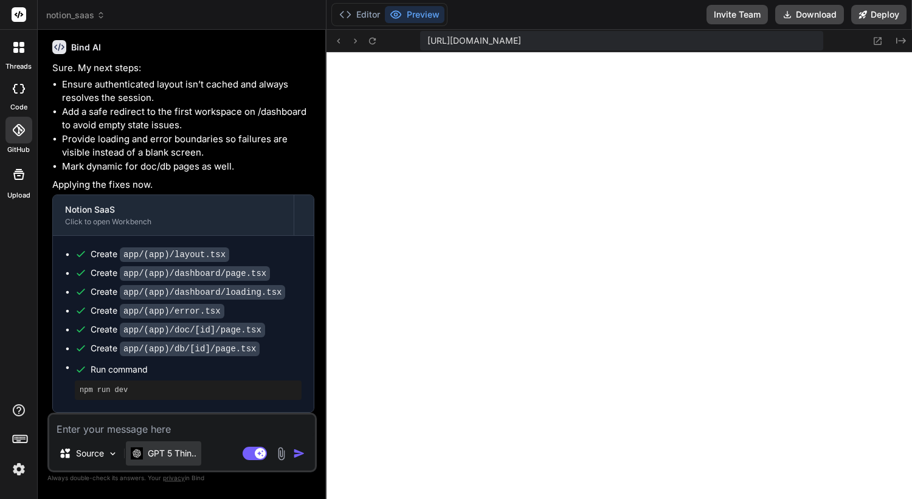
click at [163, 454] on p "GPT 5 Thin.." at bounding box center [172, 454] width 49 height 12
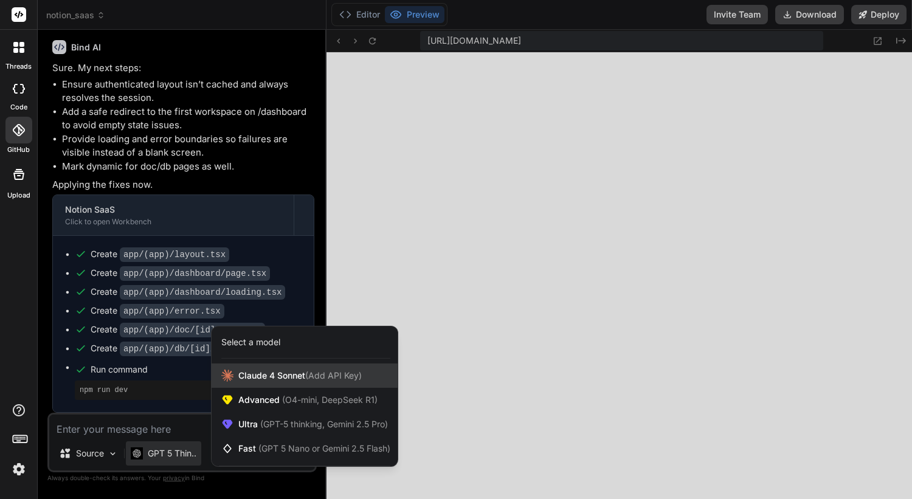
click at [332, 373] on span "(Add API Key)" at bounding box center [333, 375] width 57 height 10
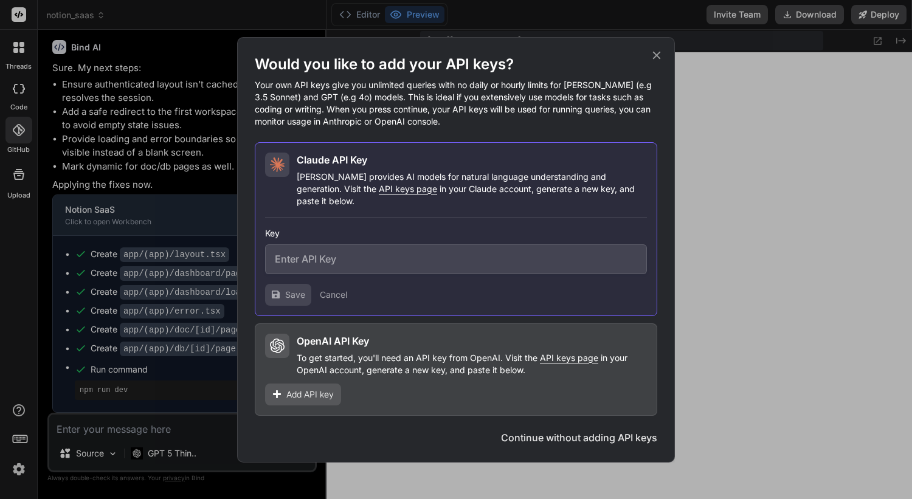
click at [344, 255] on input "text" at bounding box center [456, 259] width 382 height 30
paste input "sk-ant-api03-KHwp2cMwXej1vfYeUwqHlPHqd31MVbFqGN3R-kL7mKXR9MD_ATNocewPrp3q-Sz_BM…"
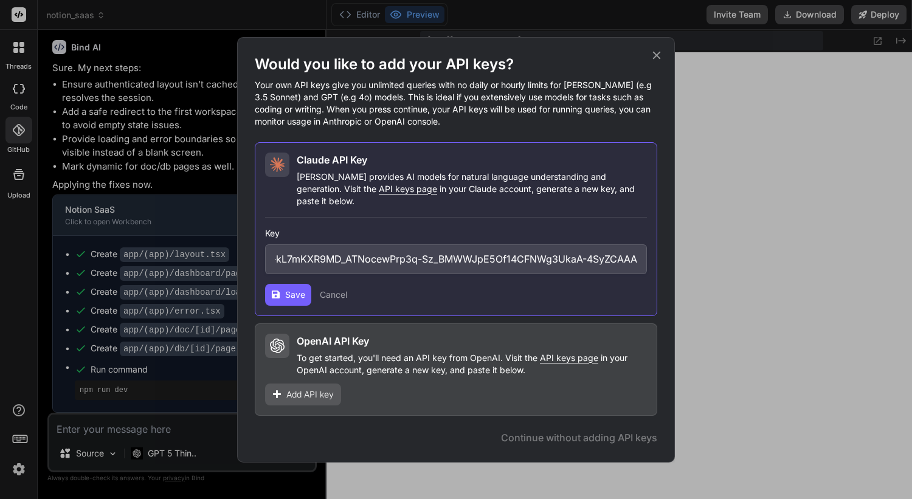
click at [286, 289] on span "Save" at bounding box center [295, 295] width 20 height 12
click at [617, 431] on span "Continue" at bounding box center [618, 438] width 43 height 15
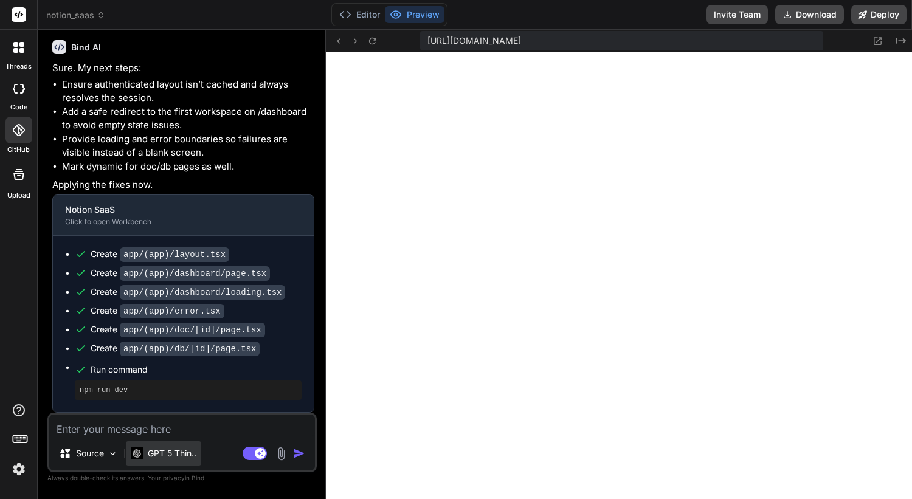
click at [159, 455] on p "GPT 5 Thin.." at bounding box center [172, 454] width 49 height 12
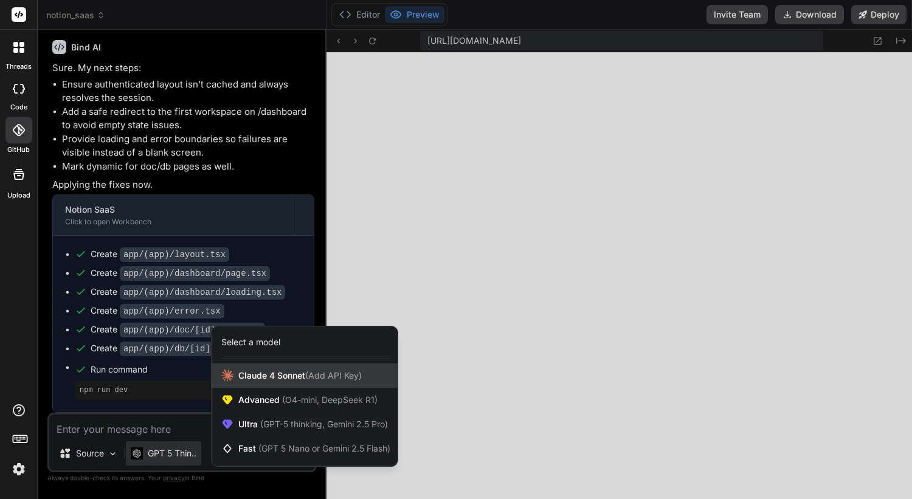
click at [284, 375] on span "[PERSON_NAME] 4 Sonnet (Add API Key)" at bounding box center [299, 376] width 123 height 12
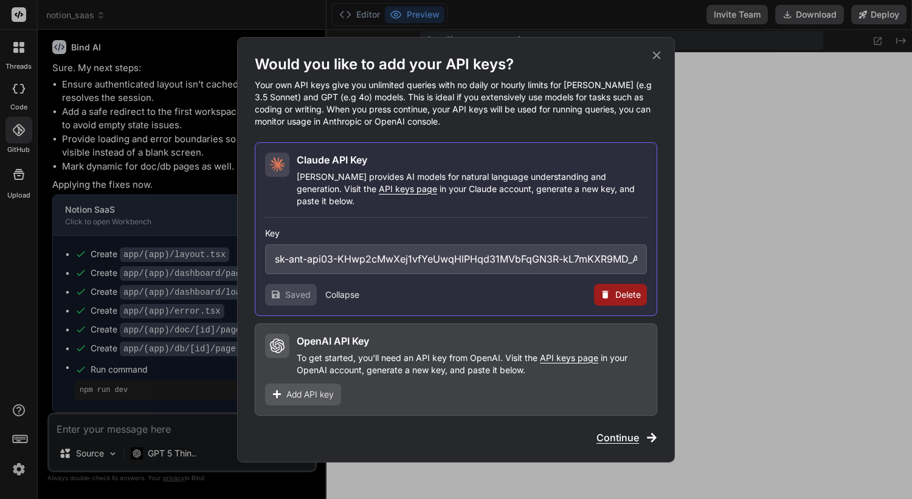
click at [658, 57] on icon at bounding box center [656, 55] width 13 height 13
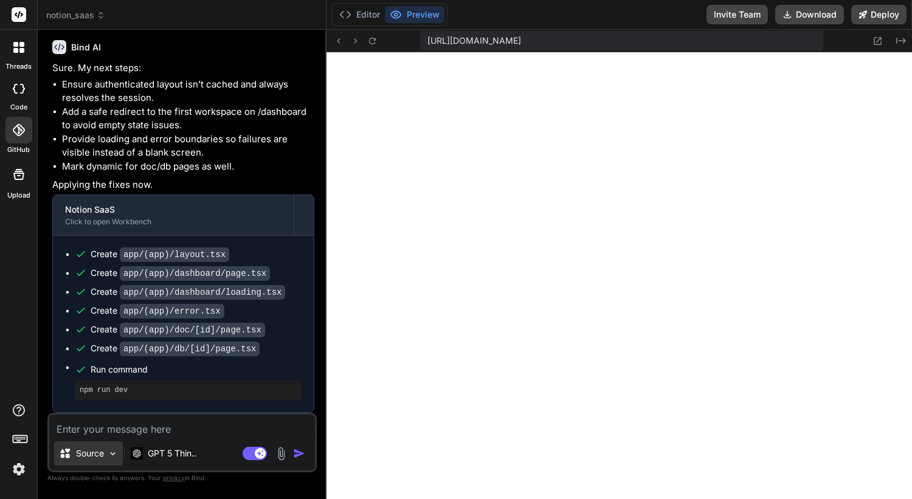
click at [101, 454] on p "Source" at bounding box center [90, 454] width 28 height 12
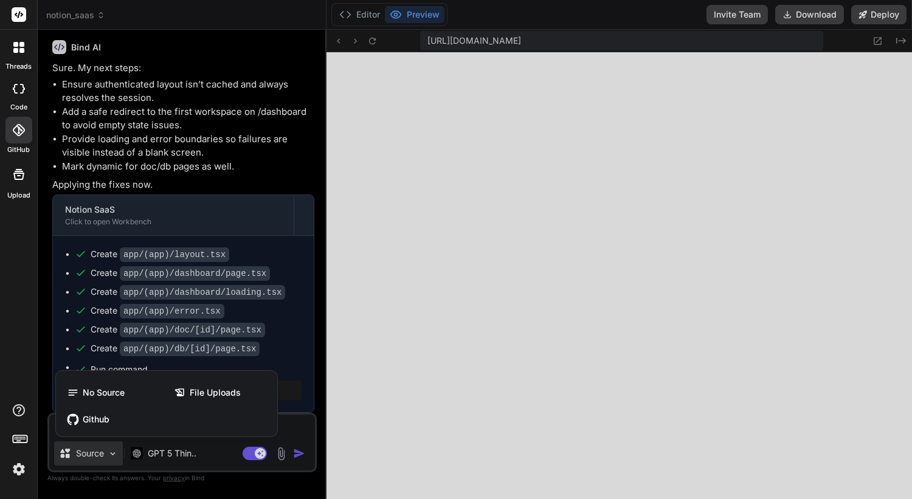
click at [101, 454] on div at bounding box center [456, 249] width 912 height 499
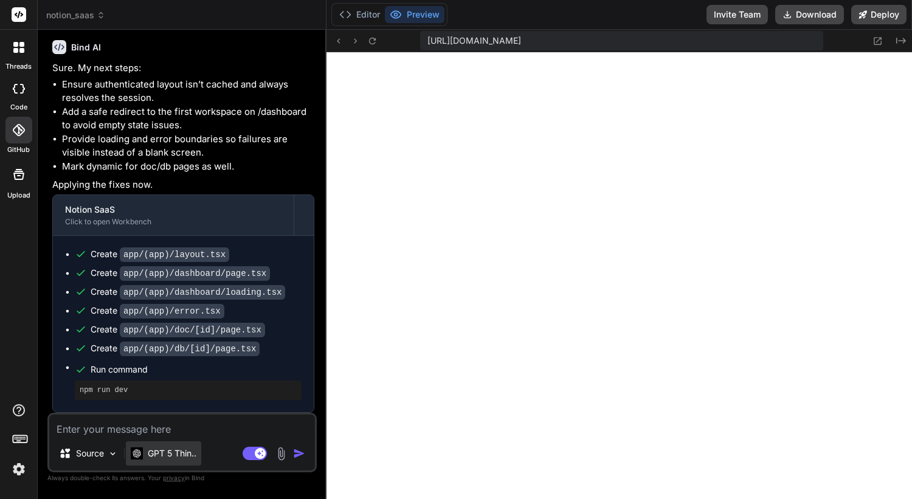
click at [171, 448] on p "GPT 5 Thin.." at bounding box center [172, 454] width 49 height 12
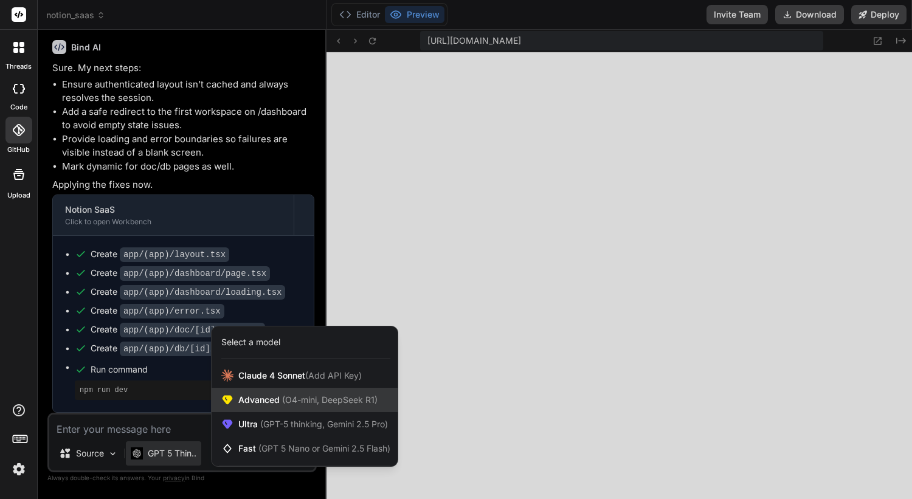
click at [266, 404] on span "Advanced (O4-mini, DeepSeek R1)" at bounding box center [307, 400] width 139 height 12
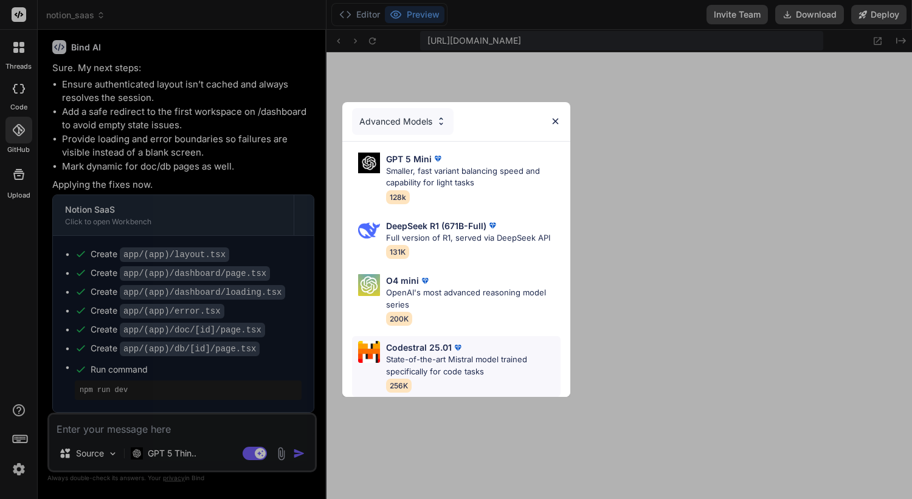
click at [429, 365] on p "State-of-the-art Mistral model trained specifically for code tasks" at bounding box center [473, 366] width 175 height 24
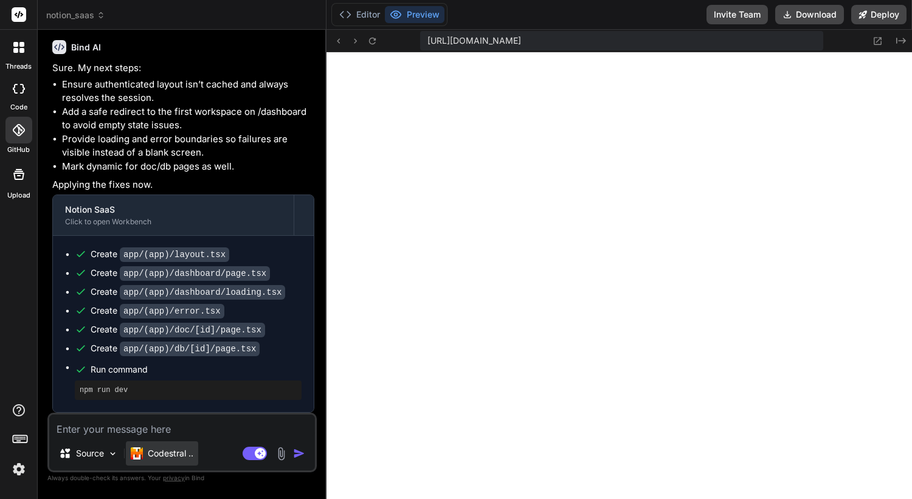
click at [175, 457] on p "Codestral .." at bounding box center [171, 454] width 46 height 12
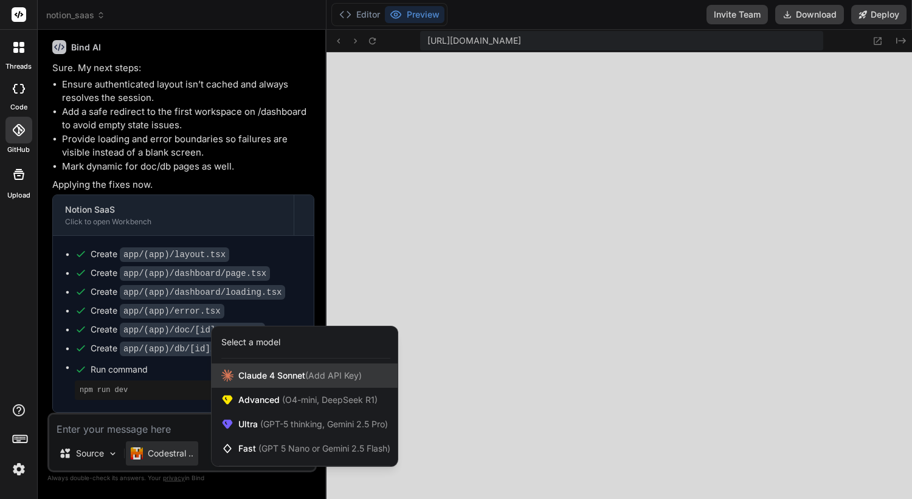
click at [280, 376] on span "[PERSON_NAME] 4 Sonnet (Add API Key)" at bounding box center [299, 376] width 123 height 12
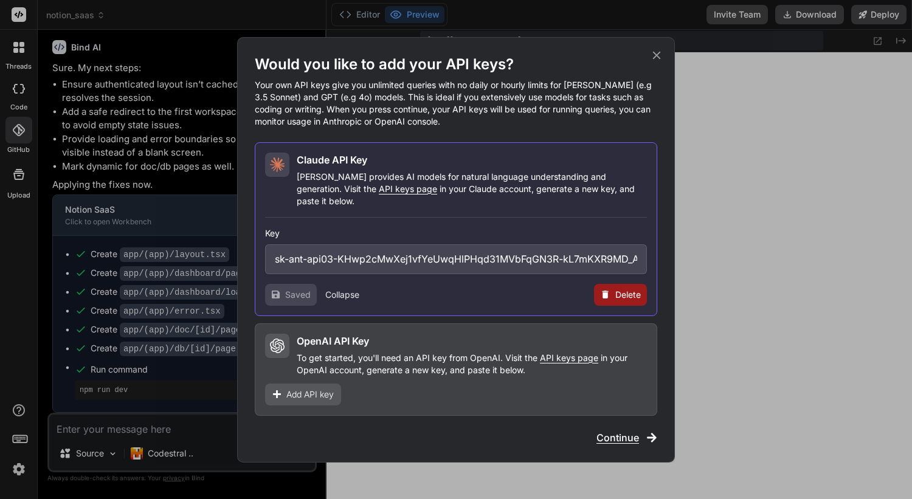
click at [337, 289] on button "Collapse" at bounding box center [342, 295] width 34 height 12
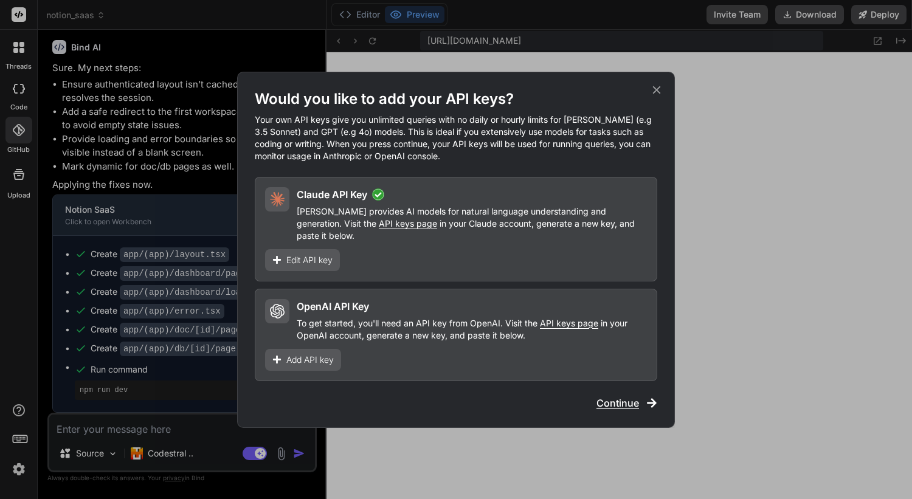
click at [620, 400] on span "Continue" at bounding box center [618, 403] width 43 height 15
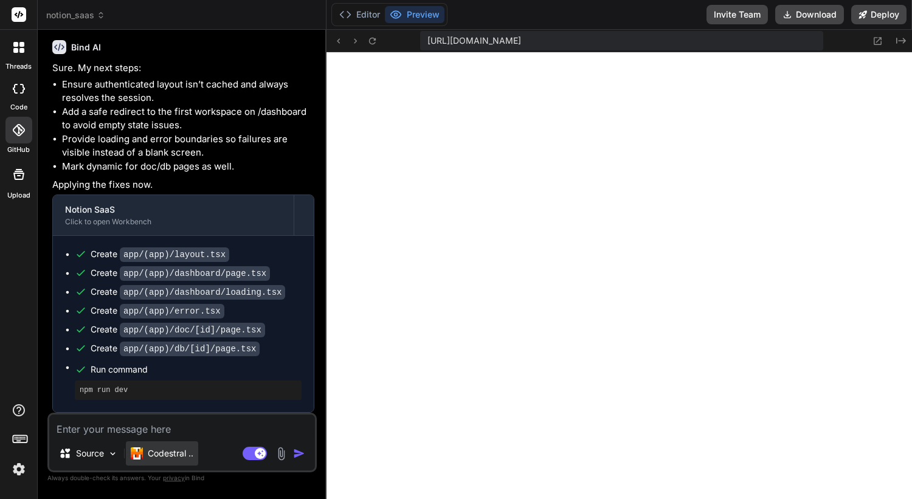
click at [175, 449] on p "Codestral .." at bounding box center [171, 454] width 46 height 12
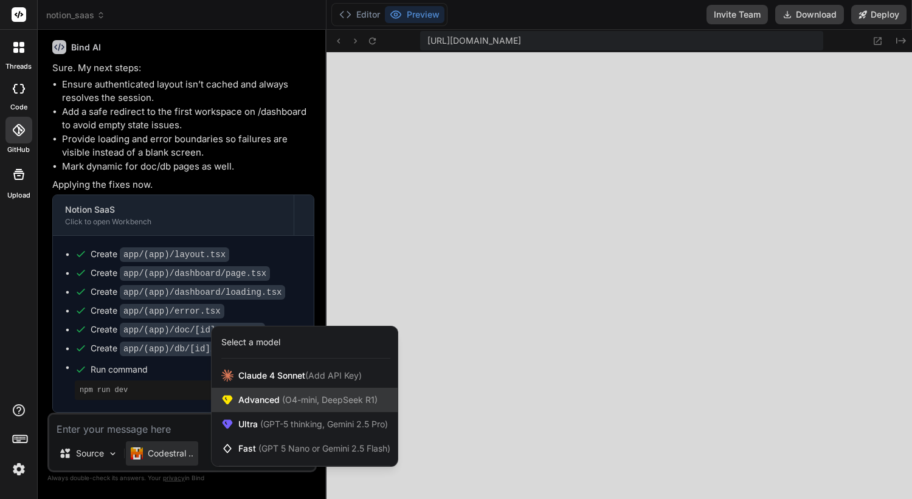
click at [305, 404] on span "(O4-mini, DeepSeek R1)" at bounding box center [329, 400] width 98 height 10
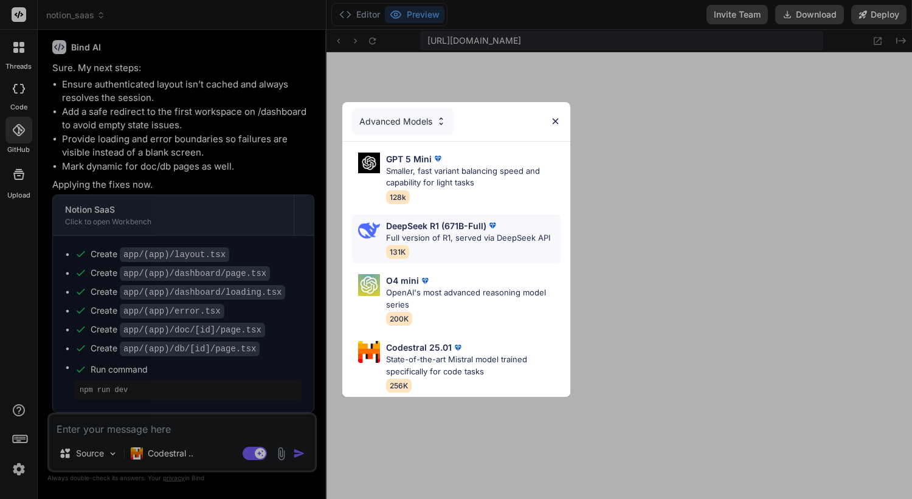
click at [458, 228] on p "DeepSeek R1 (671B-Full)" at bounding box center [436, 226] width 100 height 13
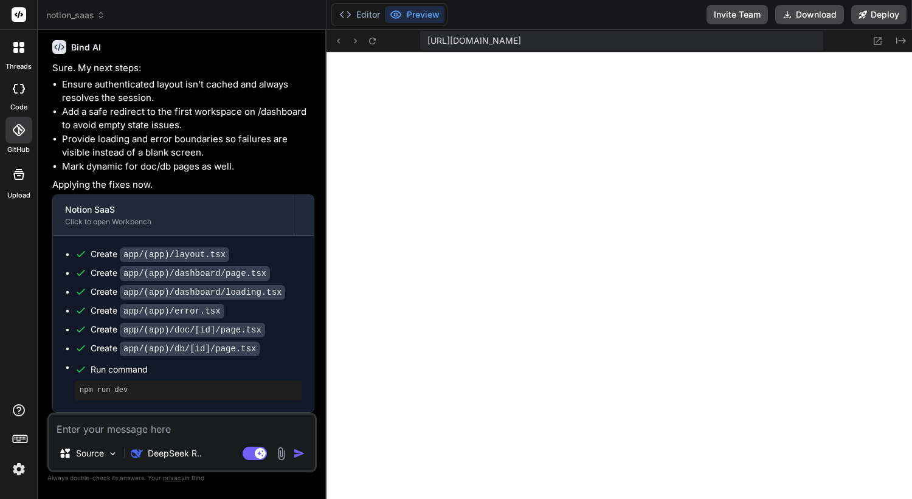
click at [152, 431] on textarea at bounding box center [182, 426] width 266 height 22
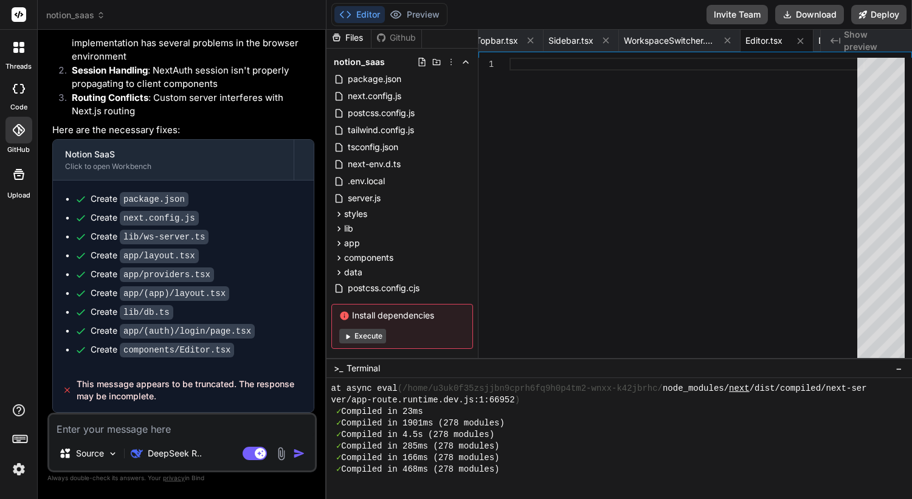
scroll to position [5273, 0]
click at [173, 432] on textarea at bounding box center [182, 426] width 266 height 22
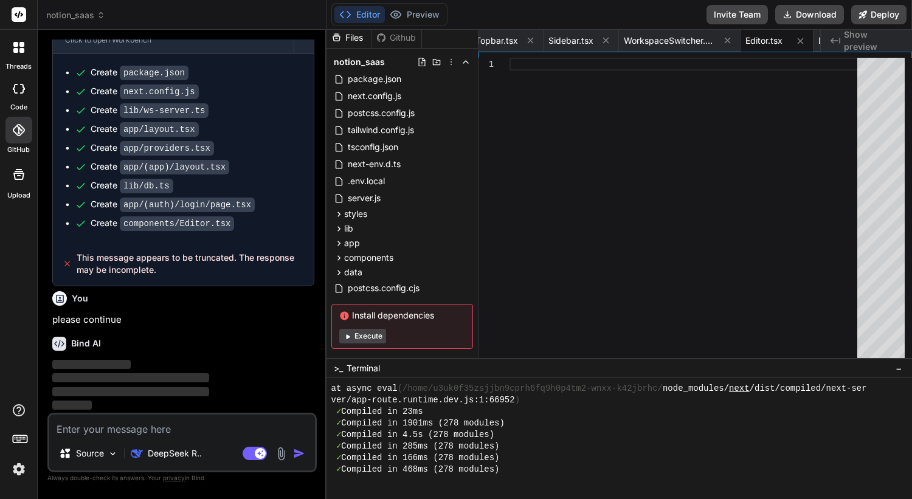
scroll to position [5400, 0]
click at [877, 40] on span "Show preview" at bounding box center [873, 41] width 58 height 24
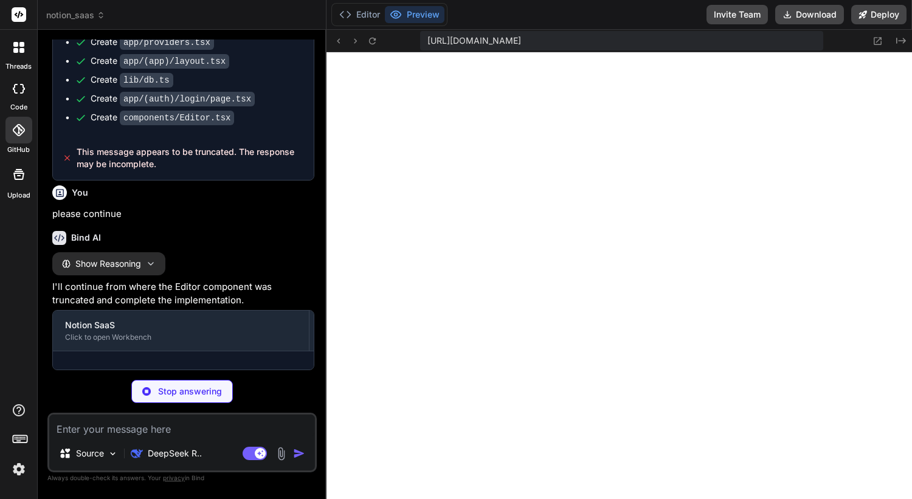
scroll to position [5524, 0]
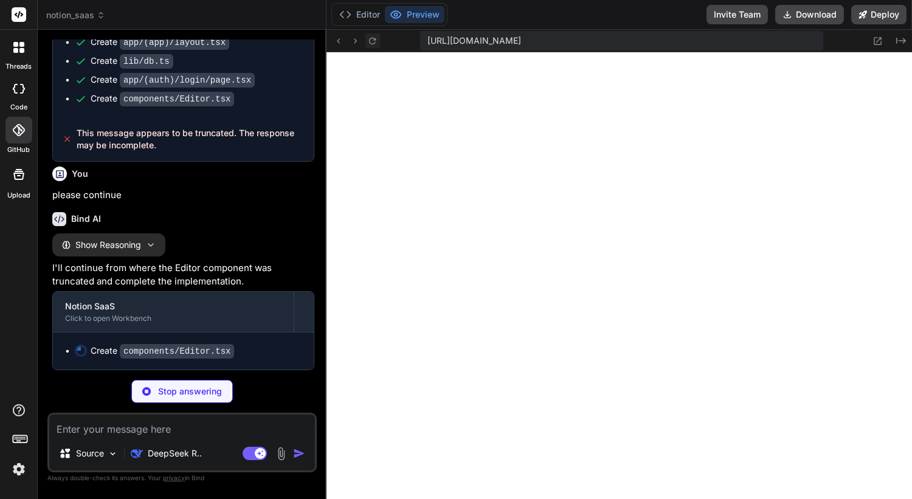
click at [372, 41] on icon at bounding box center [372, 41] width 10 height 10
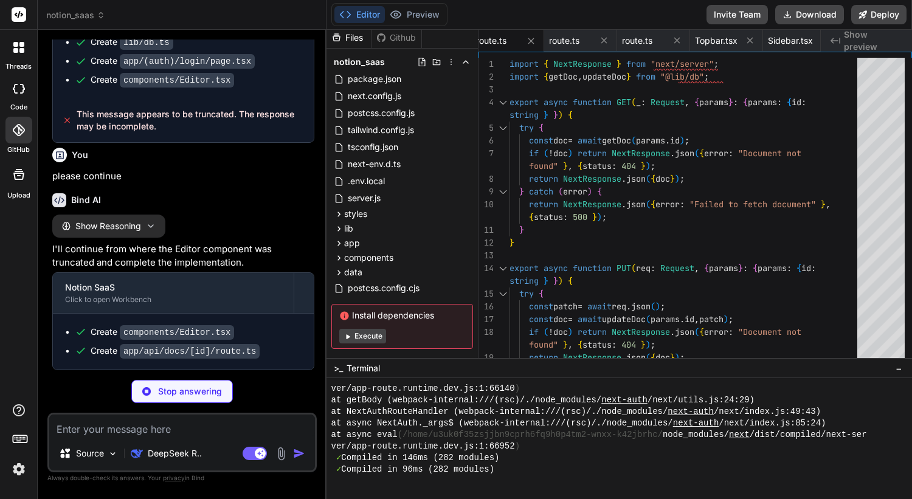
scroll to position [5561, 0]
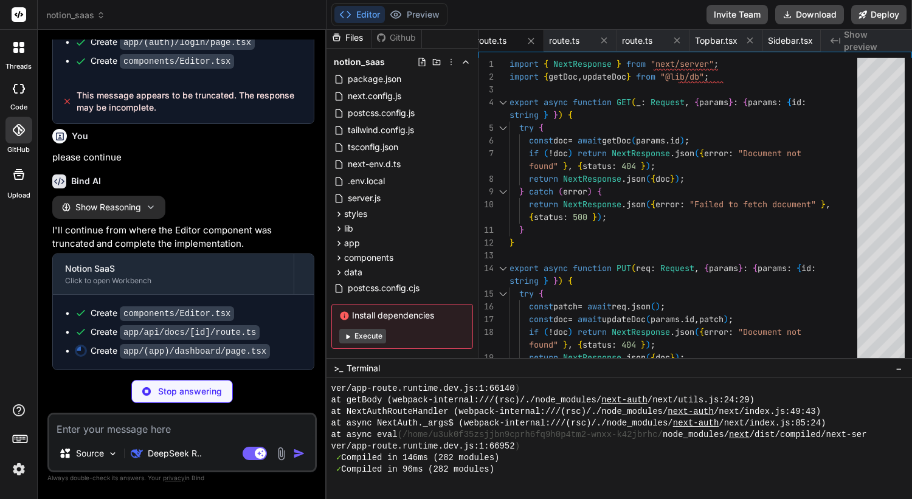
click at [151, 209] on icon "button" at bounding box center [150, 207] width 5 height 2
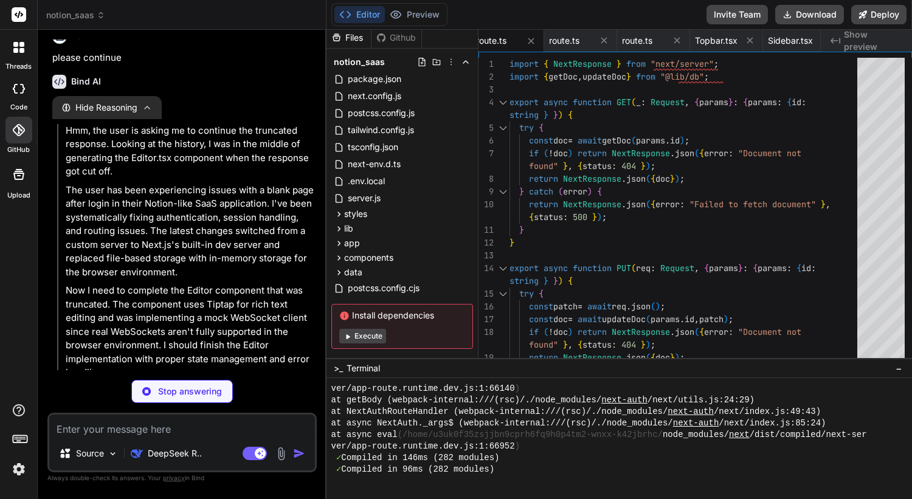
click at [151, 112] on icon "button" at bounding box center [147, 108] width 10 height 10
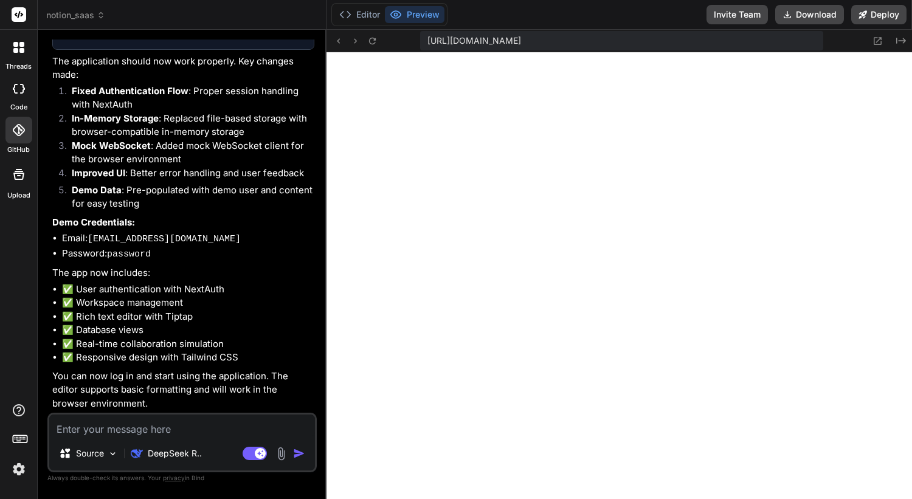
scroll to position [5925, 0]
click at [372, 41] on icon at bounding box center [372, 41] width 10 height 10
click at [136, 427] on textarea at bounding box center [182, 426] width 266 height 22
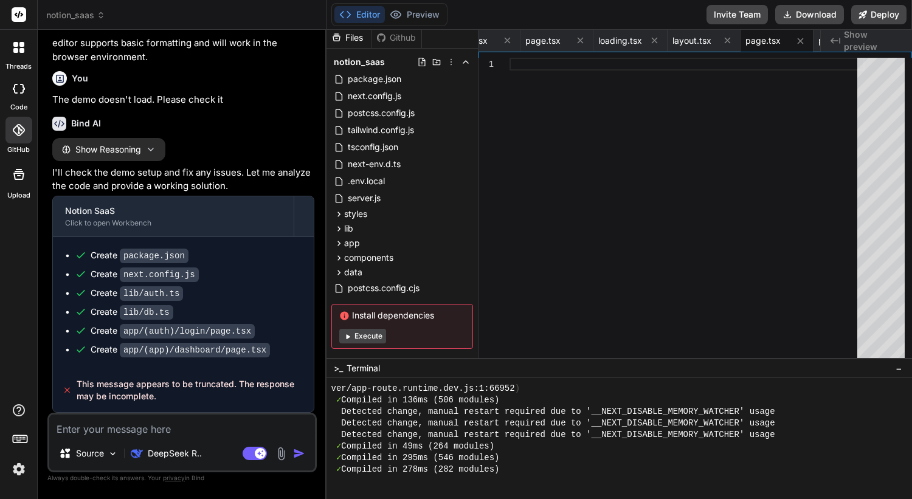
scroll to position [6269, 0]
click at [138, 434] on textarea at bounding box center [182, 426] width 266 height 22
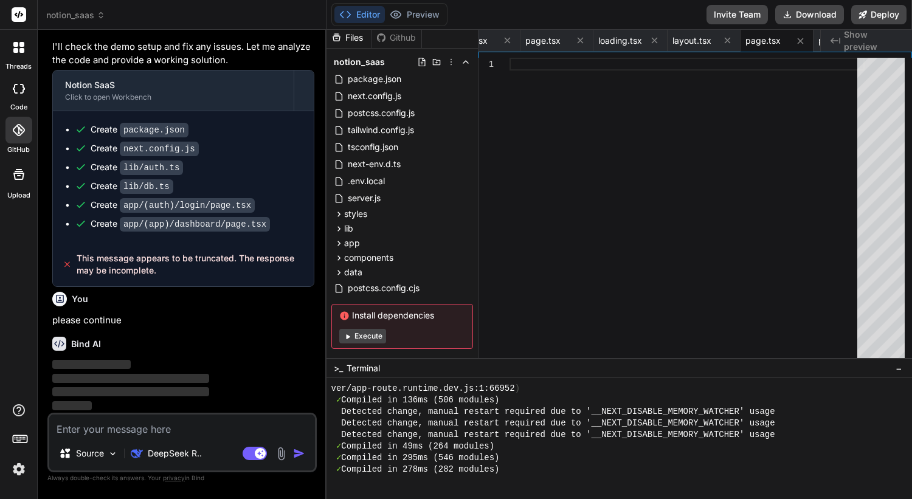
scroll to position [6395, 0]
click at [513, 41] on icon at bounding box center [507, 40] width 10 height 10
click at [511, 41] on icon at bounding box center [508, 41] width 6 height 6
click at [513, 41] on icon at bounding box center [507, 40] width 10 height 10
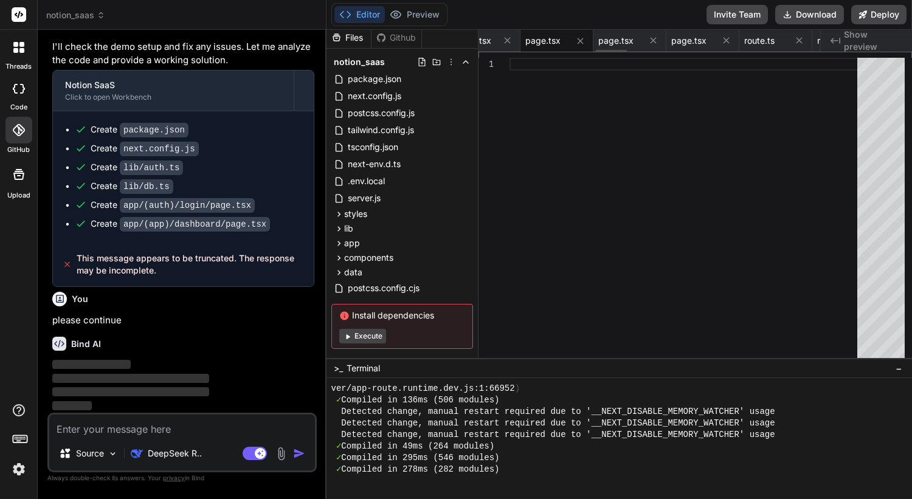
scroll to position [0, 1268]
click at [511, 41] on span "page.tsx" at bounding box center [493, 41] width 35 height 12
click at [536, 42] on icon at bounding box center [531, 41] width 10 height 10
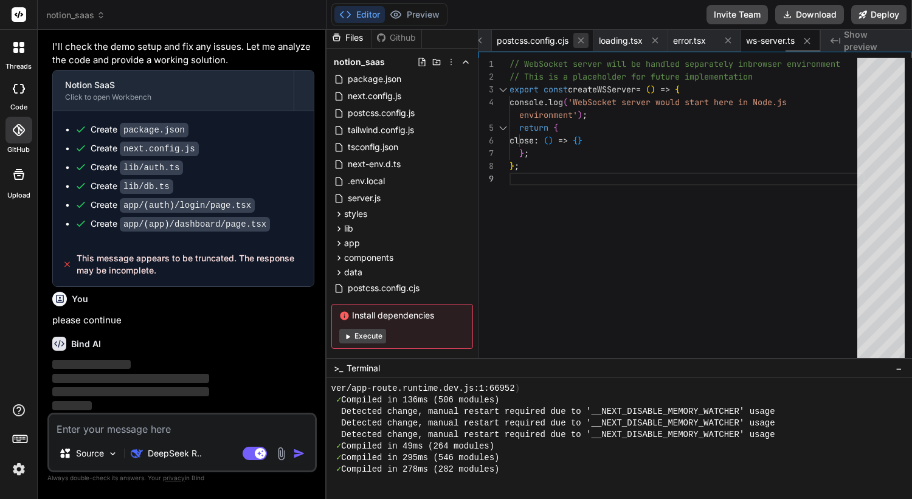
click at [578, 39] on icon at bounding box center [581, 40] width 10 height 10
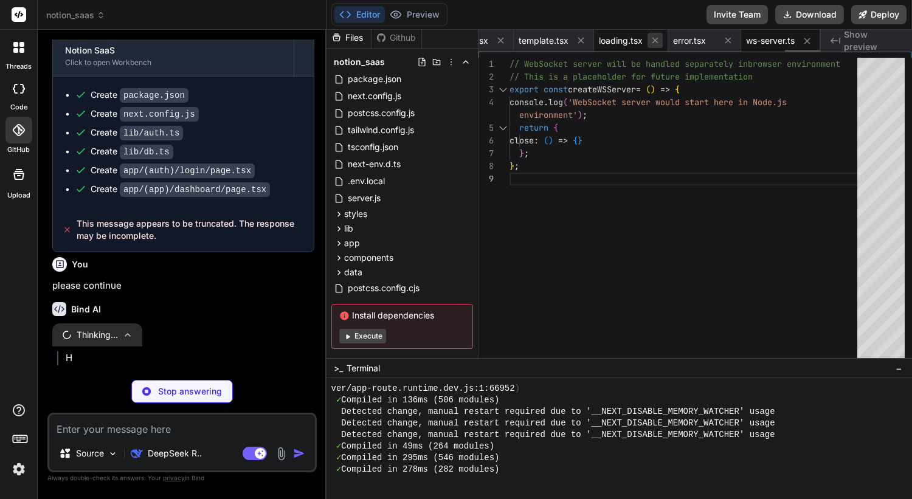
scroll to position [6395, 0]
click at [654, 37] on icon at bounding box center [655, 40] width 10 height 10
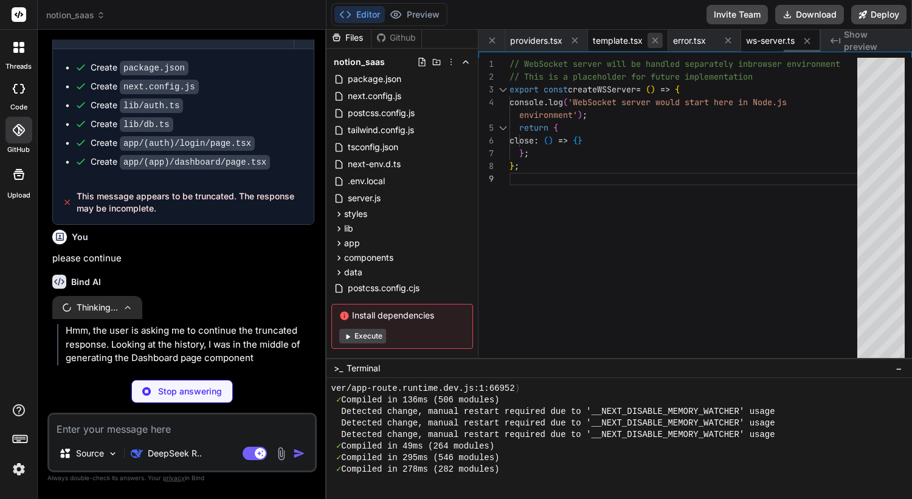
click at [656, 38] on icon at bounding box center [655, 40] width 10 height 10
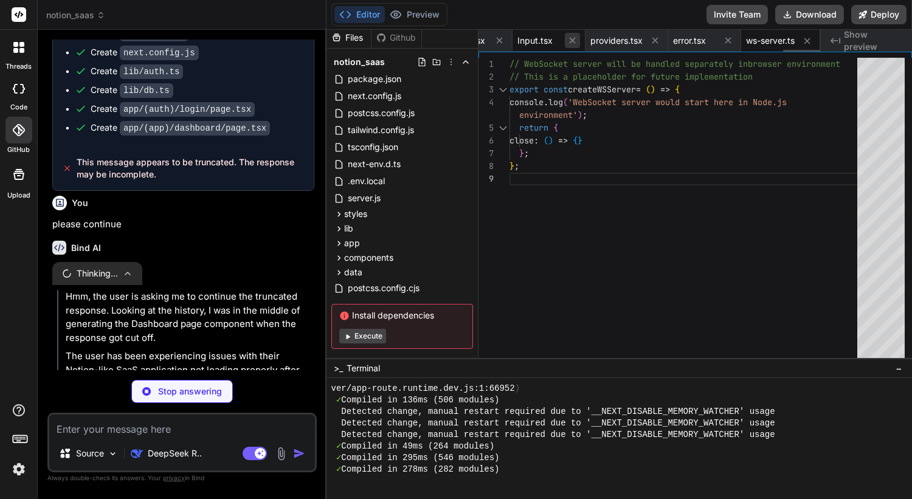
click at [573, 40] on icon at bounding box center [572, 40] width 10 height 10
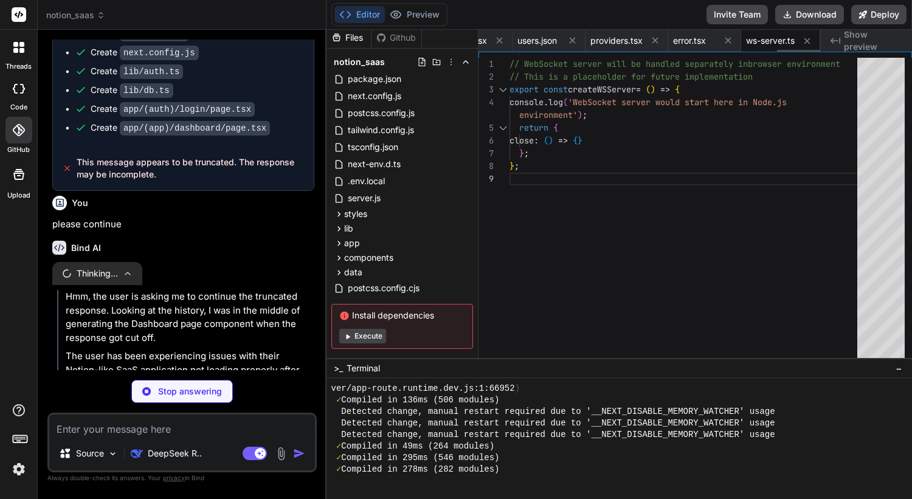
click at [573, 40] on icon at bounding box center [572, 40] width 10 height 10
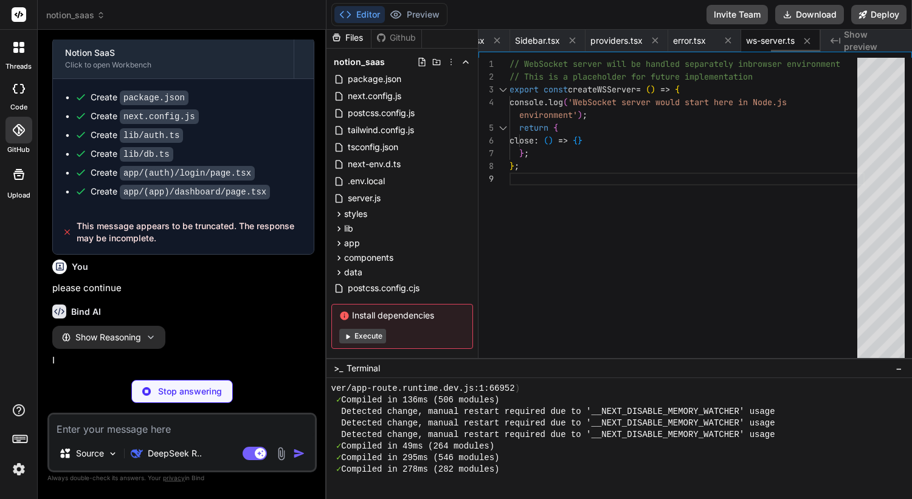
click at [573, 40] on icon at bounding box center [572, 40] width 10 height 10
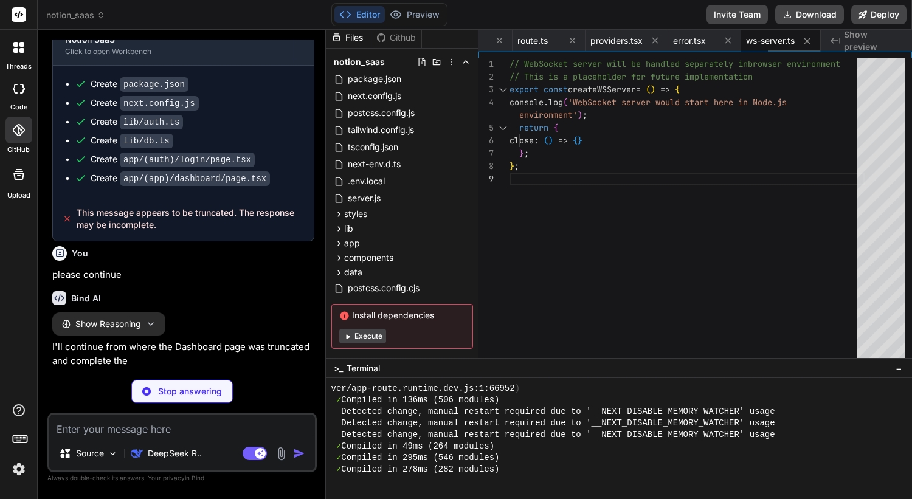
click at [573, 40] on icon at bounding box center [572, 40] width 10 height 10
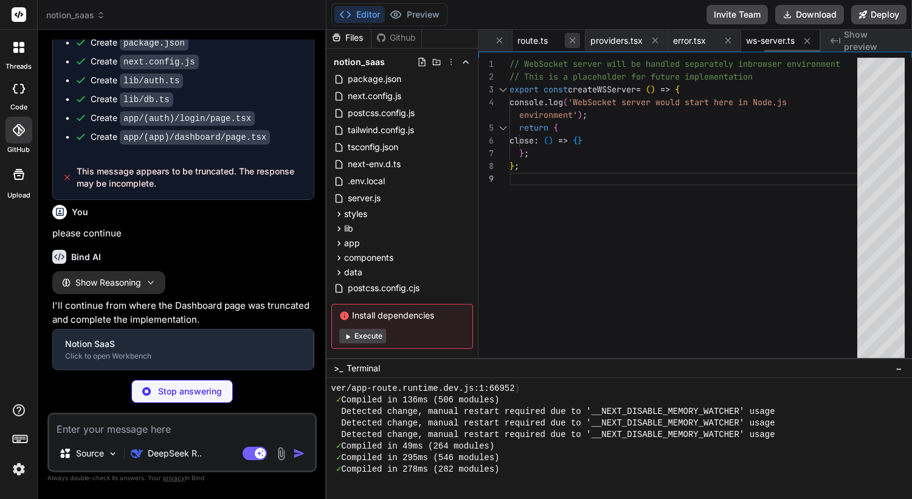
click at [571, 40] on icon at bounding box center [572, 41] width 6 height 6
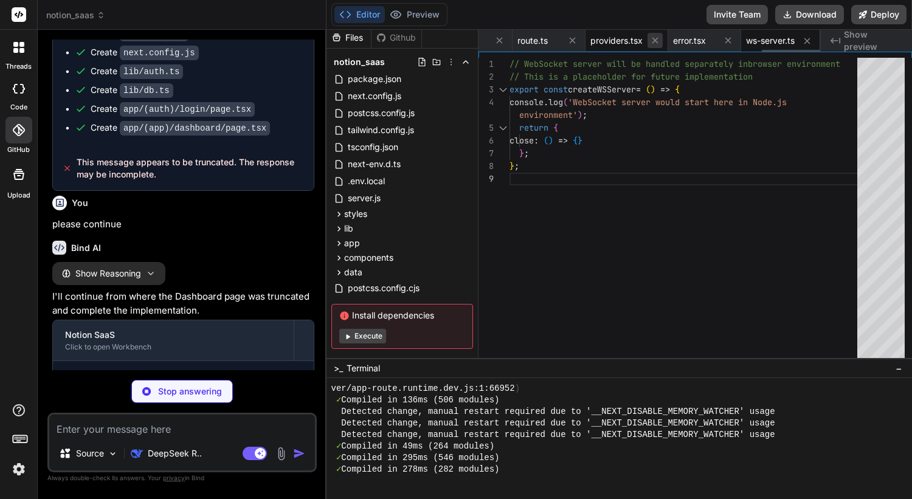
click at [652, 40] on icon at bounding box center [655, 40] width 10 height 10
click at [807, 39] on icon at bounding box center [807, 41] width 10 height 10
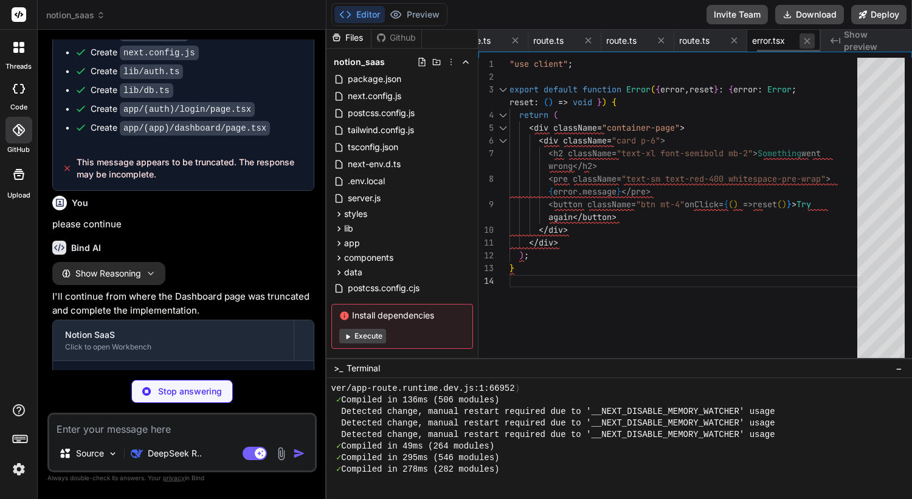
click at [807, 40] on icon at bounding box center [807, 41] width 10 height 10
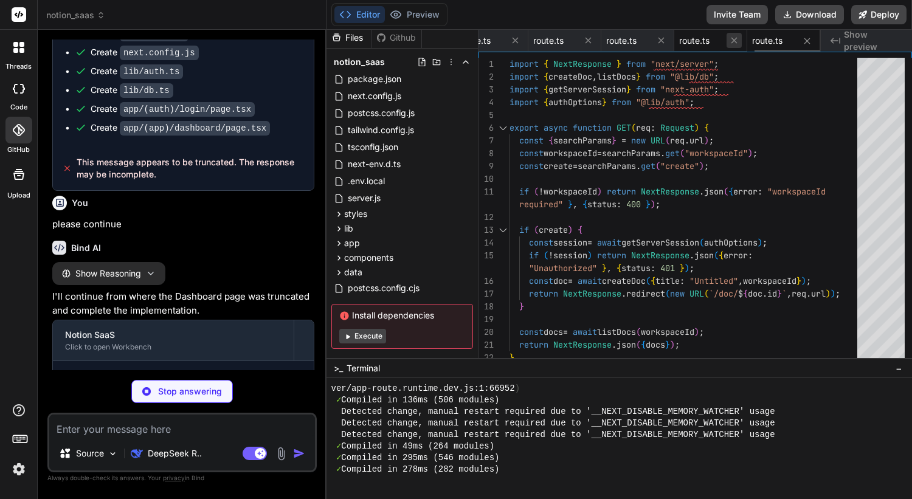
click at [737, 38] on icon at bounding box center [734, 40] width 10 height 10
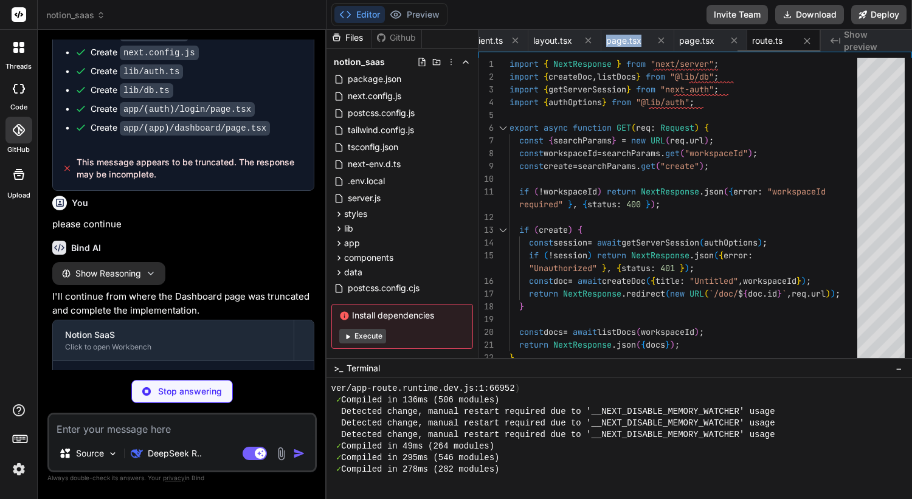
click at [737, 38] on icon at bounding box center [734, 40] width 10 height 10
click at [733, 38] on icon at bounding box center [727, 40] width 10 height 10
click at [737, 38] on icon at bounding box center [734, 40] width 10 height 10
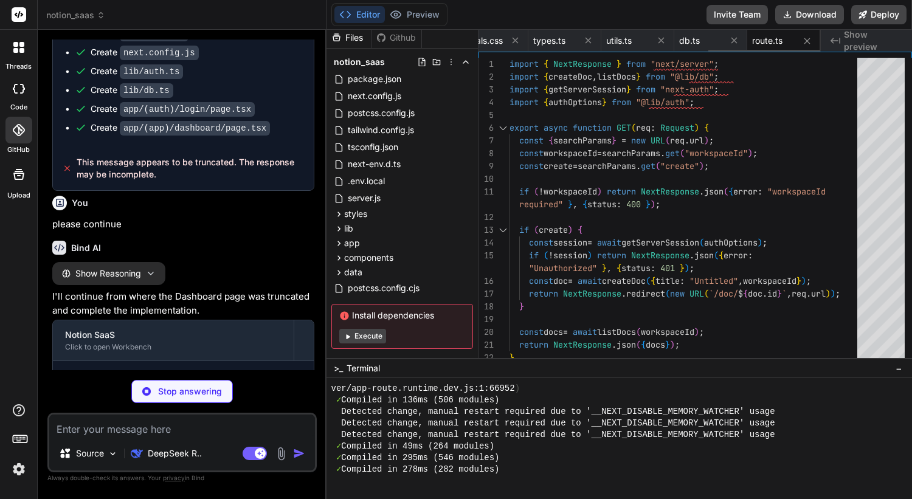
click at [737, 38] on icon at bounding box center [734, 40] width 10 height 10
click at [734, 38] on icon at bounding box center [729, 40] width 10 height 10
click at [737, 38] on icon at bounding box center [734, 40] width 10 height 10
click at [736, 38] on icon at bounding box center [734, 41] width 6 height 6
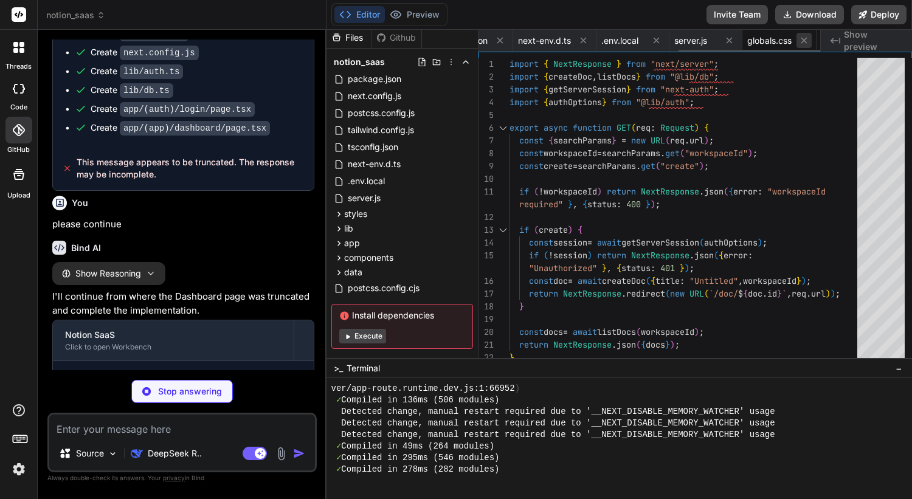
click at [732, 38] on icon at bounding box center [729, 41] width 6 height 6
click at [736, 38] on icon at bounding box center [734, 41] width 6 height 6
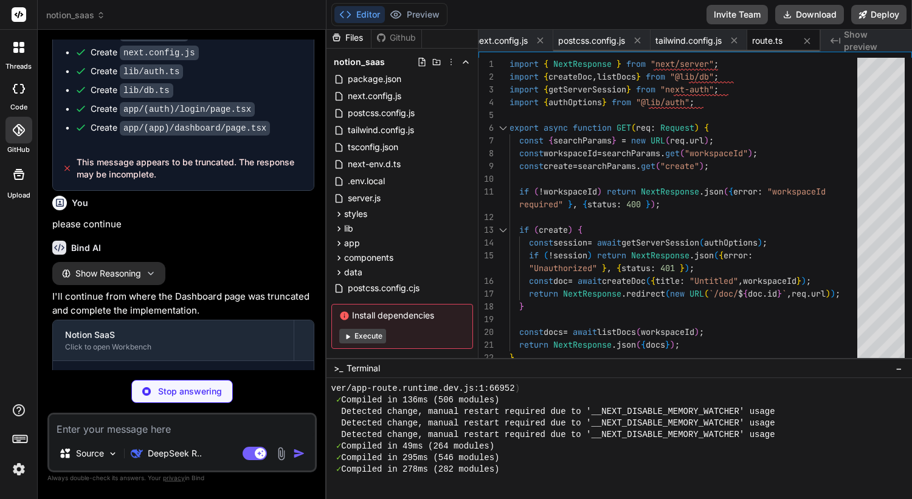
click at [736, 38] on icon at bounding box center [734, 41] width 6 height 6
click at [736, 38] on icon at bounding box center [730, 40] width 10 height 10
click at [736, 38] on div "package.json next.config.js postcss.config.js route.ts" at bounding box center [649, 41] width 341 height 22
click at [708, 39] on icon at bounding box center [706, 41] width 6 height 6
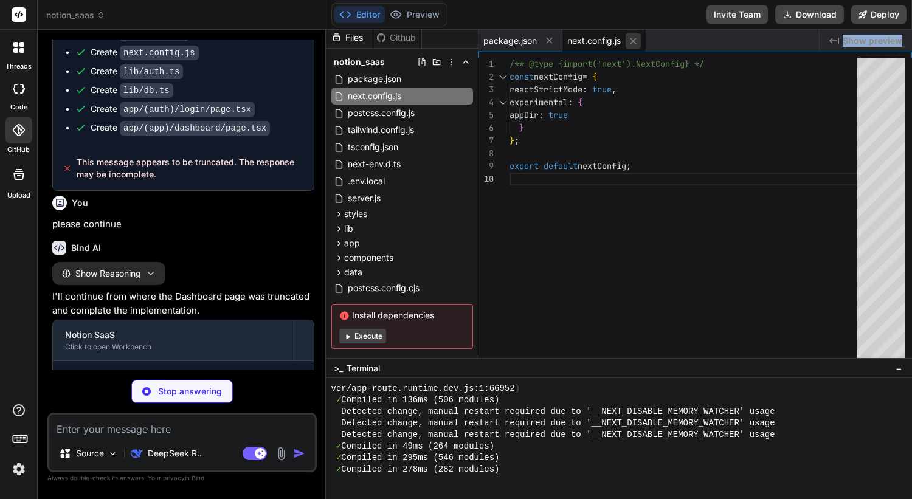
click at [637, 40] on icon at bounding box center [633, 41] width 10 height 10
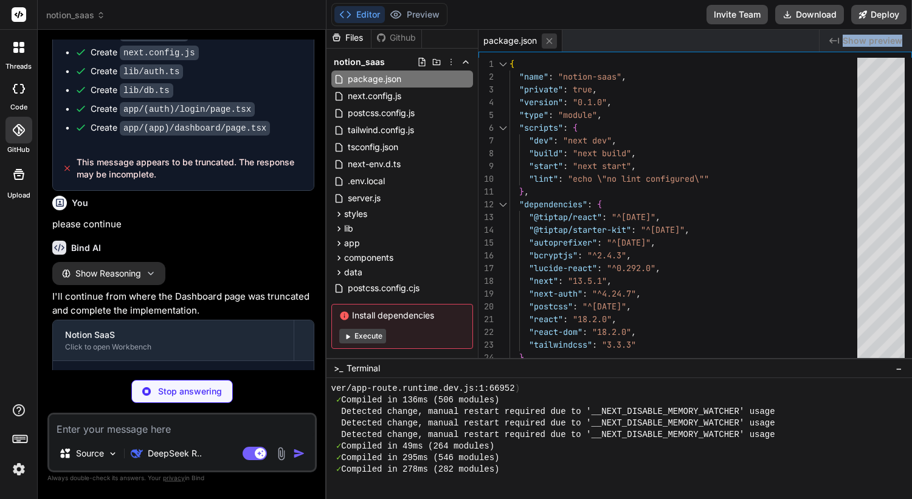
click at [551, 39] on icon at bounding box center [549, 41] width 6 height 6
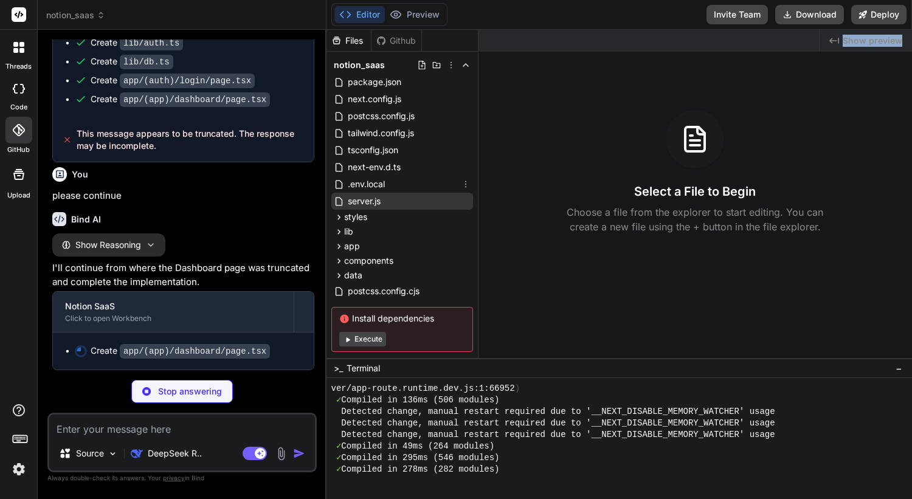
scroll to position [13, 0]
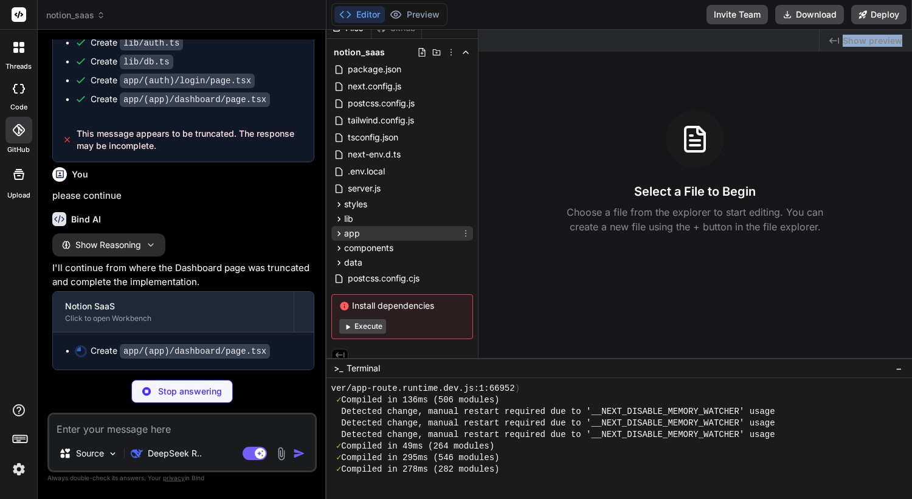
click at [341, 233] on icon at bounding box center [339, 234] width 10 height 10
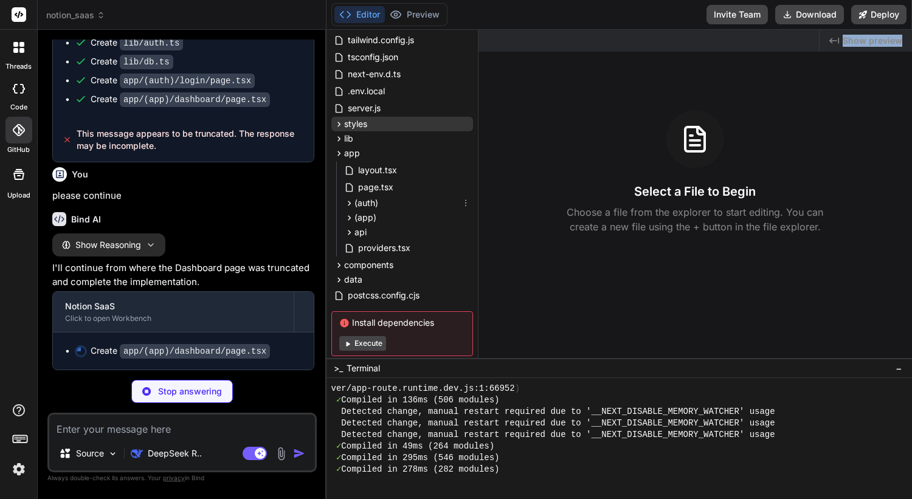
scroll to position [102, 0]
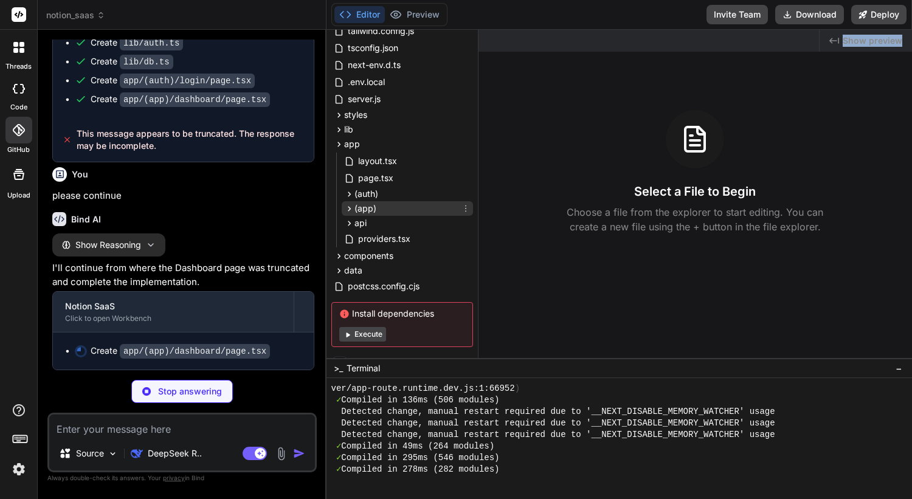
click at [346, 206] on icon at bounding box center [349, 209] width 10 height 10
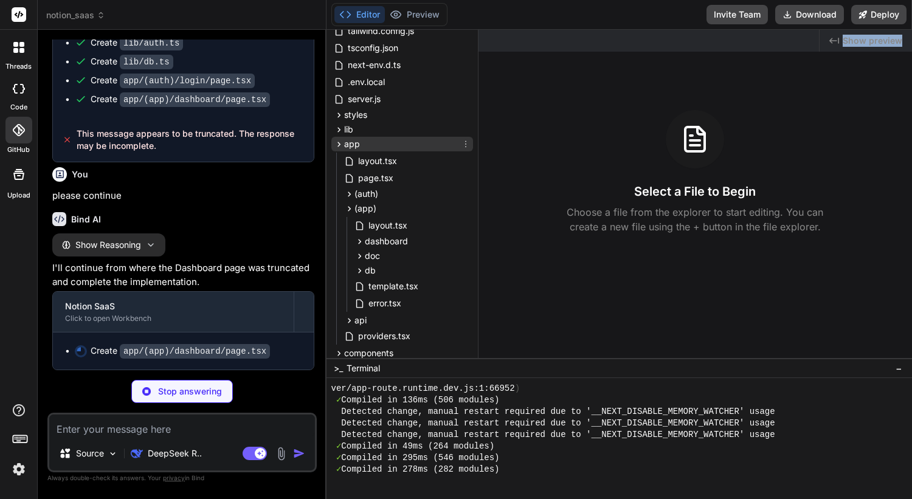
click at [337, 142] on icon at bounding box center [338, 144] width 3 height 5
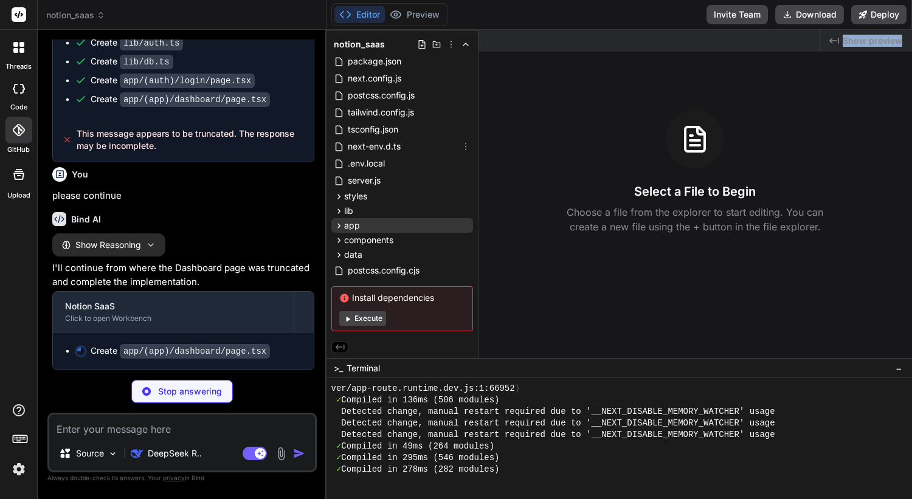
scroll to position [20, 0]
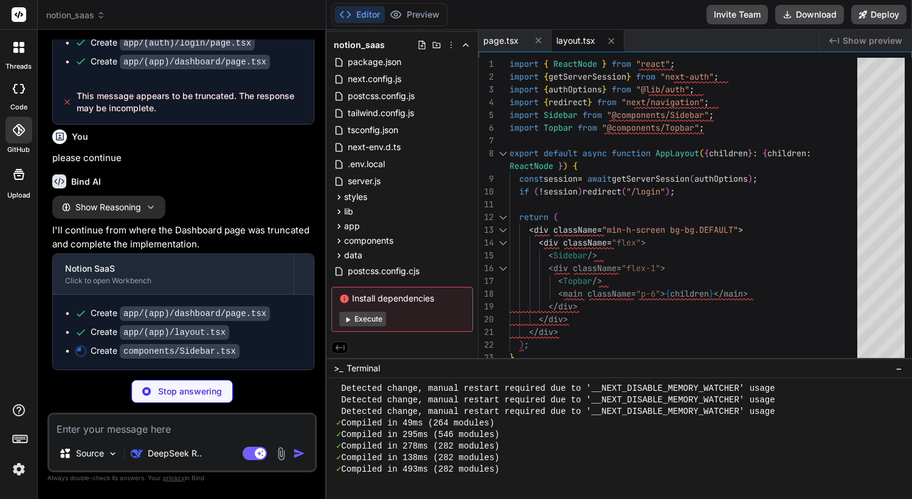
click at [668, 5] on div "Editor Preview Invite Team Download Deploy" at bounding box center [620, 15] width 586 height 30
click at [632, 461] on div "✓ Compiled in 138ms (282 modules)" at bounding box center [613, 458] width 564 height 12
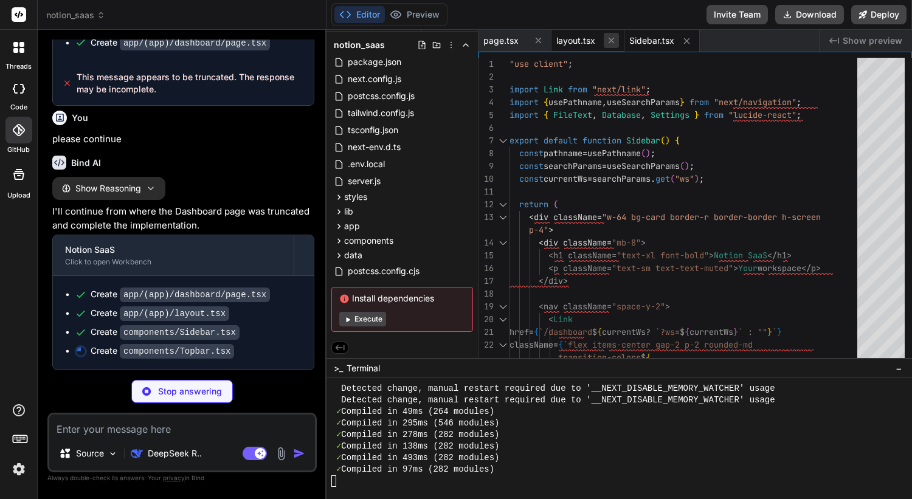
click at [611, 40] on icon at bounding box center [611, 41] width 6 height 6
click at [542, 40] on icon at bounding box center [538, 40] width 10 height 10
click at [849, 41] on span "Show preview" at bounding box center [873, 41] width 60 height 12
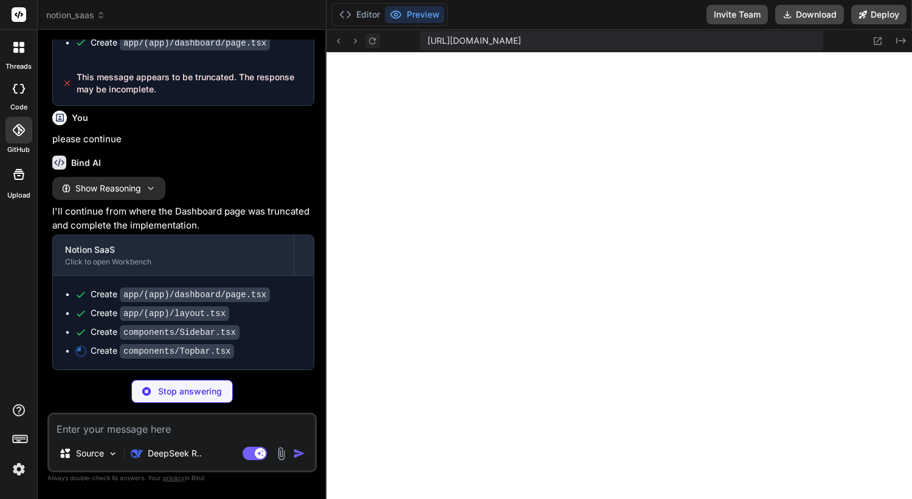
click at [372, 44] on icon at bounding box center [372, 41] width 10 height 10
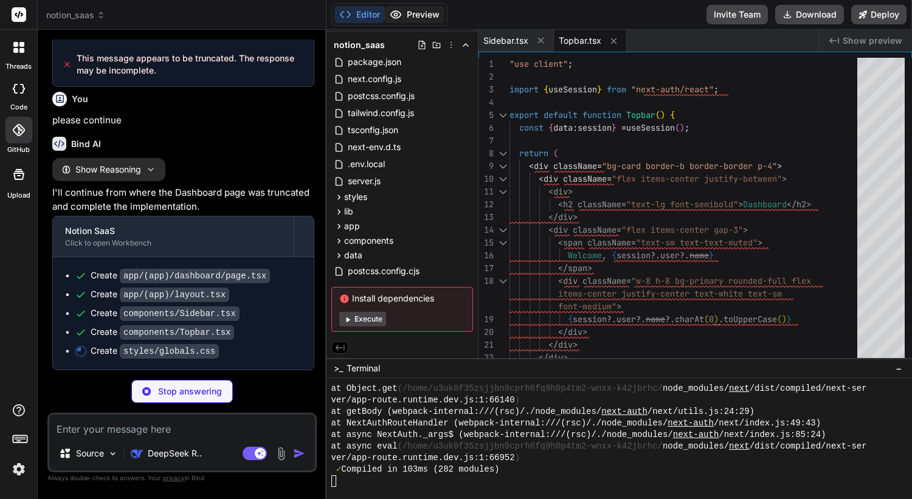
click at [418, 13] on button "Preview" at bounding box center [415, 14] width 60 height 17
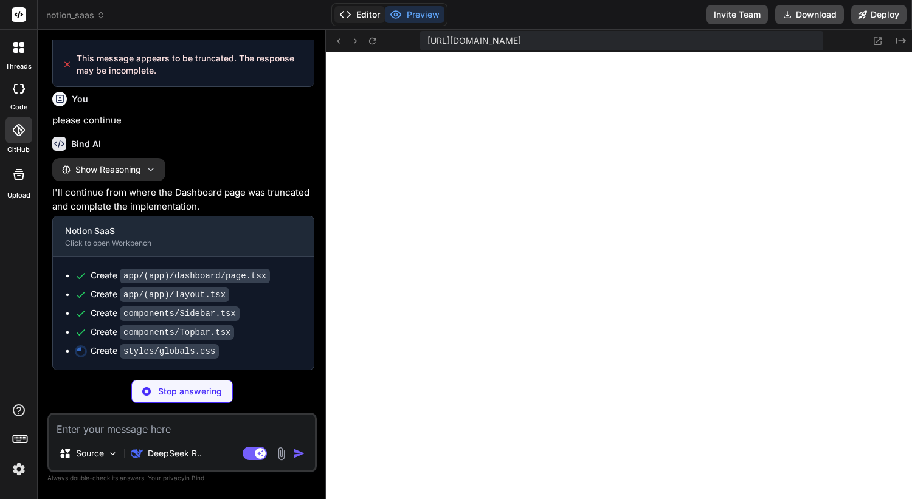
click at [352, 16] on button "Editor" at bounding box center [359, 14] width 50 height 17
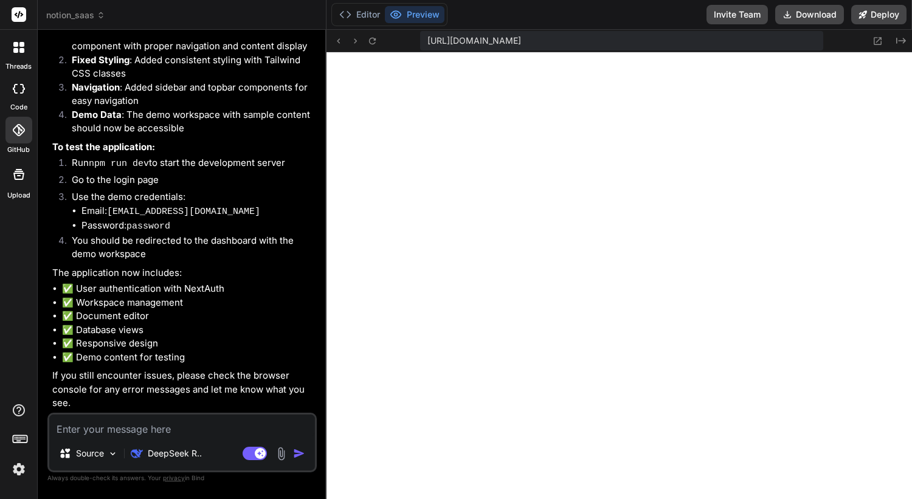
scroll to position [7029, 0]
click at [375, 36] on icon at bounding box center [372, 41] width 10 height 10
click at [130, 426] on textarea at bounding box center [182, 426] width 266 height 22
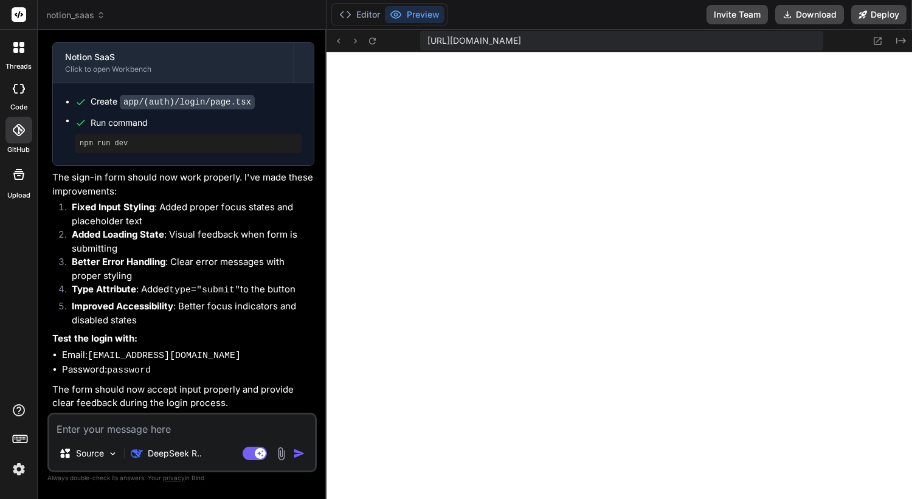
scroll to position [7526, 0]
click at [372, 41] on icon at bounding box center [372, 41] width 10 height 10
click at [200, 432] on textarea at bounding box center [182, 426] width 266 height 22
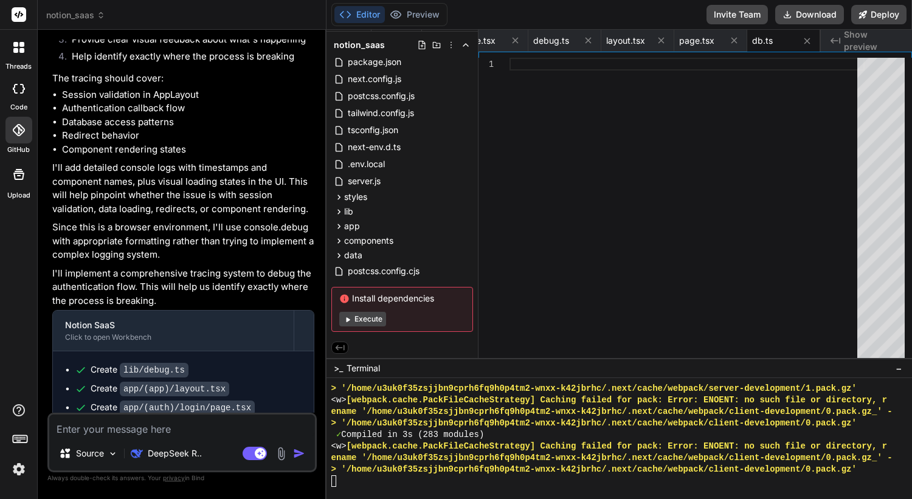
scroll to position [8292, 0]
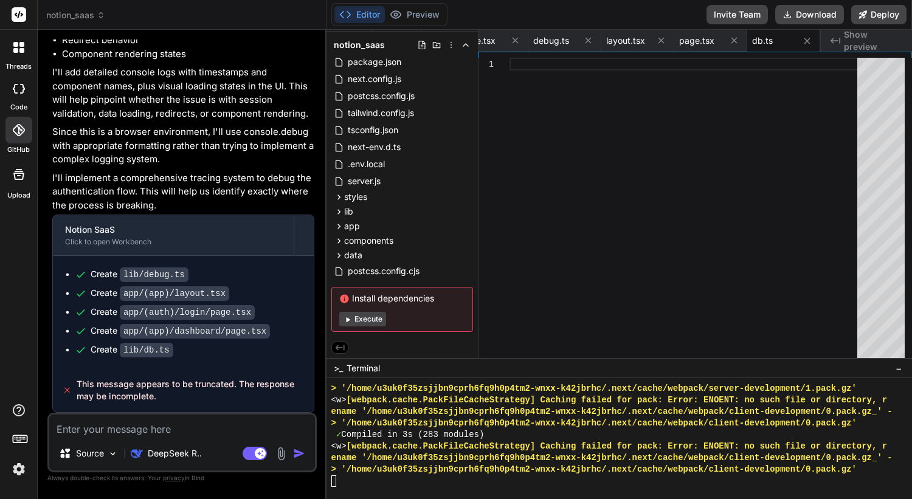
click at [153, 432] on textarea at bounding box center [182, 426] width 266 height 22
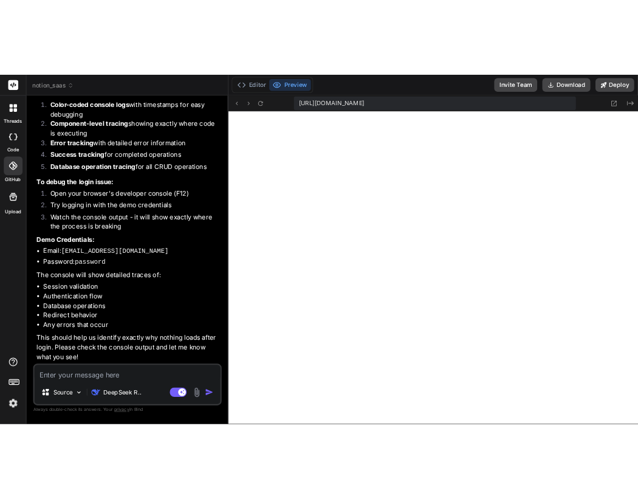
scroll to position [8973, 0]
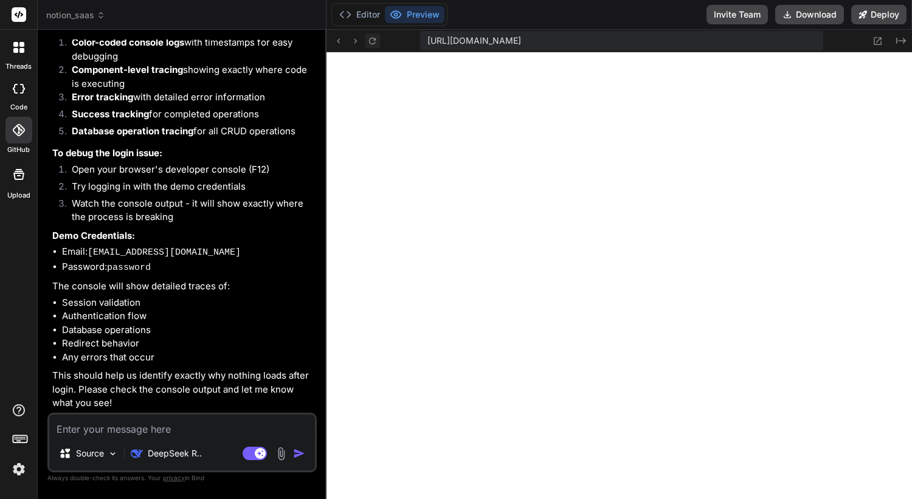
click at [376, 36] on icon at bounding box center [372, 41] width 10 height 10
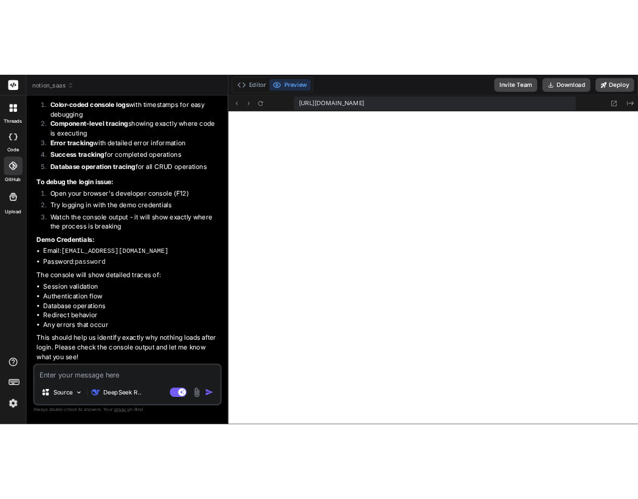
scroll to position [10344, 0]
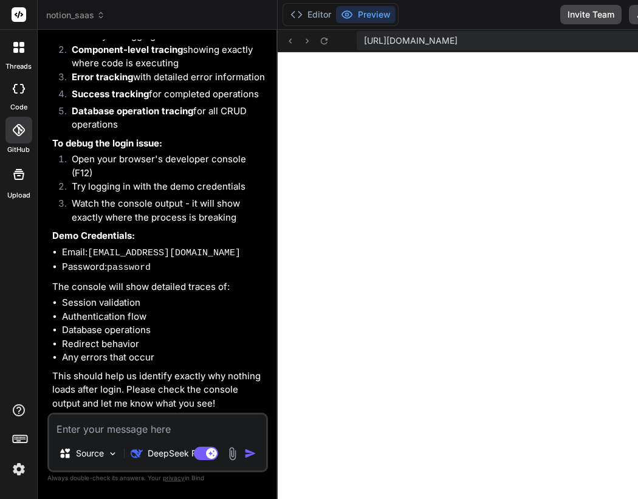
click at [230, 454] on img at bounding box center [233, 454] width 14 height 14
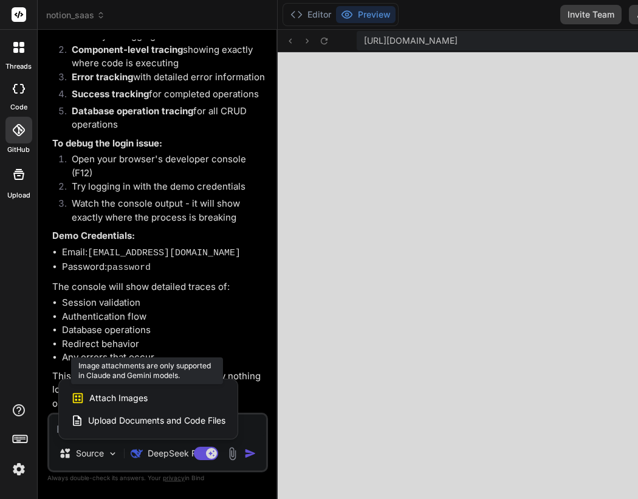
click at [178, 401] on div "Attach Images Image attachments are only supported in [PERSON_NAME] and Gemini …" at bounding box center [148, 398] width 154 height 23
click at [120, 396] on span "Attach Images" at bounding box center [118, 398] width 58 height 12
click at [97, 394] on span "Attach Images" at bounding box center [118, 398] width 58 height 12
click at [171, 458] on div at bounding box center [319, 249] width 638 height 499
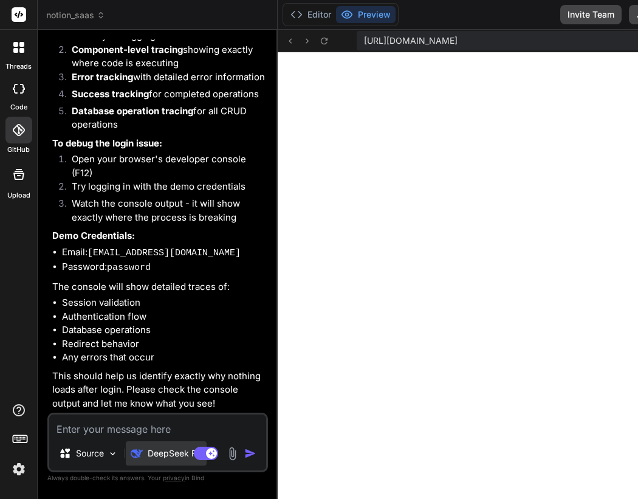
click at [167, 452] on p "DeepSeek R.." at bounding box center [175, 454] width 54 height 12
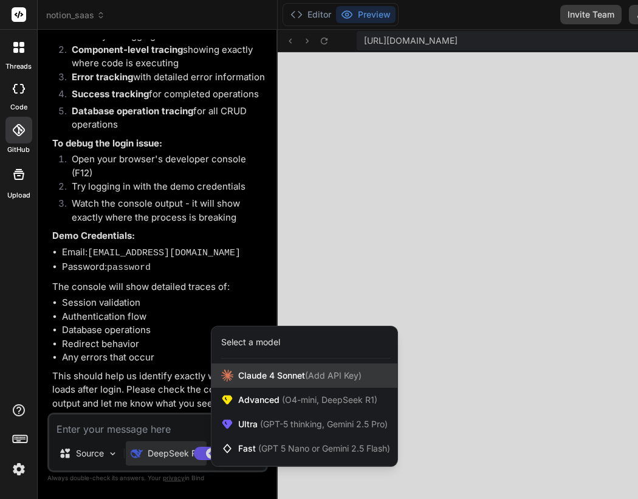
click at [296, 375] on span "[PERSON_NAME] 4 Sonnet (Add API Key)" at bounding box center [299, 376] width 123 height 12
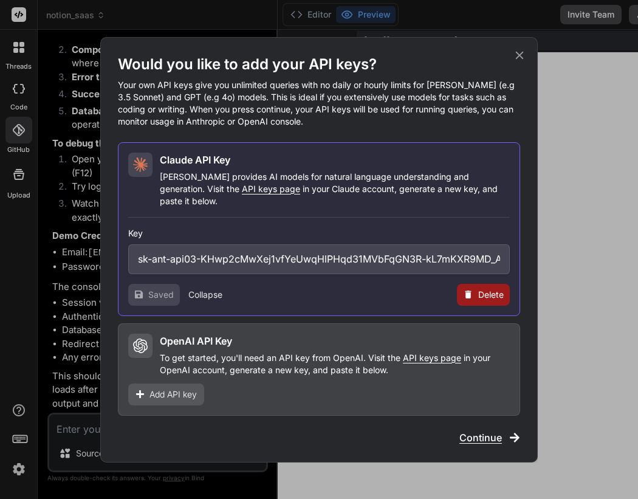
click at [386, 202] on div "[PERSON_NAME] API Key [PERSON_NAME] provides AI models for natural language und…" at bounding box center [319, 229] width 403 height 174
click at [494, 423] on div "Would you like to add your API keys? Your own API keys give you unlimited queri…" at bounding box center [319, 250] width 403 height 390
click at [494, 434] on span "Continue" at bounding box center [481, 438] width 43 height 15
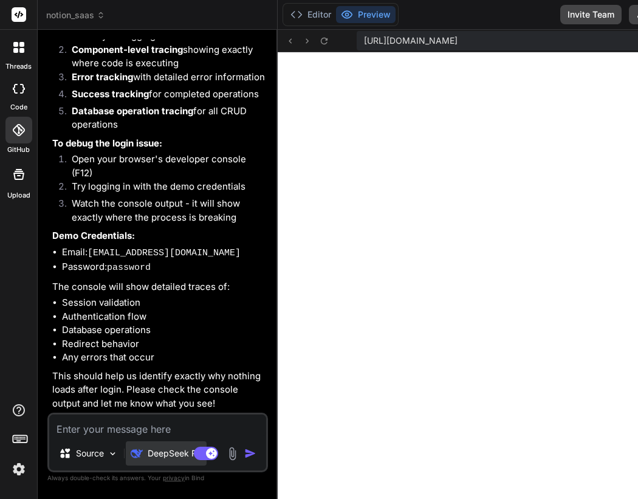
click at [157, 450] on p "DeepSeek R.." at bounding box center [175, 454] width 54 height 12
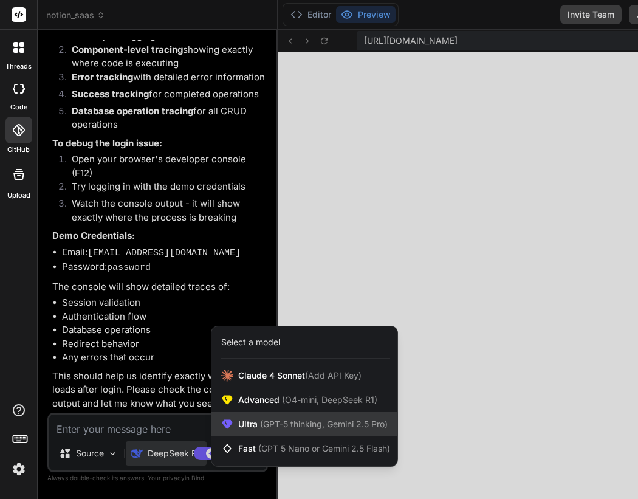
click at [309, 420] on span "(GPT-5 thinking, Gemini 2.5 Pro)" at bounding box center [323, 424] width 130 height 10
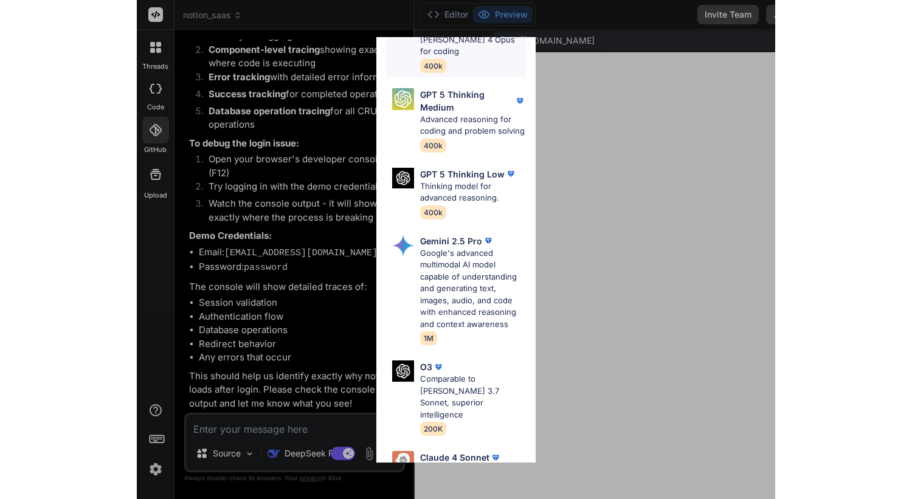
scroll to position [163, 0]
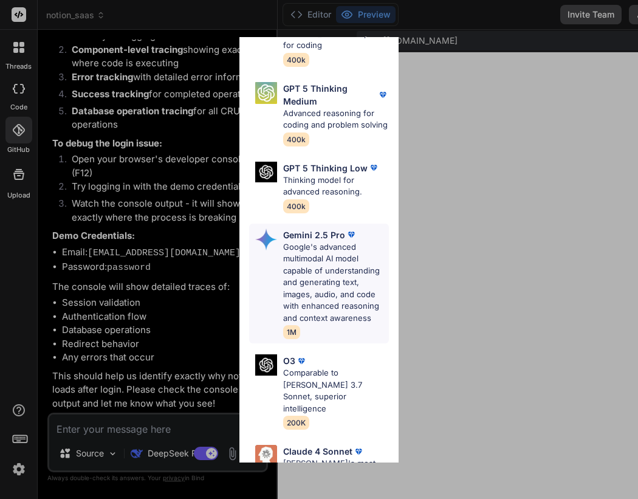
click at [330, 260] on p "Google's advanced multimodal AI model capable of understanding and generating t…" at bounding box center [336, 282] width 106 height 83
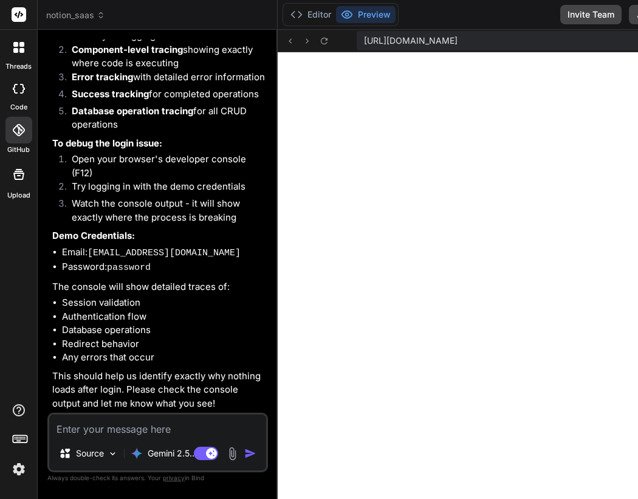
click at [227, 456] on img at bounding box center [233, 454] width 14 height 14
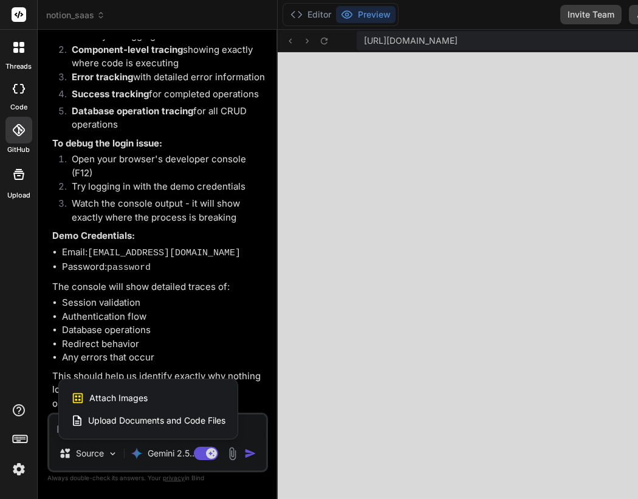
click at [130, 402] on span "Attach Images" at bounding box center [118, 398] width 58 height 12
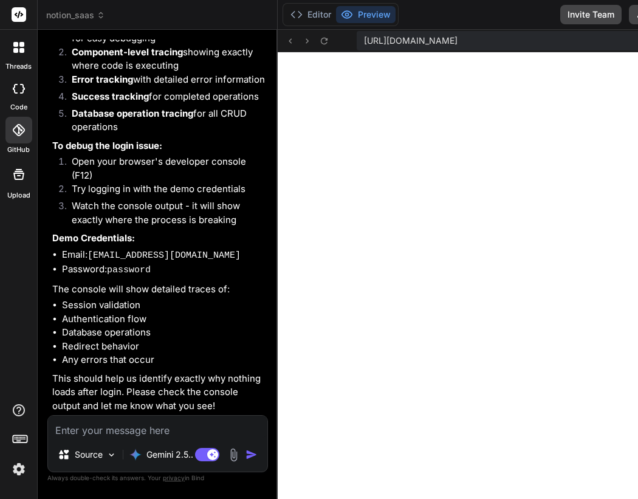
click at [229, 459] on img at bounding box center [234, 455] width 14 height 14
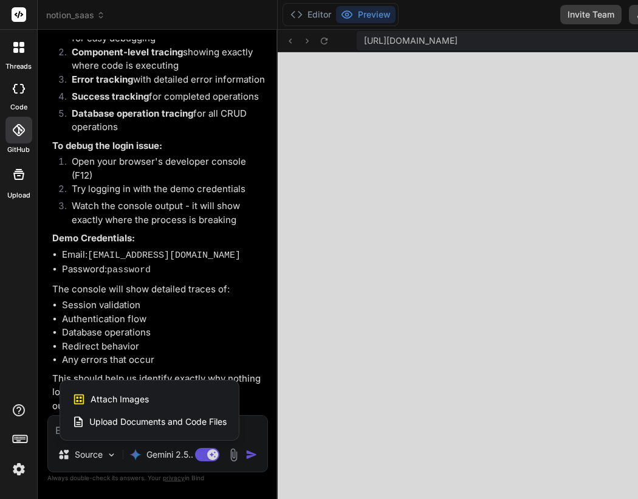
click at [187, 402] on div "Attach Images Image attachments are only supported in [PERSON_NAME] and Gemini …" at bounding box center [149, 399] width 154 height 23
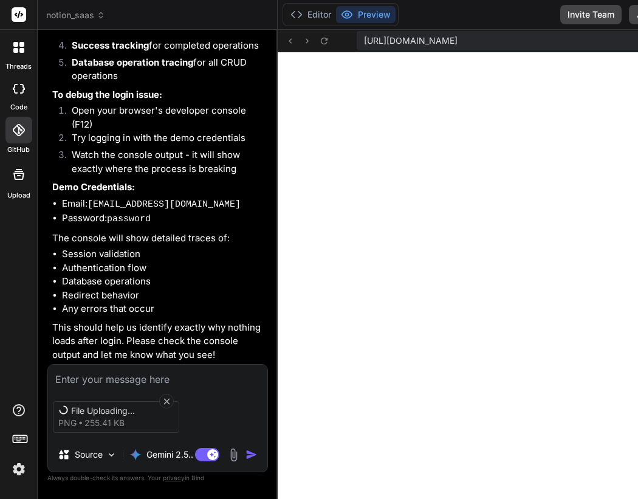
click at [126, 378] on textarea at bounding box center [158, 376] width 220 height 22
click at [170, 396] on icon at bounding box center [167, 401] width 10 height 10
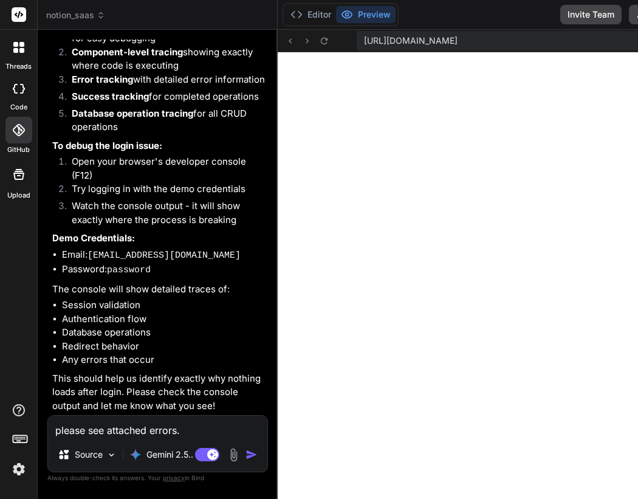
click at [230, 452] on img at bounding box center [234, 455] width 14 height 14
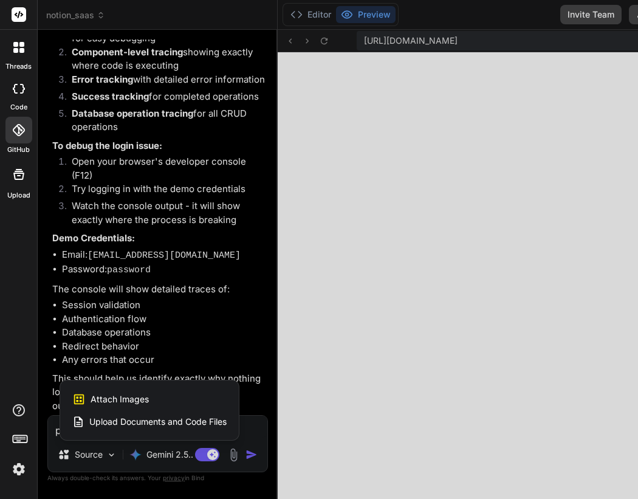
click at [154, 394] on div "Attach Images Image attachments are only supported in [PERSON_NAME] and Gemini …" at bounding box center [149, 399] width 154 height 23
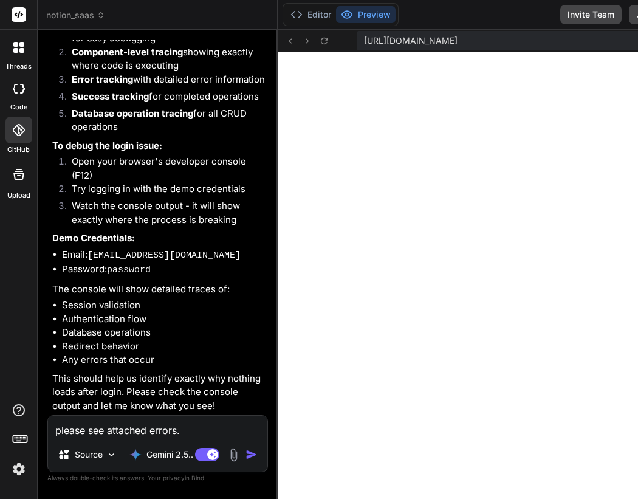
click at [227, 454] on img at bounding box center [234, 455] width 14 height 14
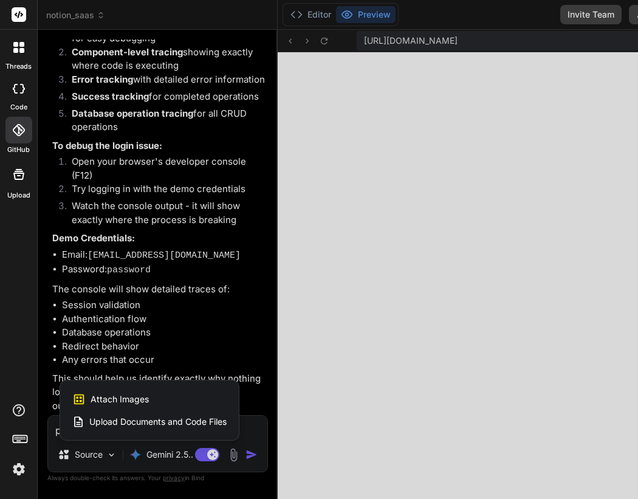
click at [156, 421] on span "Upload Documents and Code Files" at bounding box center [157, 422] width 137 height 12
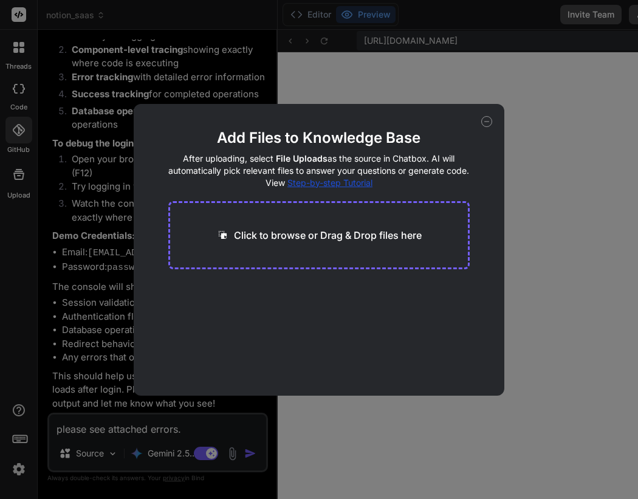
click at [376, 244] on div "Click to browse or Drag & Drop files here" at bounding box center [319, 235] width 302 height 68
click at [372, 236] on p "Click to browse or Drag & Drop files here" at bounding box center [328, 235] width 188 height 15
click at [486, 123] on icon at bounding box center [487, 121] width 11 height 11
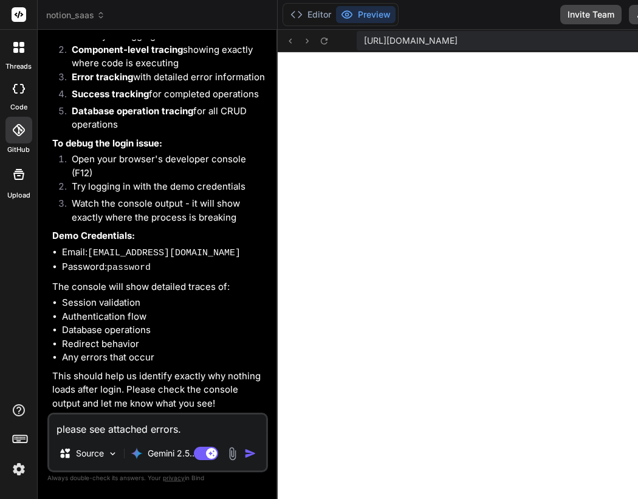
click at [229, 455] on img at bounding box center [233, 454] width 14 height 14
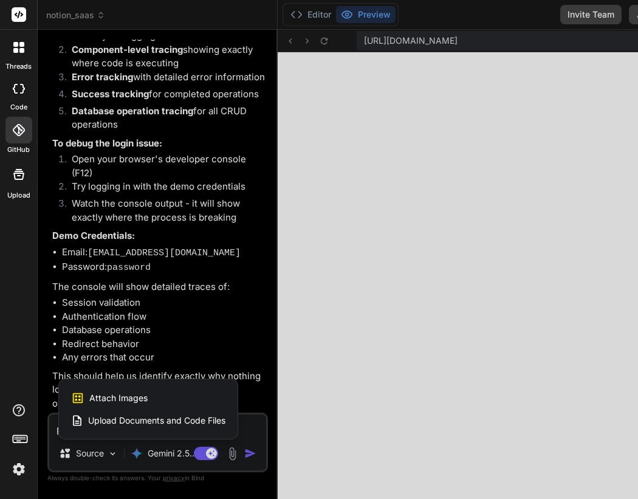
click at [133, 393] on span "Attach Images" at bounding box center [118, 398] width 58 height 12
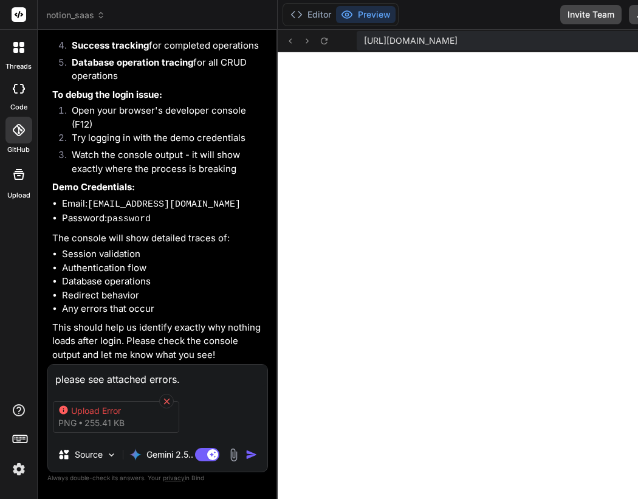
click at [164, 398] on icon at bounding box center [167, 401] width 10 height 10
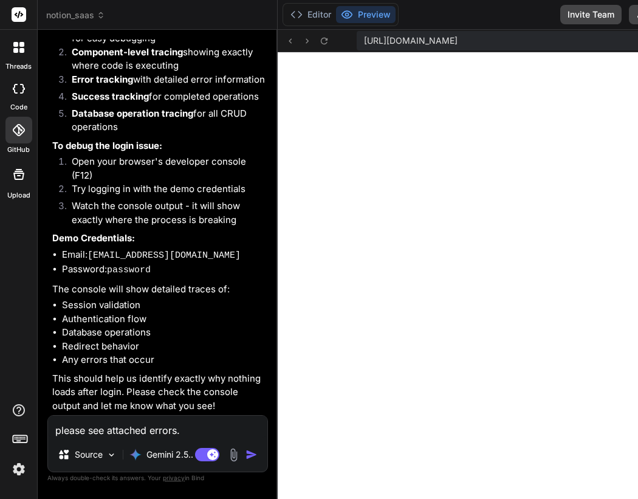
click at [20, 479] on img at bounding box center [19, 469] width 21 height 21
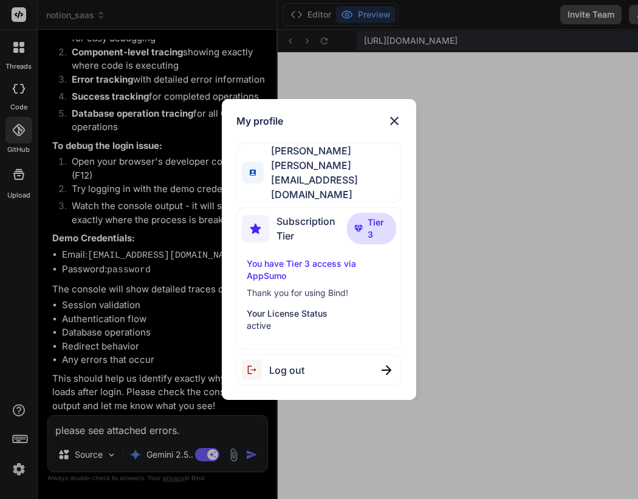
click at [397, 125] on img at bounding box center [394, 121] width 15 height 15
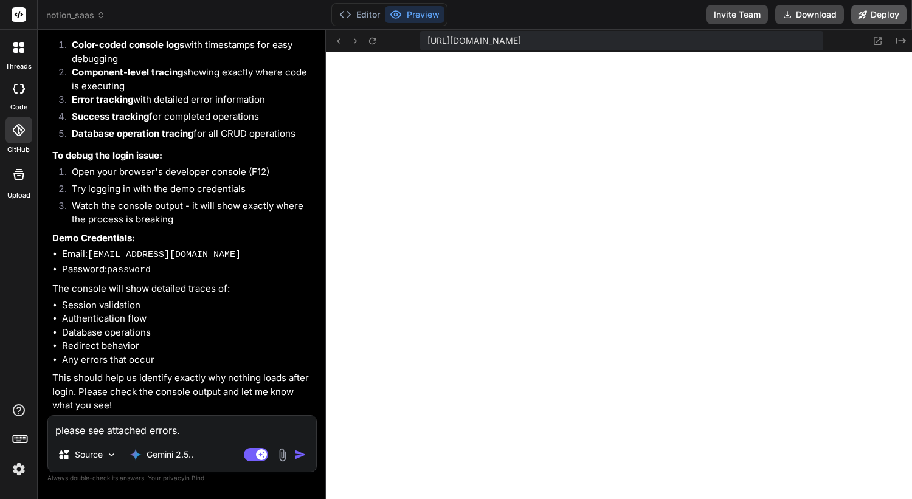
scroll to position [10133, 0]
drag, startPoint x: 215, startPoint y: 423, endPoint x: 81, endPoint y: 426, distance: 133.2
click at [81, 426] on textarea "please see attached errors." at bounding box center [182, 427] width 268 height 22
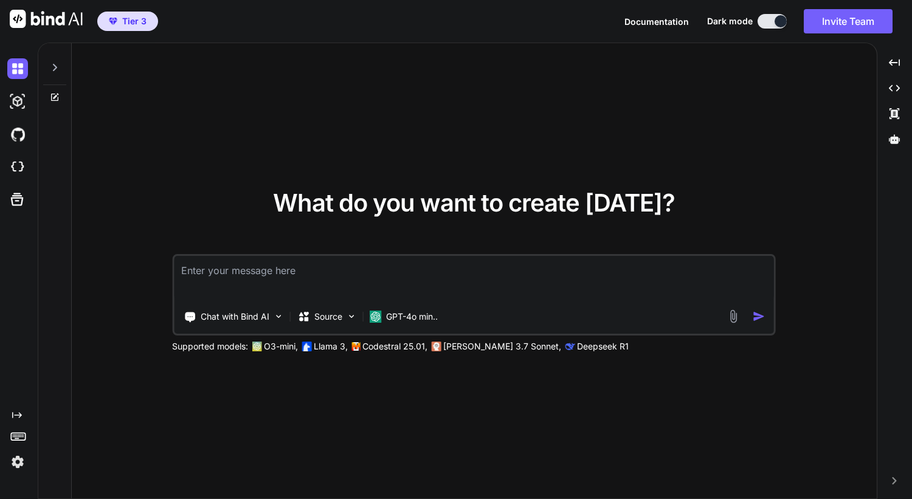
click at [15, 455] on img at bounding box center [17, 462] width 21 height 21
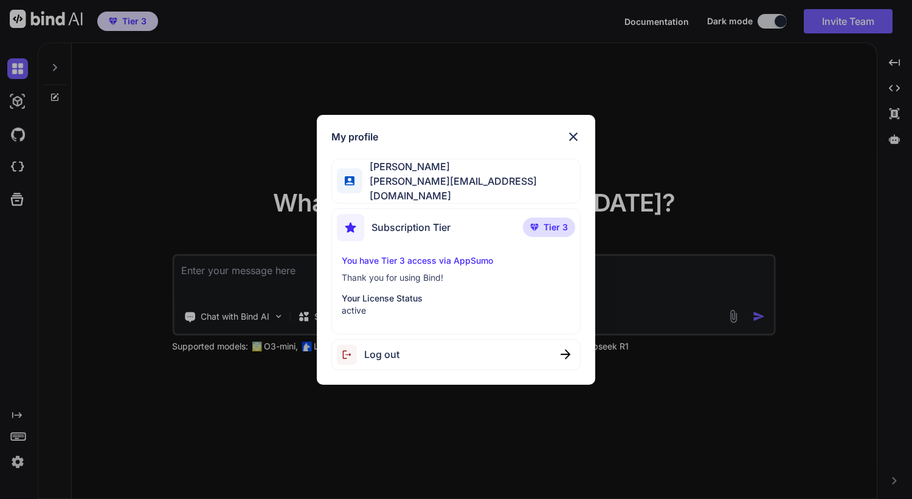
click at [403, 232] on div "Subscription Tier" at bounding box center [394, 227] width 114 height 27
click at [389, 255] on p "You have Tier 3 access via AppSumo" at bounding box center [456, 261] width 229 height 12
click at [573, 138] on img at bounding box center [573, 137] width 15 height 15
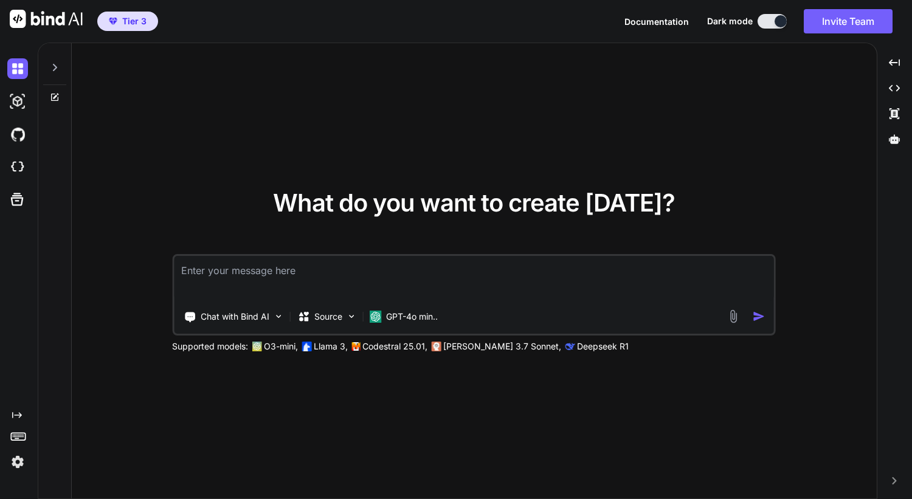
click at [18, 435] on rect at bounding box center [17, 435] width 1 height 1
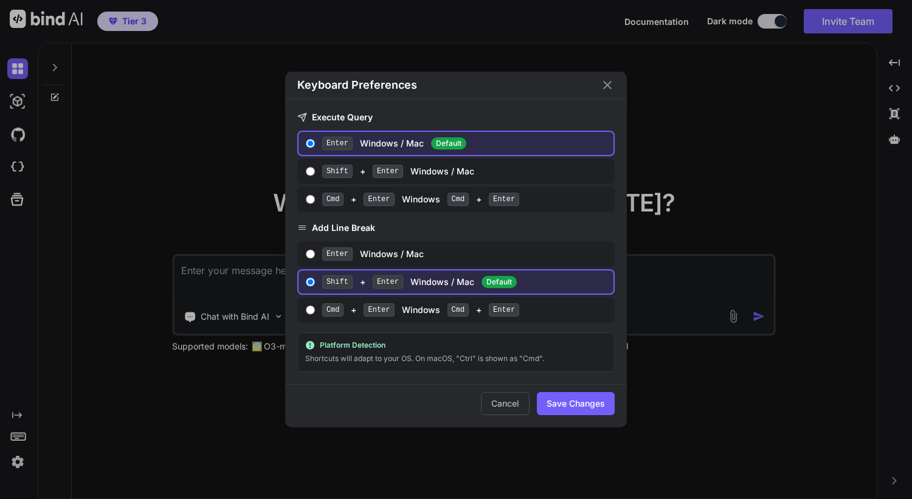
click at [609, 85] on icon "Close" at bounding box center [607, 85] width 15 height 15
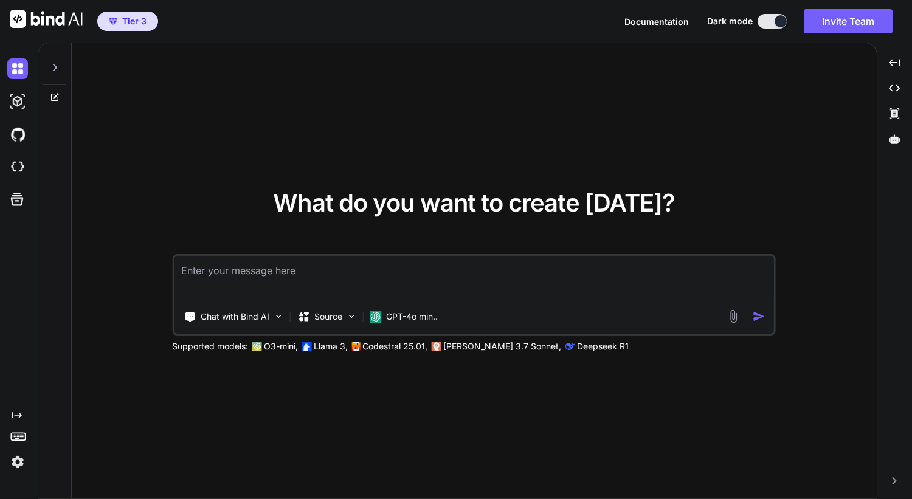
click at [134, 117] on div "What do you want to create [DATE]? Chat with Bind AI Source GPT-4o min.. Suppor…" at bounding box center [474, 271] width 805 height 457
click at [392, 316] on p "GPT-4o min.." at bounding box center [412, 317] width 52 height 12
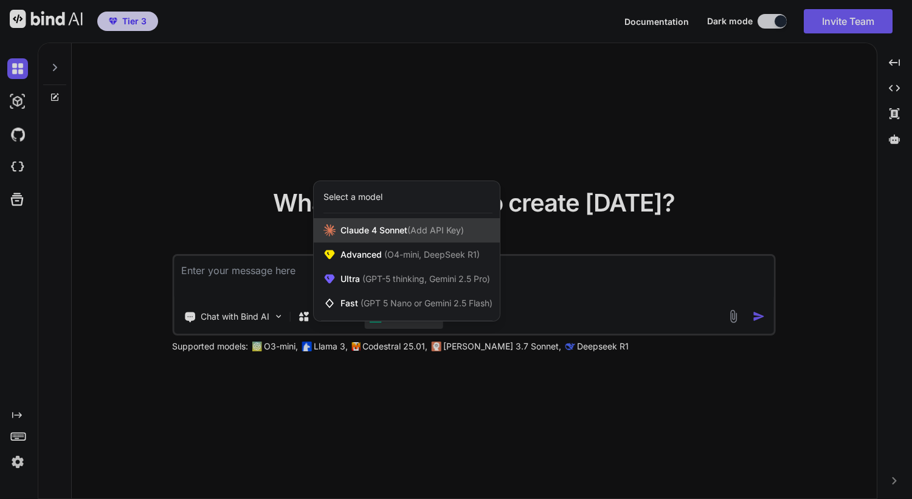
click at [401, 230] on span "[PERSON_NAME] 4 Sonnet (Add API Key)" at bounding box center [402, 230] width 123 height 12
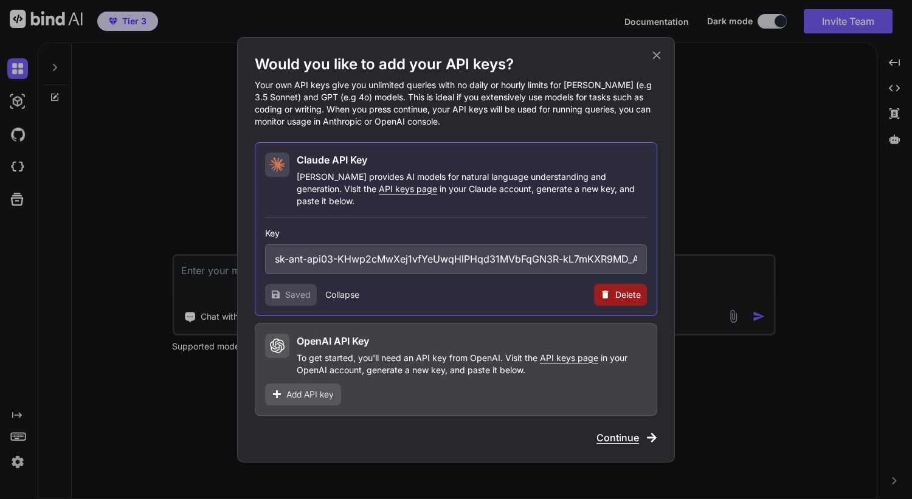
click at [656, 59] on icon at bounding box center [657, 55] width 8 height 8
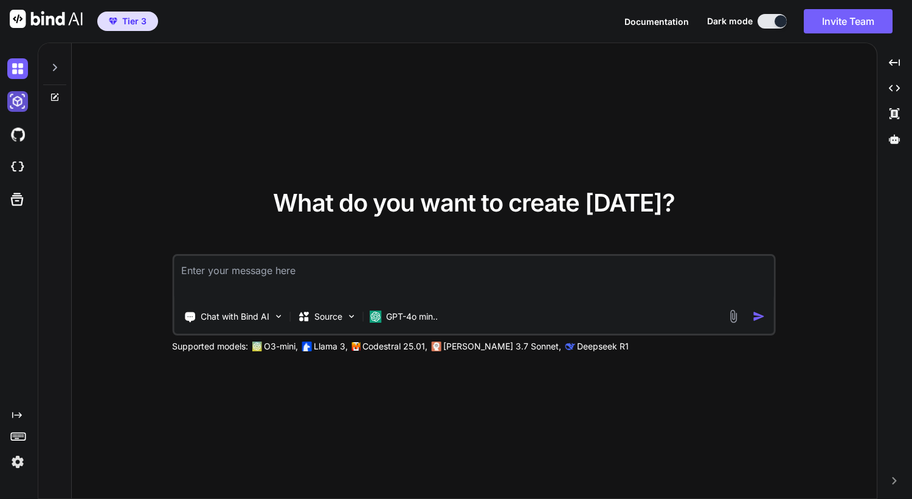
click at [22, 107] on img at bounding box center [17, 101] width 21 height 21
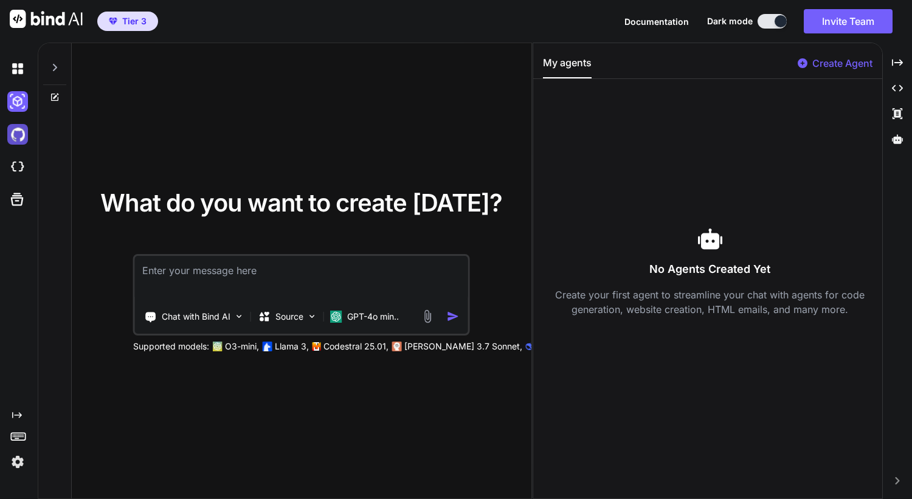
click at [21, 140] on img at bounding box center [17, 134] width 21 height 21
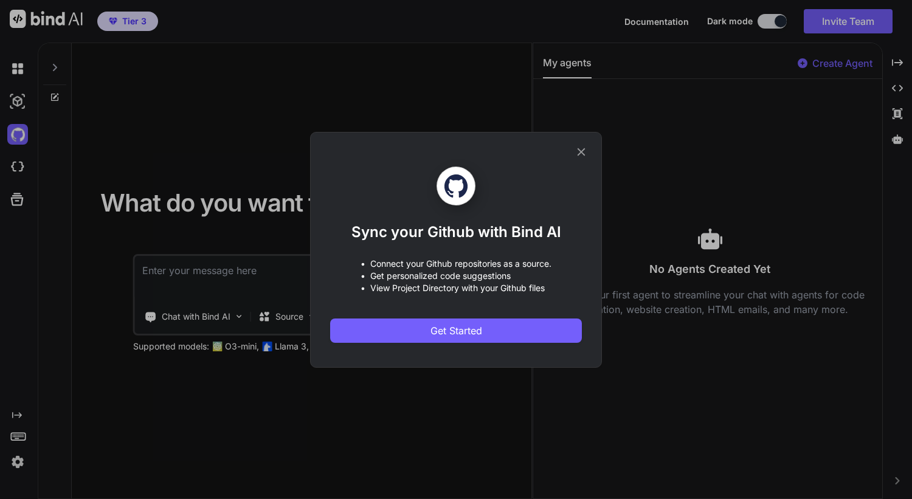
click at [582, 154] on icon at bounding box center [581, 151] width 13 height 13
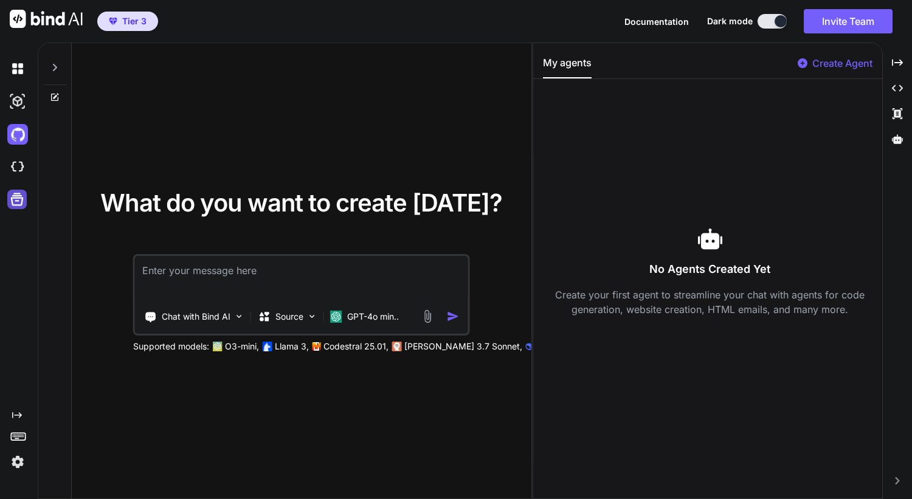
click at [21, 204] on icon at bounding box center [17, 199] width 13 height 13
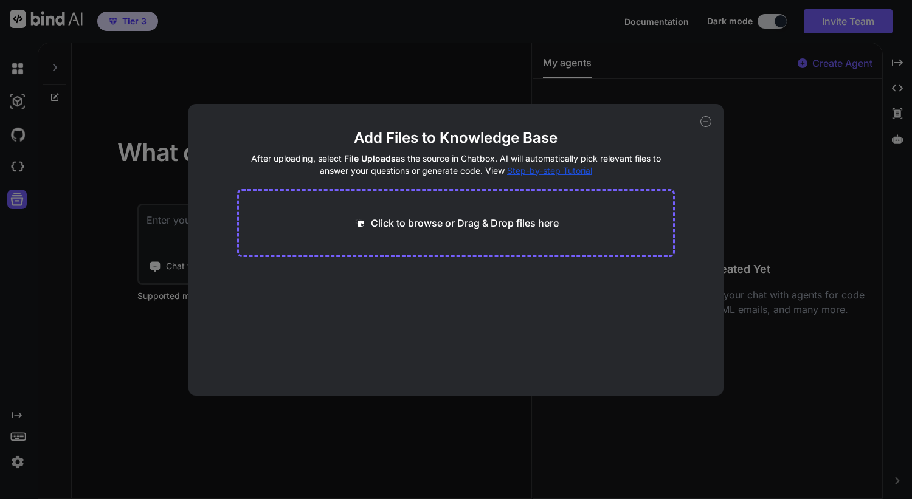
click at [699, 112] on div "Add Files to Knowledge Base After uploading, select File Uploads as the source …" at bounding box center [457, 250] width 536 height 292
click at [707, 120] on icon at bounding box center [706, 121] width 11 height 11
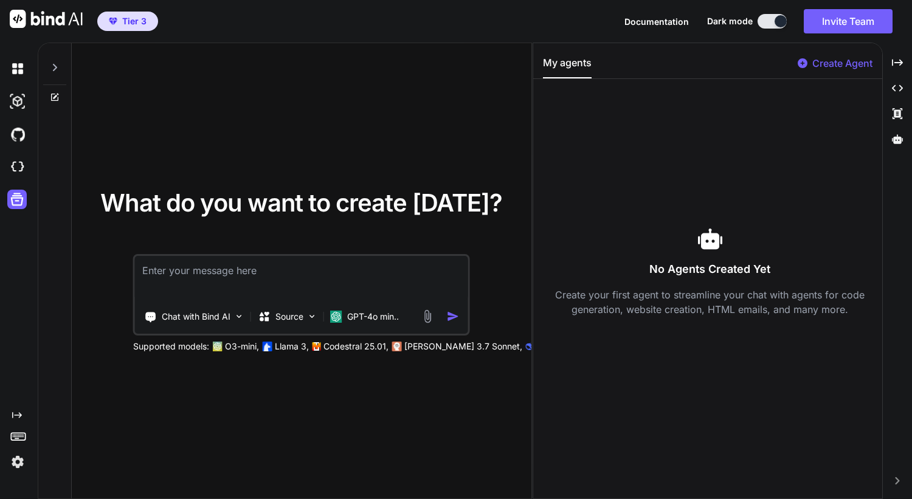
click at [19, 413] on icon at bounding box center [17, 415] width 10 height 6
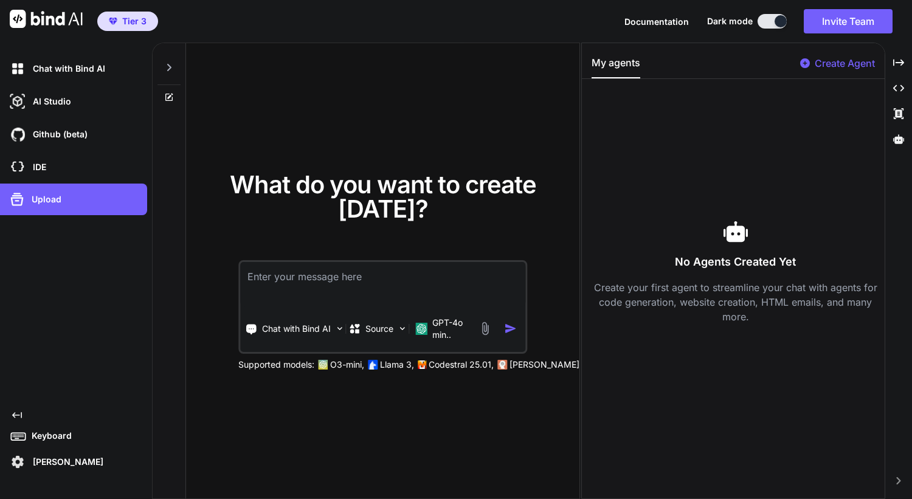
click at [63, 434] on p "Keyboard" at bounding box center [49, 436] width 45 height 12
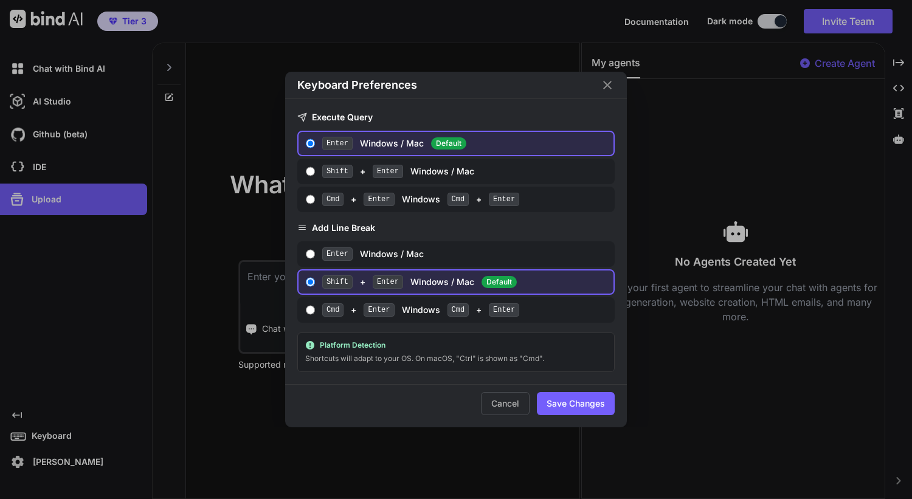
click at [611, 87] on icon "Close" at bounding box center [607, 85] width 15 height 15
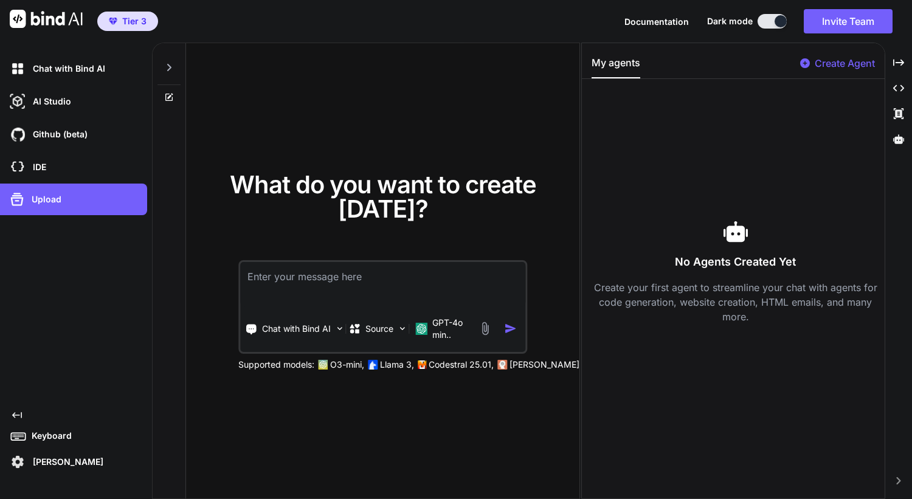
click at [130, 23] on span "Tier 3" at bounding box center [134, 21] width 24 height 12
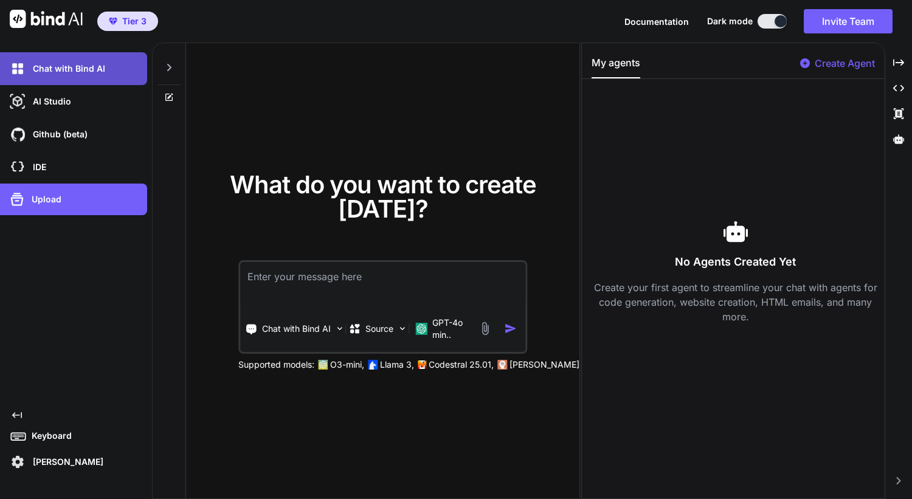
click at [98, 75] on div "Chat with Bind AI" at bounding box center [77, 68] width 140 height 21
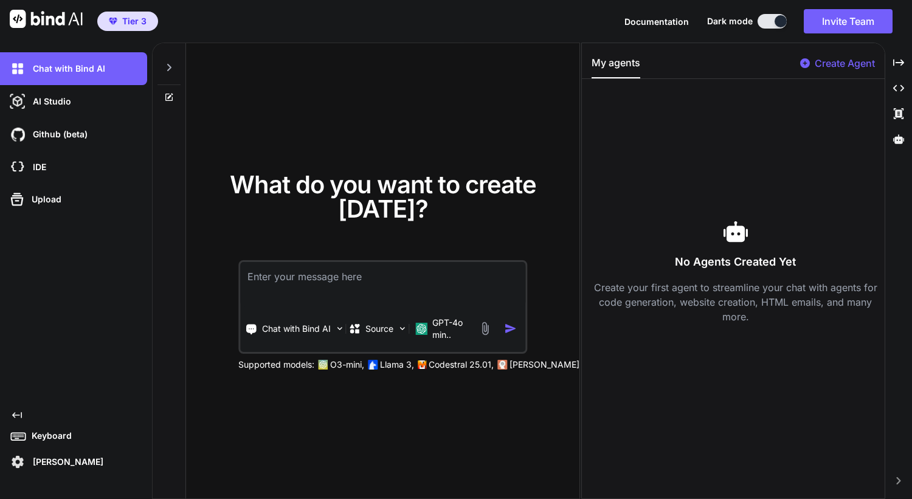
click at [168, 64] on icon at bounding box center [169, 68] width 10 height 10
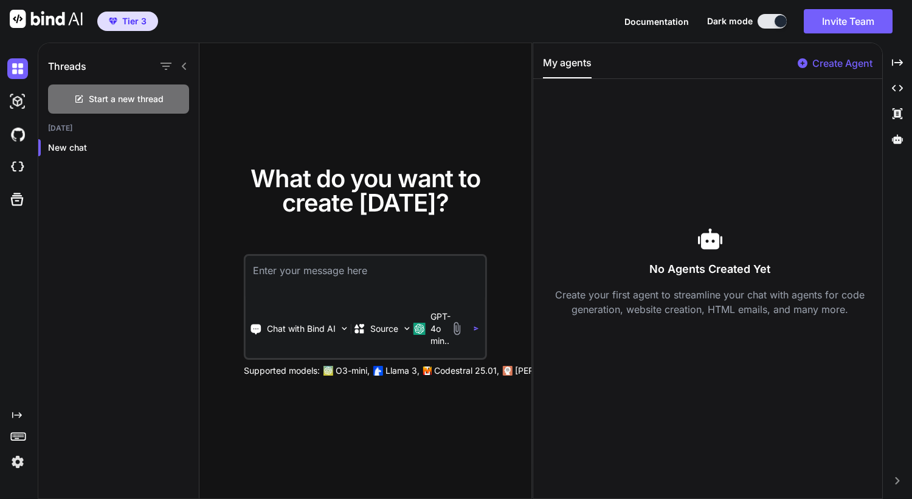
click at [243, 90] on div "What do you want to create today? Chat with Bind AI Source GPT-4o min.. Support…" at bounding box center [365, 271] width 332 height 457
click at [184, 67] on icon at bounding box center [184, 66] width 10 height 10
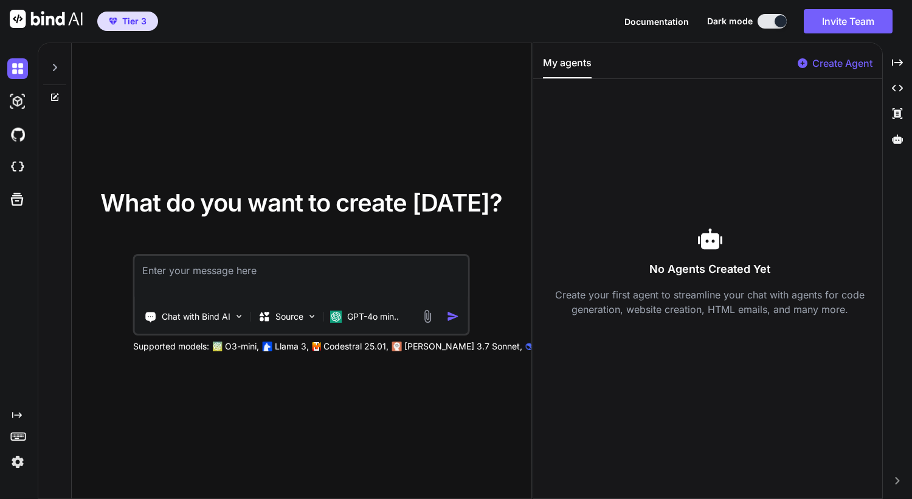
click at [246, 92] on div "What do you want to create today? Chat with Bind AI Source GPT-4o min.. Support…" at bounding box center [302, 271] width 460 height 457
click at [831, 61] on p "Create Agent" at bounding box center [842, 63] width 60 height 15
type textarea "x"
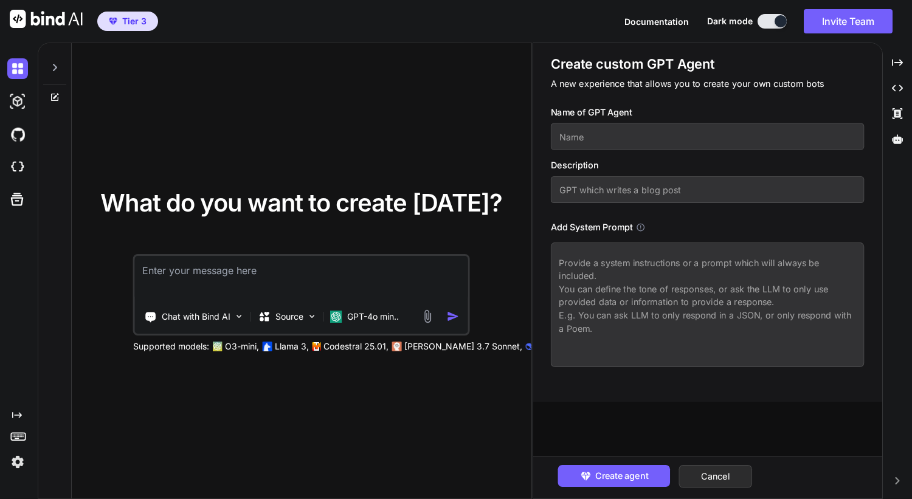
click at [438, 106] on div "What do you want to create today? Chat with Bind AI Source GPT-4o min.. Support…" at bounding box center [302, 271] width 460 height 457
click at [390, 168] on div "What do you want to create today? Chat with Bind AI Source GPT-4o min.. Support…" at bounding box center [302, 271] width 460 height 457
click at [28, 461] on div at bounding box center [20, 462] width 26 height 21
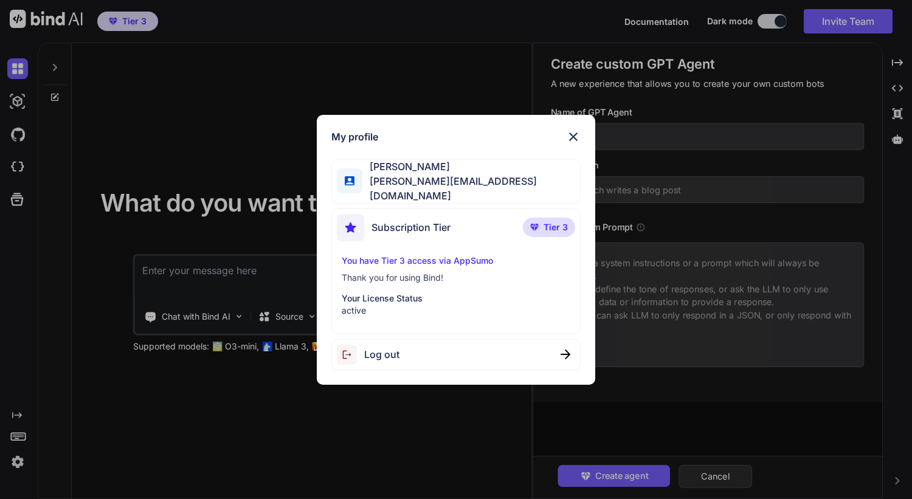
click at [364, 347] on span "Log out" at bounding box center [381, 354] width 35 height 15
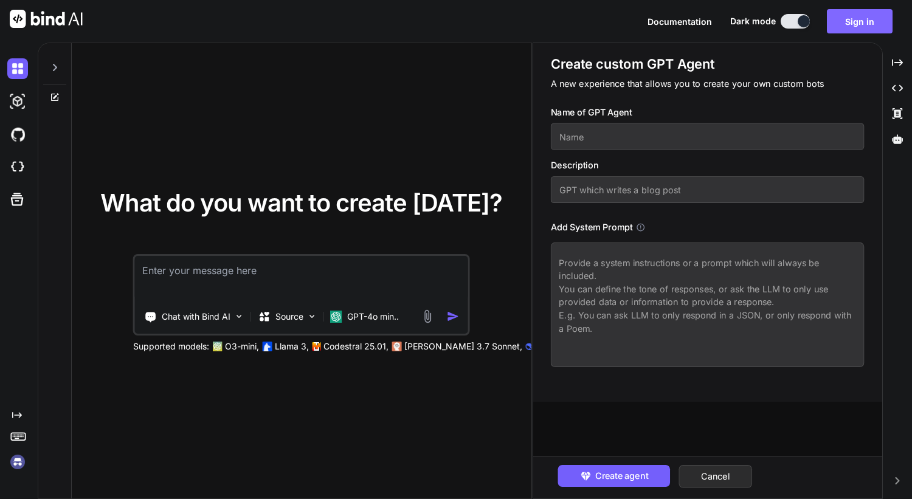
click at [856, 25] on button "Sign in" at bounding box center [860, 21] width 66 height 24
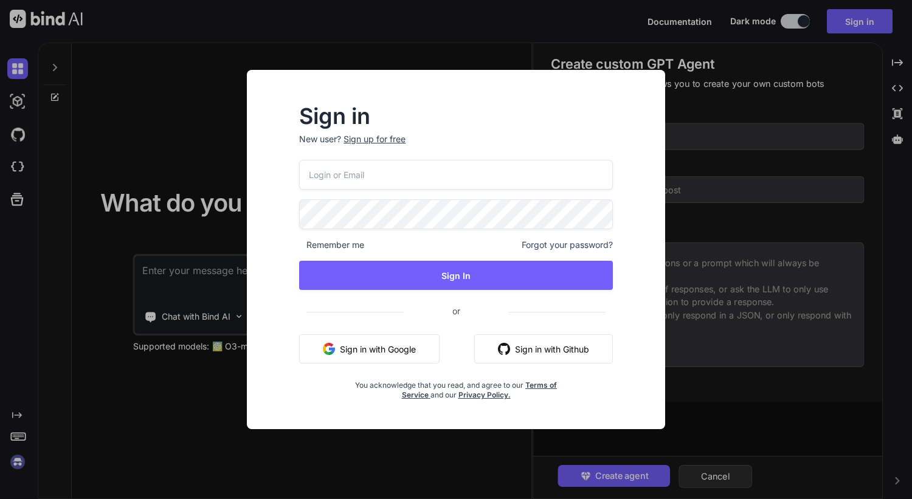
type input "[PERSON_NAME][EMAIL_ADDRESS][DOMAIN_NAME]"
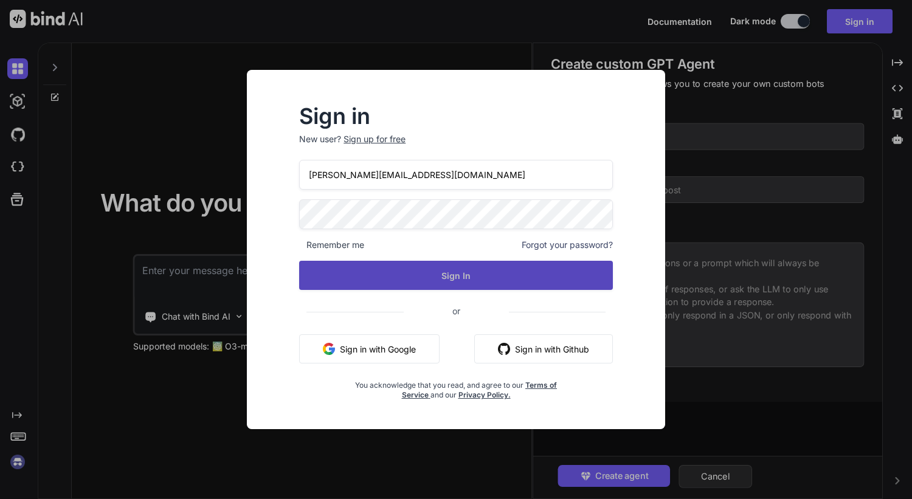
click at [463, 272] on button "Sign In" at bounding box center [456, 275] width 314 height 29
click at [445, 276] on button "Sign In" at bounding box center [456, 275] width 314 height 29
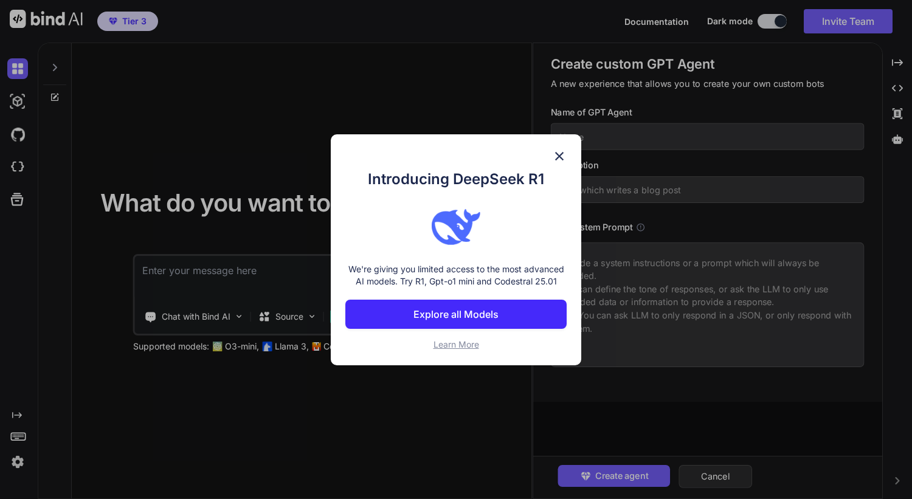
click at [470, 316] on p "Explore all Models" at bounding box center [455, 314] width 85 height 15
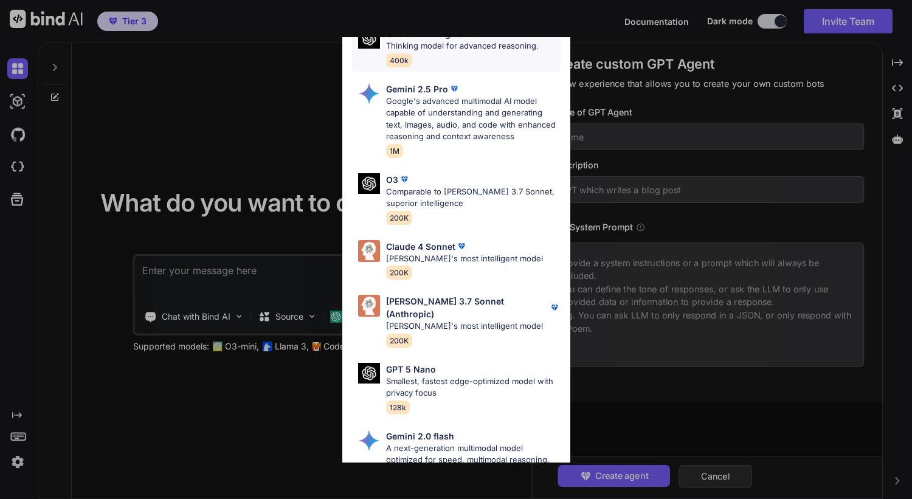
scroll to position [521, 0]
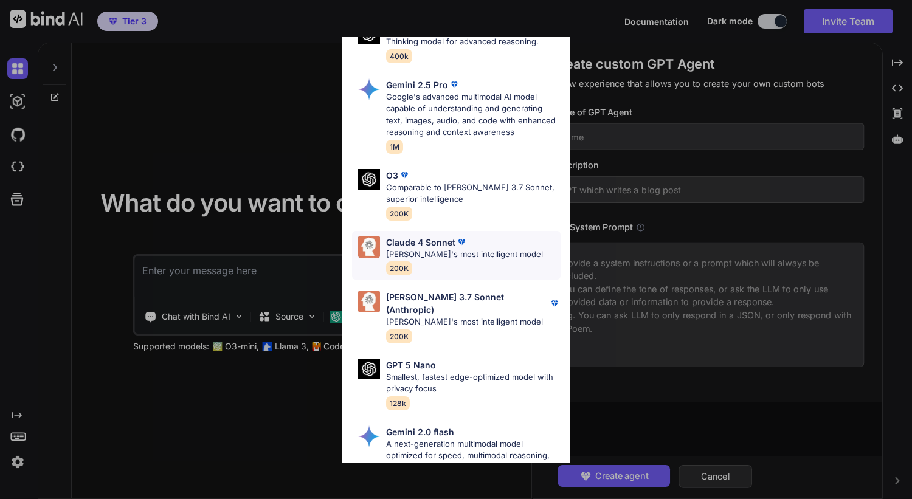
click at [419, 249] on p "[PERSON_NAME]'s most intelligent model" at bounding box center [464, 255] width 157 height 12
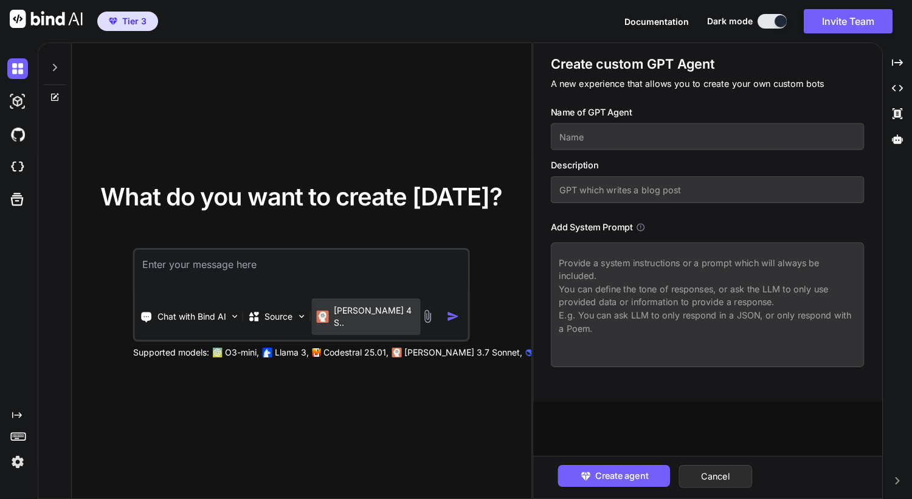
click at [370, 319] on p "[PERSON_NAME] 4 S.." at bounding box center [375, 317] width 82 height 24
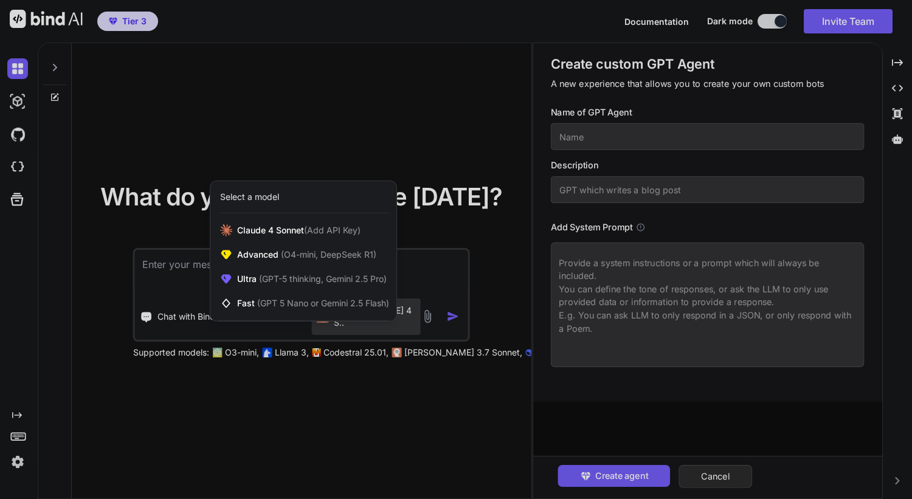
click at [431, 277] on div at bounding box center [456, 249] width 912 height 499
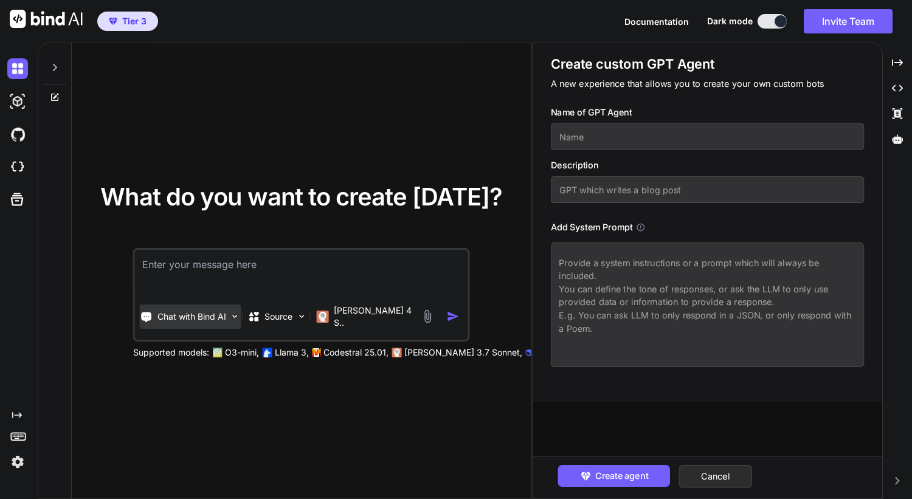
click at [226, 321] on p "Chat with Bind AI" at bounding box center [191, 317] width 69 height 12
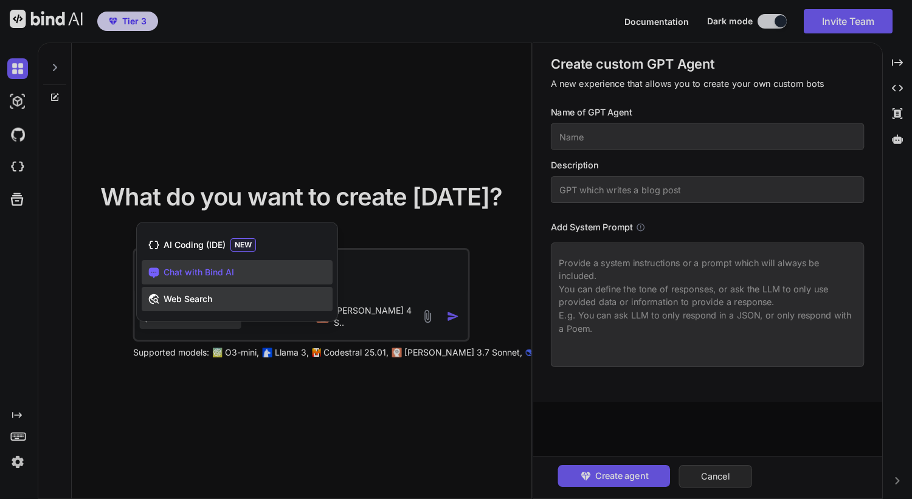
click at [230, 307] on div "Web Search" at bounding box center [237, 299] width 191 height 24
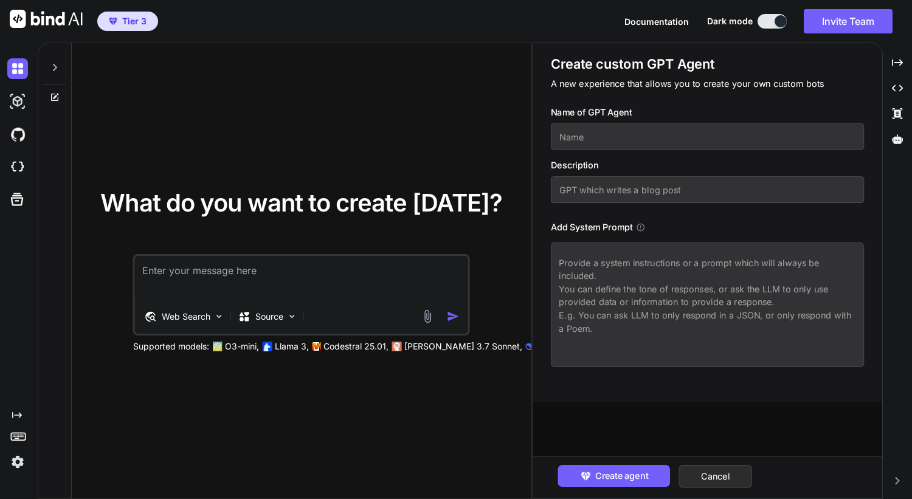
click at [221, 268] on textarea at bounding box center [301, 278] width 333 height 45
click at [185, 275] on textarea at bounding box center [301, 278] width 333 height 45
type textarea "T"
paste textarea "https://app.getbind.co"
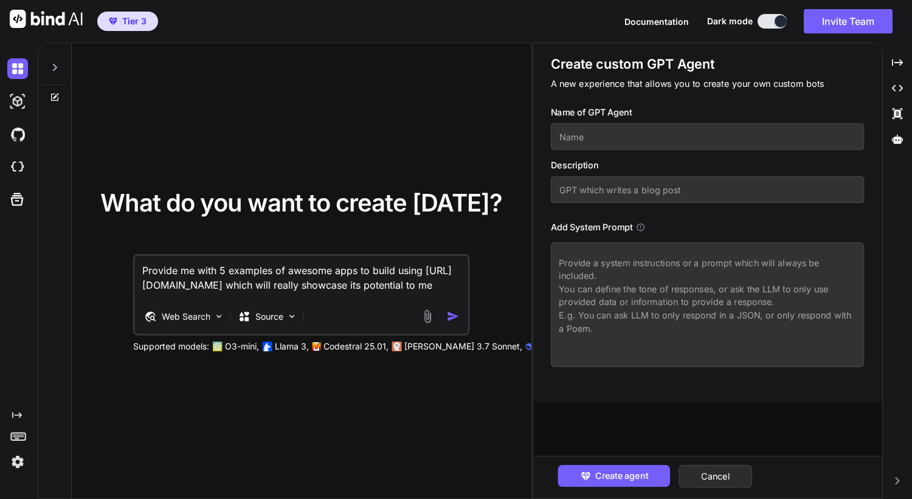
type textarea "Provide me with 5 examples of awesome apps to build using https://app.getbind.c…"
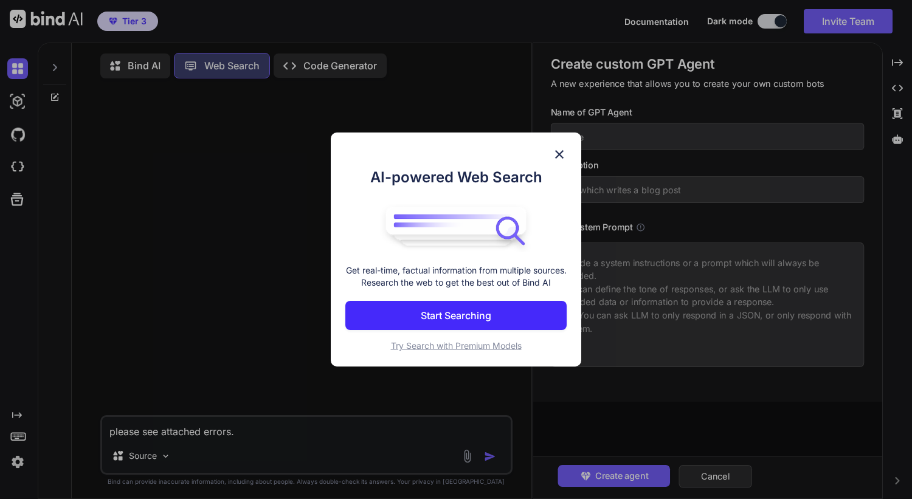
scroll to position [5, 0]
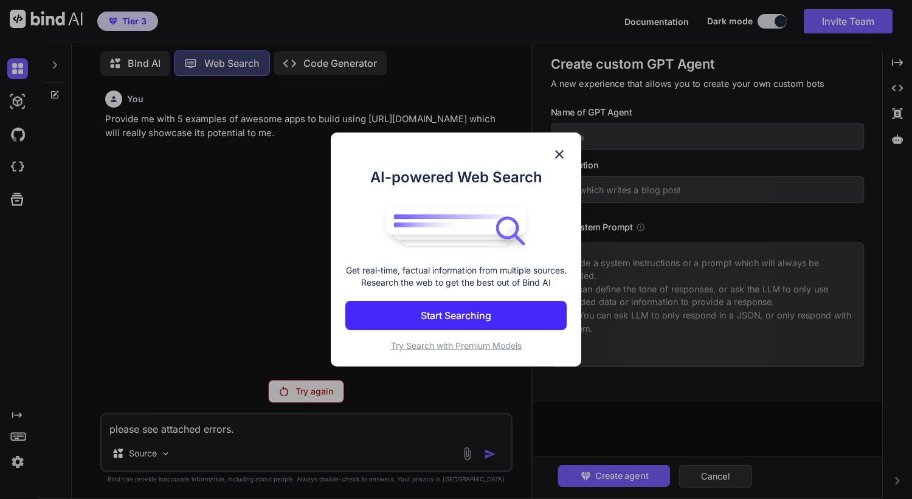
click at [559, 147] on img at bounding box center [559, 154] width 15 height 15
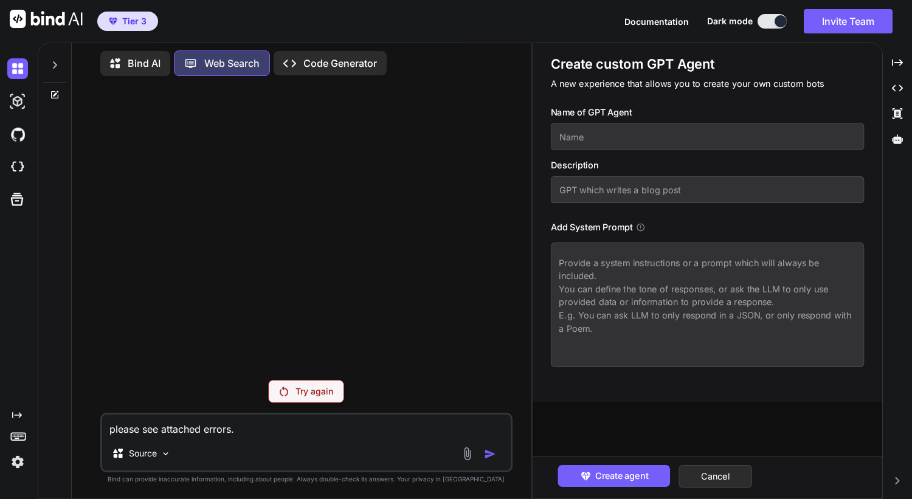
click at [221, 427] on textarea "please see attached errors." at bounding box center [306, 426] width 409 height 22
click at [308, 387] on p "Try again" at bounding box center [315, 392] width 38 height 12
click at [303, 393] on p "Try again" at bounding box center [315, 392] width 38 height 12
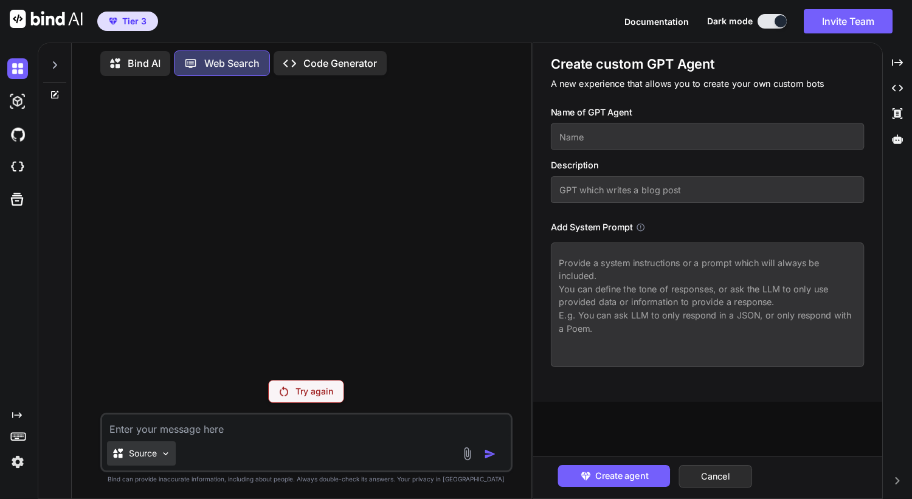
click at [168, 452] on img at bounding box center [166, 454] width 10 height 10
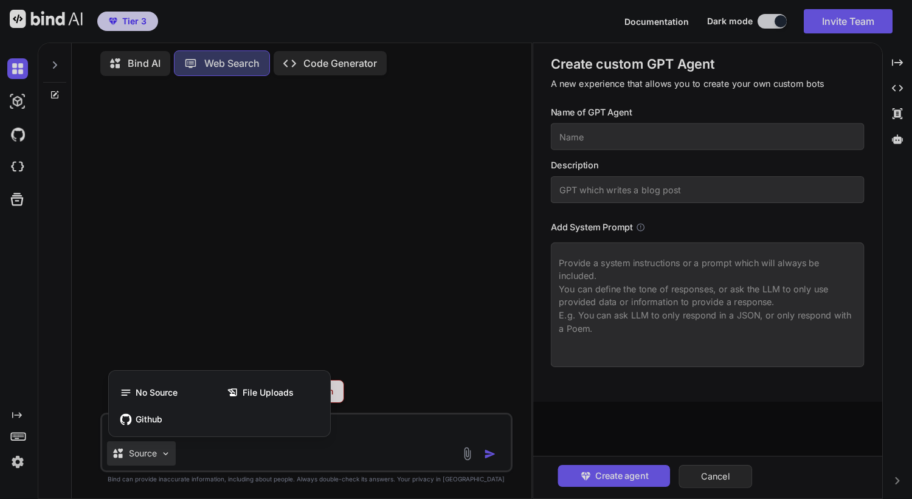
click at [168, 452] on div at bounding box center [456, 249] width 912 height 499
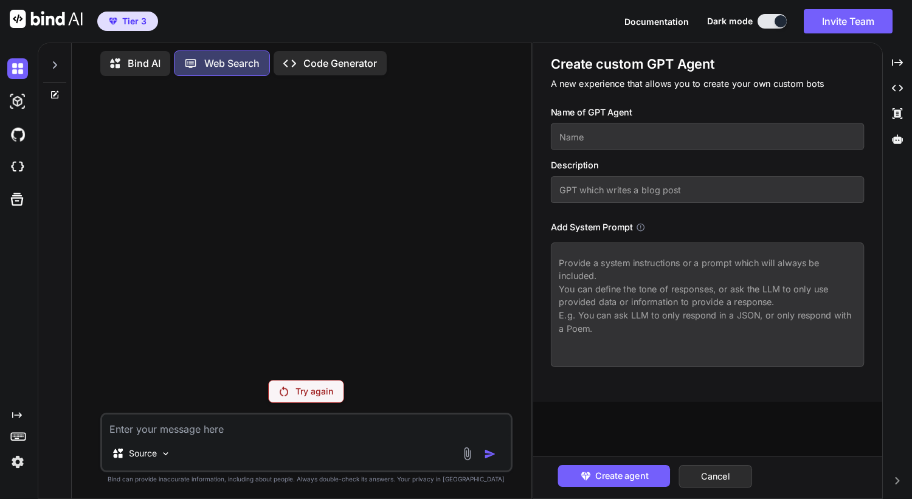
click at [256, 120] on div at bounding box center [308, 228] width 410 height 285
click at [54, 62] on icon at bounding box center [55, 65] width 10 height 10
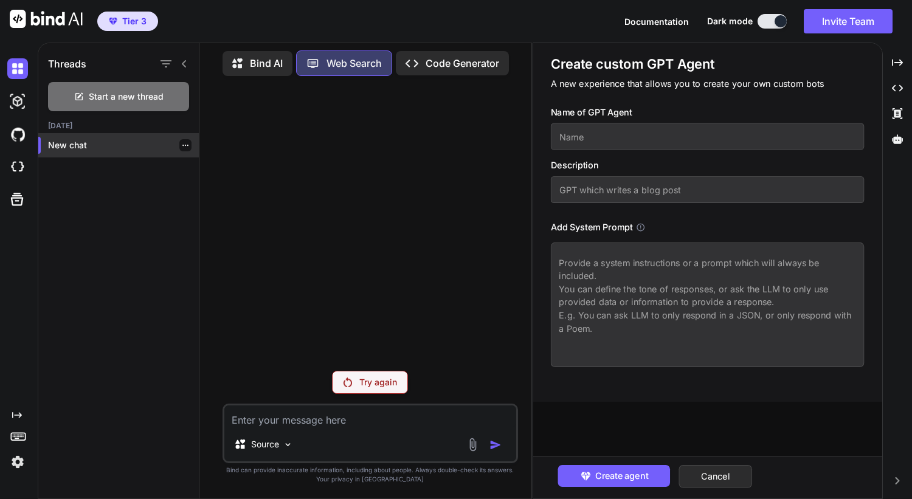
click at [78, 139] on p "New chat" at bounding box center [123, 145] width 151 height 12
click at [182, 142] on icon "button" at bounding box center [185, 145] width 7 height 7
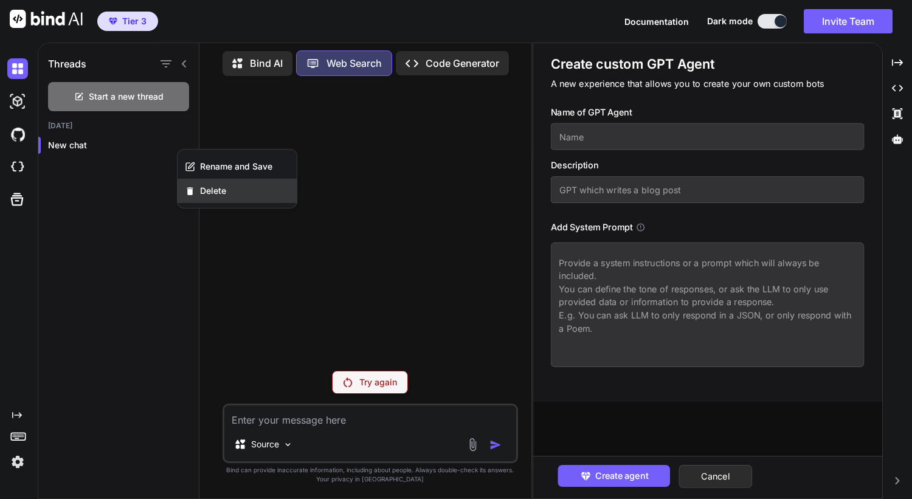
click at [213, 194] on span "Delete" at bounding box center [213, 191] width 26 height 12
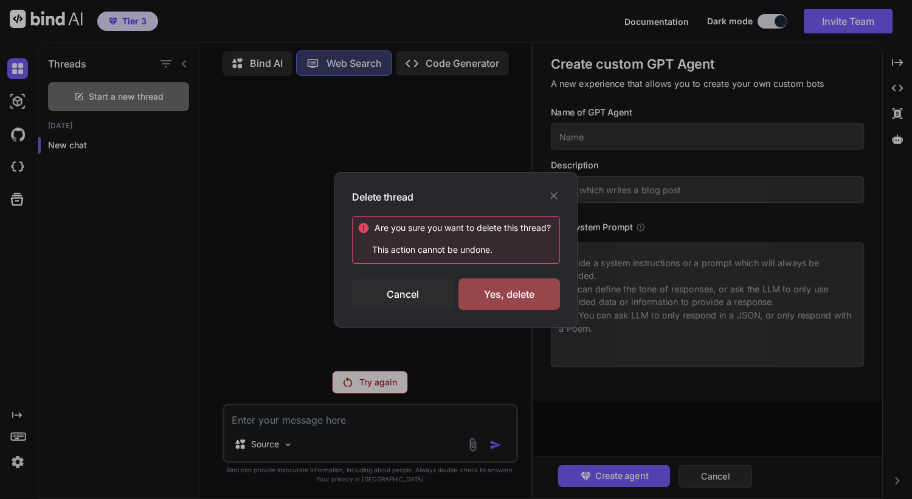
click at [547, 195] on div "Delete thread" at bounding box center [456, 197] width 208 height 15
click at [91, 135] on div "Delete thread Are you sure you want to delete this thread ? This action cannot …" at bounding box center [456, 249] width 912 height 499
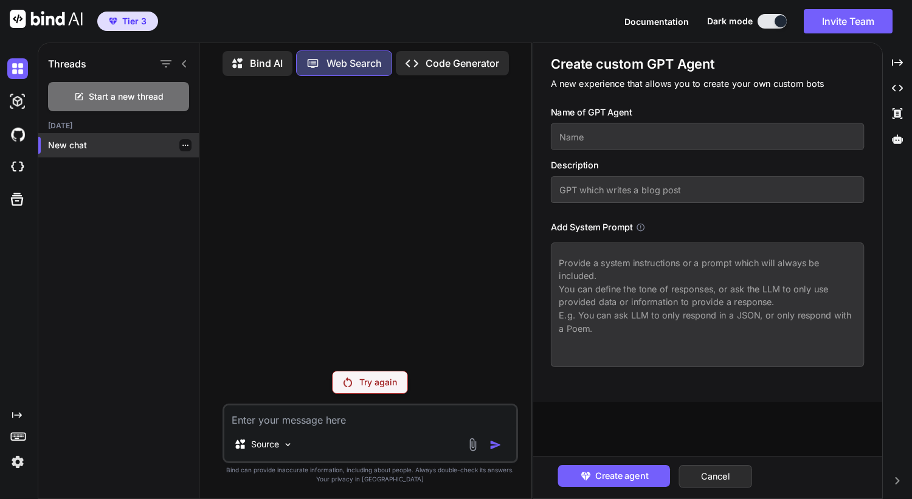
click at [74, 142] on p "New chat" at bounding box center [123, 145] width 151 height 12
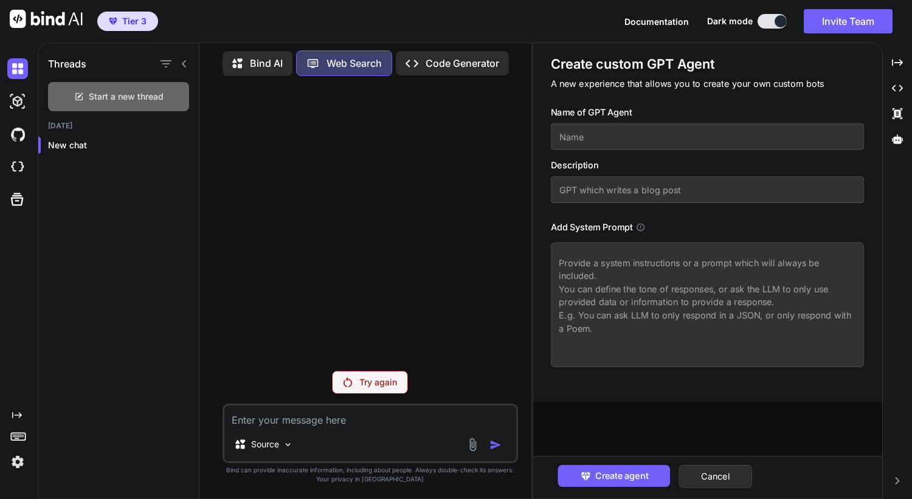
click at [116, 99] on span "Start a new thread" at bounding box center [126, 97] width 75 height 12
click at [183, 60] on icon at bounding box center [184, 63] width 4 height 7
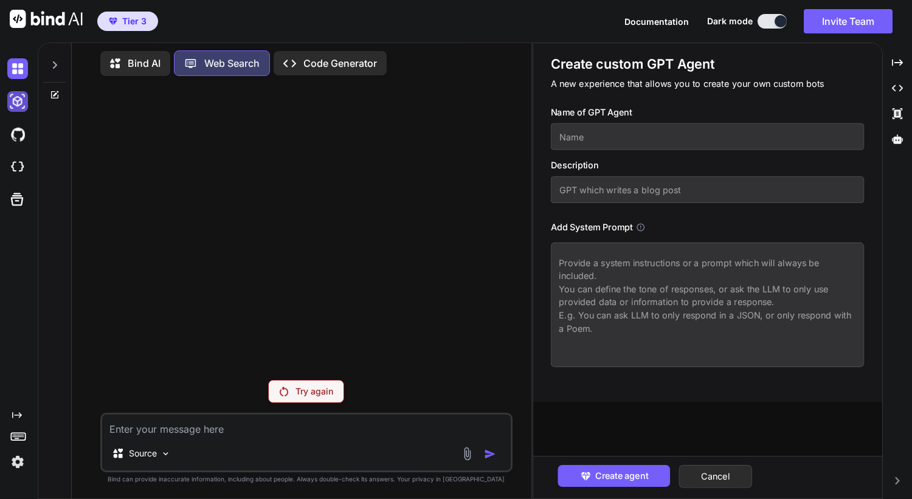
click at [18, 98] on img at bounding box center [17, 101] width 21 height 21
click at [147, 56] on p "Bind AI" at bounding box center [144, 63] width 33 height 15
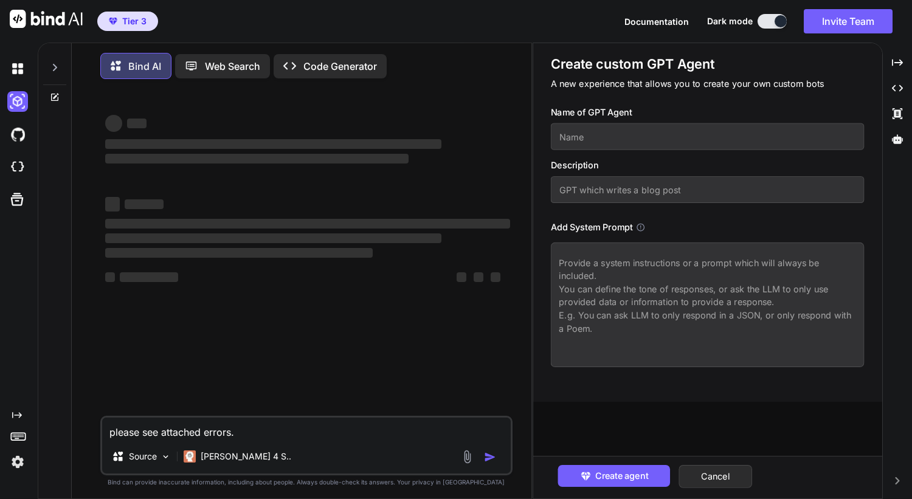
click at [369, 53] on div "Bind AI Web Search Created with Pixso. Code Generator" at bounding box center [292, 66] width 384 height 26
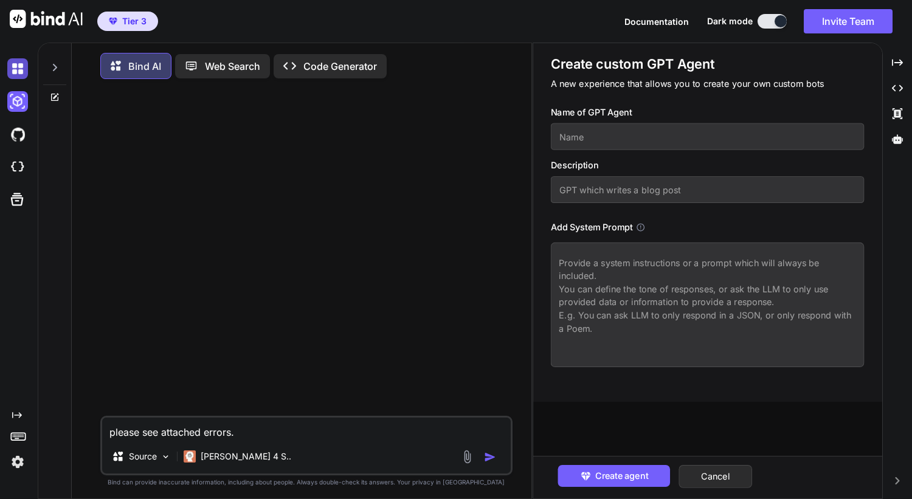
click at [13, 60] on img at bounding box center [17, 68] width 21 height 21
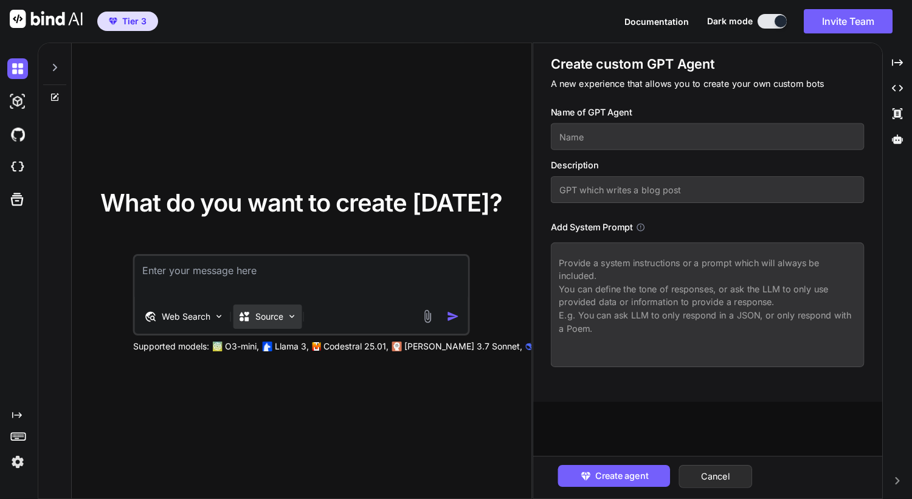
click at [294, 322] on div "Source" at bounding box center [268, 317] width 69 height 24
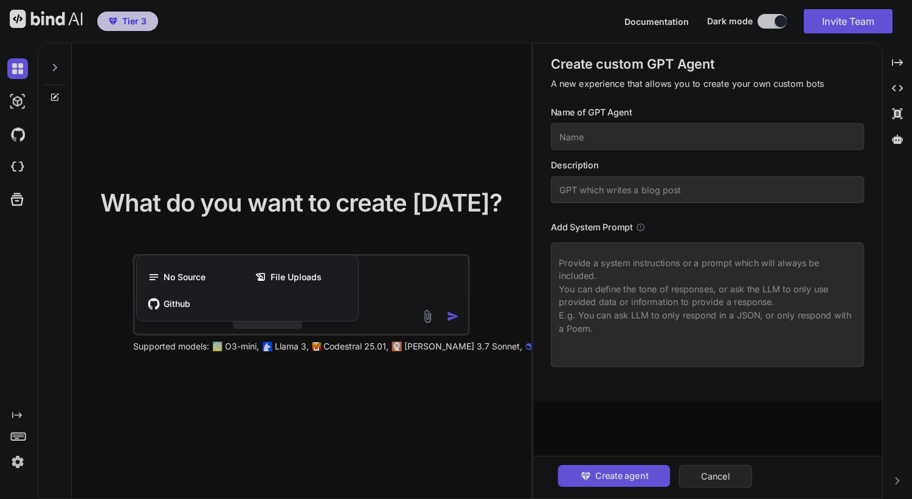
click at [333, 393] on div at bounding box center [456, 249] width 912 height 499
